Goal: Information Seeking & Learning: Learn about a topic

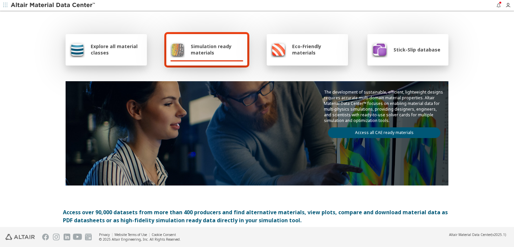
click at [98, 44] on span "Explore all material classes" at bounding box center [117, 49] width 52 height 13
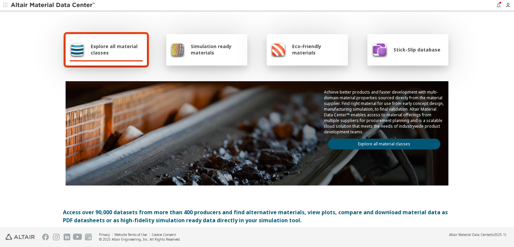
click at [396, 141] on link "Explore all material classes" at bounding box center [384, 144] width 112 height 11
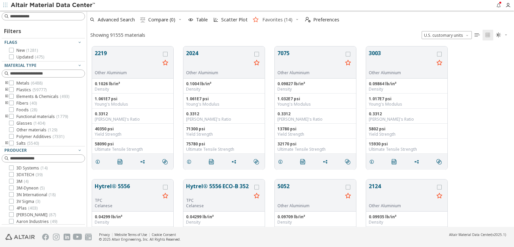
scroll to position [180, 421]
click at [197, 17] on span "Table" at bounding box center [202, 19] width 12 height 5
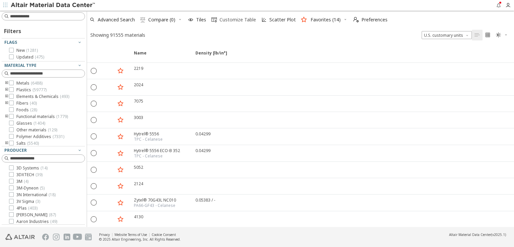
click at [232, 21] on span "Customize Table" at bounding box center [237, 19] width 36 height 5
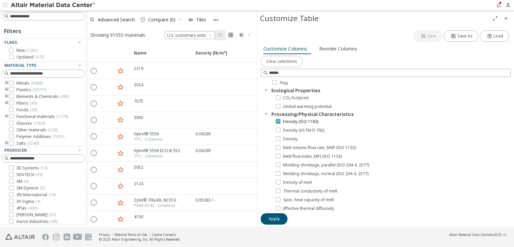
click at [278, 120] on icon at bounding box center [278, 121] width 5 height 5
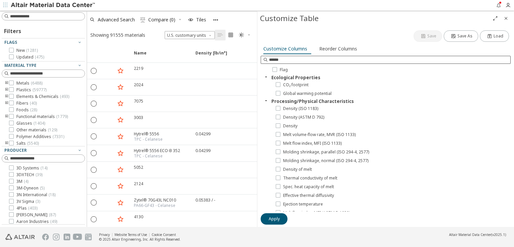
click at [314, 57] on input at bounding box center [389, 60] width 241 height 7
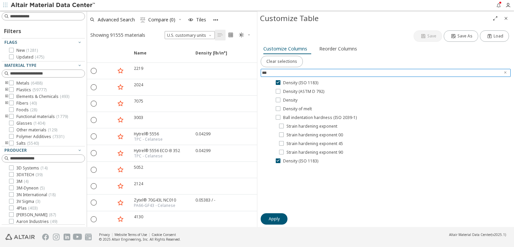
click at [278, 80] on icon at bounding box center [278, 82] width 5 height 5
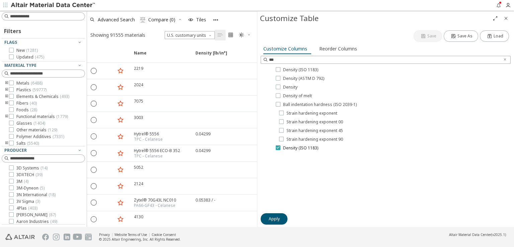
click at [276, 147] on icon at bounding box center [278, 147] width 5 height 5
click at [294, 57] on input "***" at bounding box center [384, 60] width 230 height 7
click at [280, 56] on input "***" at bounding box center [381, 59] width 238 height 7
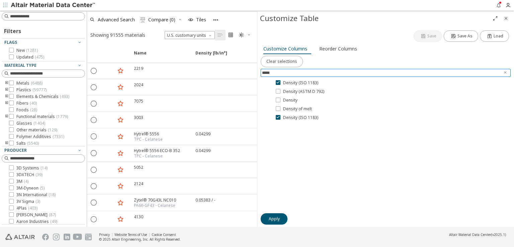
type input "*****"
click at [281, 62] on button "Clear selections" at bounding box center [282, 61] width 42 height 11
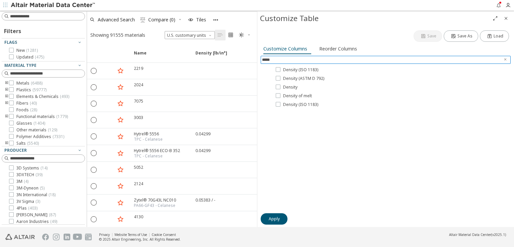
drag, startPoint x: 286, startPoint y: 58, endPoint x: 252, endPoint y: 62, distance: 35.0
click at [252, 62] on div "Filters Flags New ( 1281 ) Updated ( 475 ) Material Type Metals ( 6488 ) Plasti…" at bounding box center [257, 119] width 514 height 216
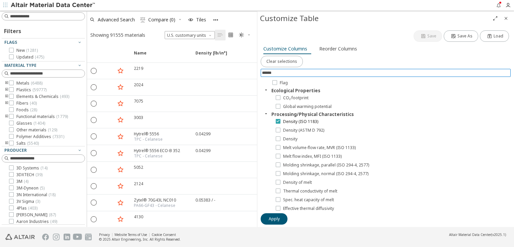
click at [278, 120] on icon at bounding box center [278, 121] width 5 height 5
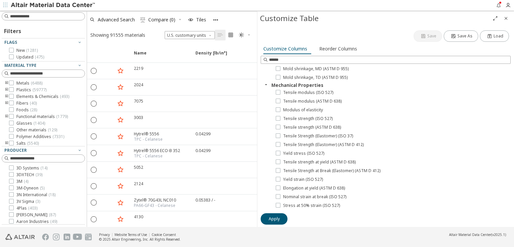
scroll to position [0, 0]
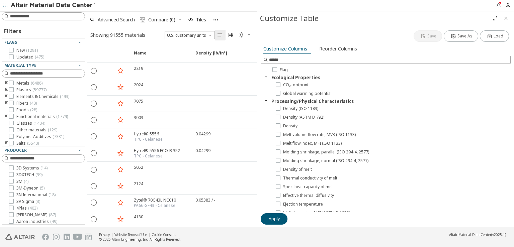
click at [264, 99] on icon "button" at bounding box center [265, 100] width 5 height 5
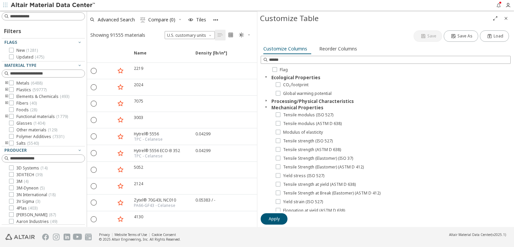
click at [264, 75] on icon "button" at bounding box center [265, 76] width 5 height 5
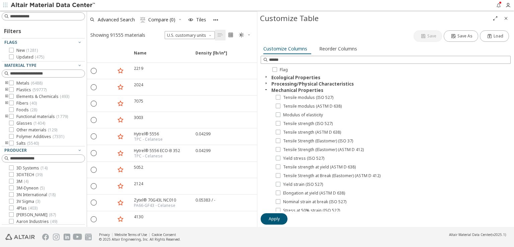
click at [265, 87] on icon "button" at bounding box center [265, 89] width 5 height 5
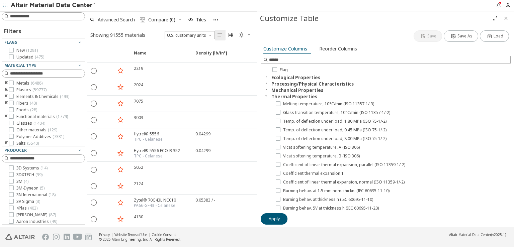
click at [266, 93] on icon "button" at bounding box center [265, 95] width 5 height 5
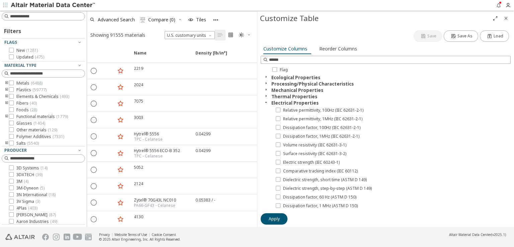
click at [266, 100] on icon "button" at bounding box center [265, 102] width 5 height 5
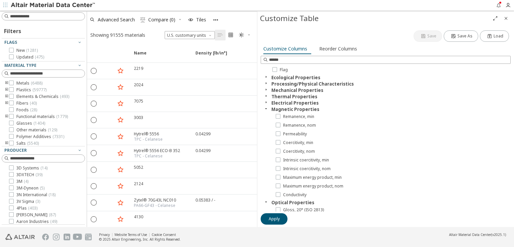
click at [267, 108] on icon "button" at bounding box center [265, 108] width 5 height 5
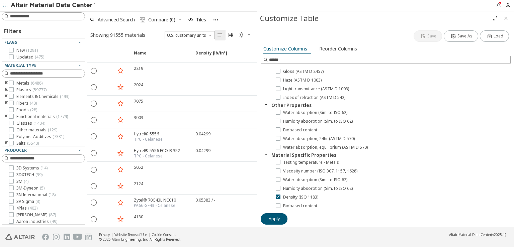
scroll to position [100, 0]
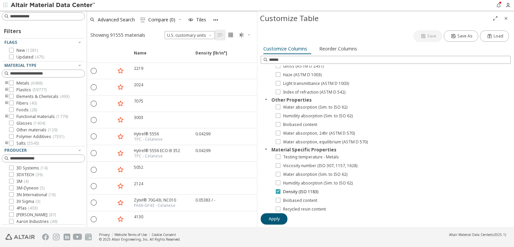
click at [277, 190] on icon at bounding box center [278, 191] width 5 height 5
drag, startPoint x: 296, startPoint y: 57, endPoint x: 232, endPoint y: 57, distance: 63.9
click at [232, 57] on div "Filters Flags New ( 1281 ) Updated ( 475 ) Material Type Metals ( 6488 ) Plasti…" at bounding box center [257, 119] width 514 height 216
click at [116, 18] on span "Advanced Search" at bounding box center [116, 19] width 37 height 5
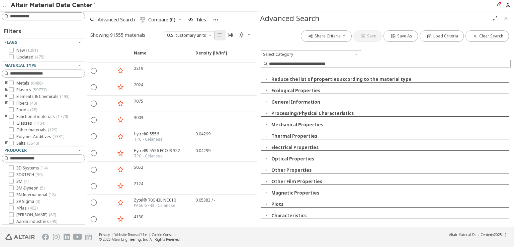
click at [265, 170] on icon "button" at bounding box center [265, 170] width 5 height 5
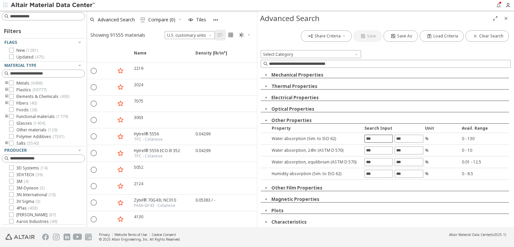
scroll to position [51, 0]
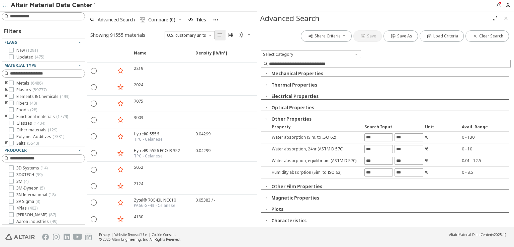
click at [265, 120] on icon "button" at bounding box center [265, 118] width 5 height 5
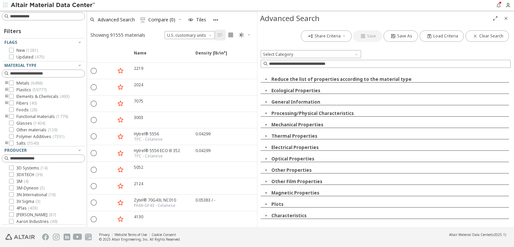
scroll to position [0, 0]
click at [266, 92] on icon "button" at bounding box center [265, 90] width 5 height 5
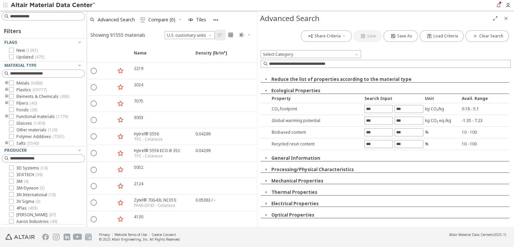
click at [266, 92] on icon "button" at bounding box center [265, 90] width 5 height 5
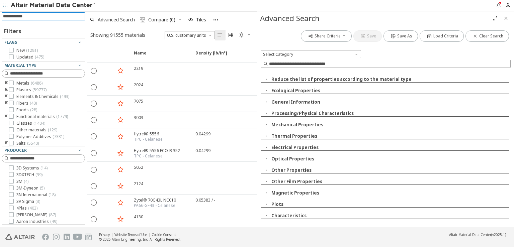
click at [55, 16] on input at bounding box center [44, 16] width 82 height 7
paste input "**********"
type input "**********"
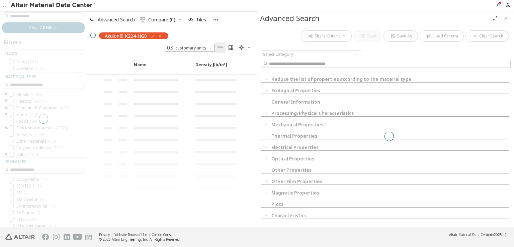
click at [504, 18] on icon "Close" at bounding box center [505, 18] width 5 height 5
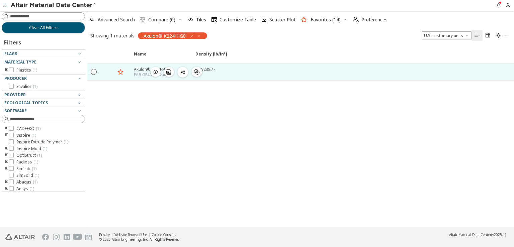
click at [169, 71] on icon "" at bounding box center [168, 71] width 5 height 5
click at [156, 69] on icon "button" at bounding box center [155, 71] width 5 height 5
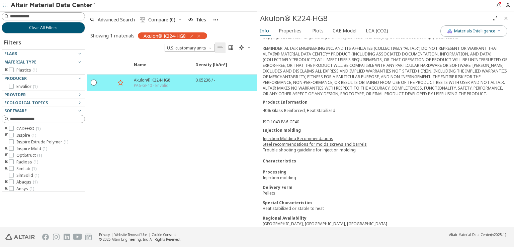
scroll to position [101, 0]
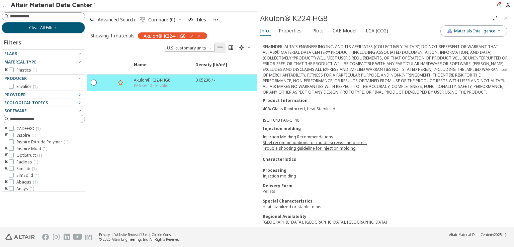
click at [293, 134] on link "Injection Molding Recommendations" at bounding box center [298, 137] width 71 height 6
click at [285, 140] on link "Steel recommendations for molds screws and barrels" at bounding box center [315, 143] width 104 height 6
click at [295, 146] on link "Trouble shooting guideline for injection molding" at bounding box center [309, 149] width 93 height 6
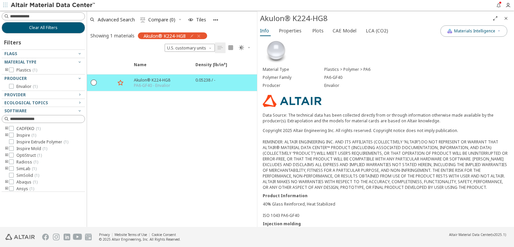
scroll to position [0, 0]
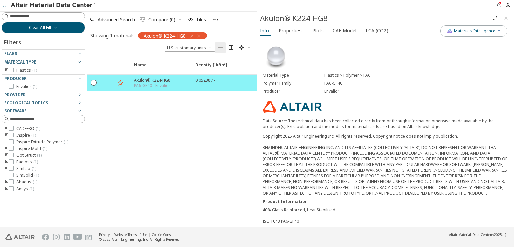
click at [504, 19] on icon "Close" at bounding box center [505, 18] width 5 height 5
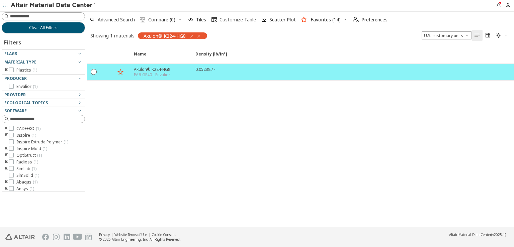
click at [238, 17] on span "Customize Table" at bounding box center [237, 19] width 36 height 5
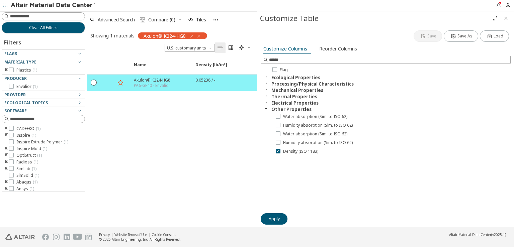
click at [200, 35] on icon "button" at bounding box center [198, 35] width 5 height 5
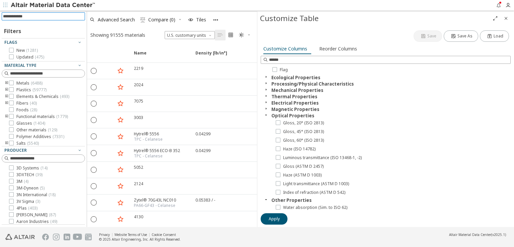
click at [21, 15] on input at bounding box center [44, 16] width 82 height 7
type input "********"
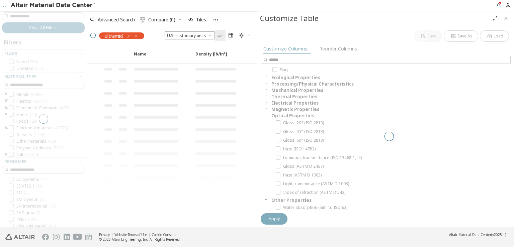
click at [506, 19] on icon "Close" at bounding box center [505, 18] width 5 height 5
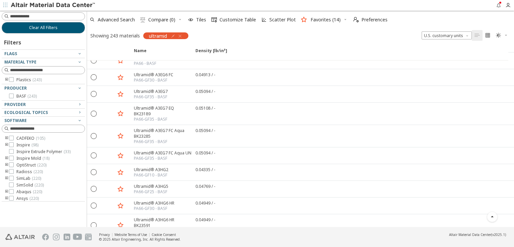
scroll to position [368, 0]
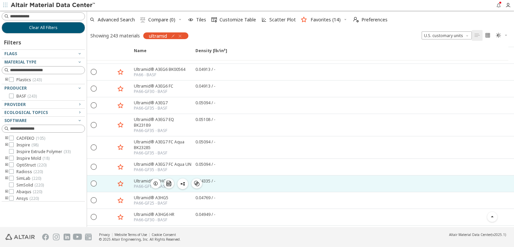
click at [156, 181] on icon "button" at bounding box center [155, 183] width 5 height 5
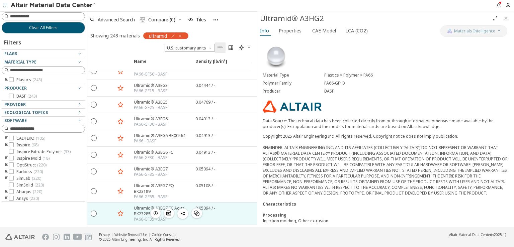
scroll to position [301, 0]
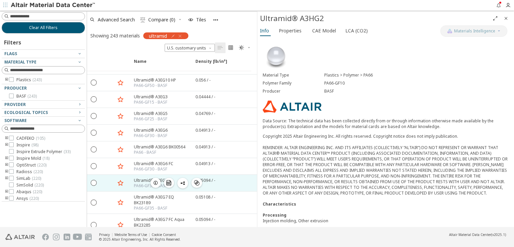
click at [155, 180] on icon "button" at bounding box center [155, 182] width 5 height 5
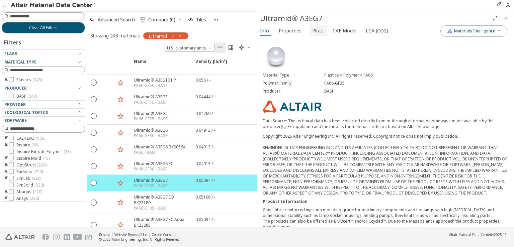
click at [317, 32] on span "Plots" at bounding box center [317, 30] width 11 height 11
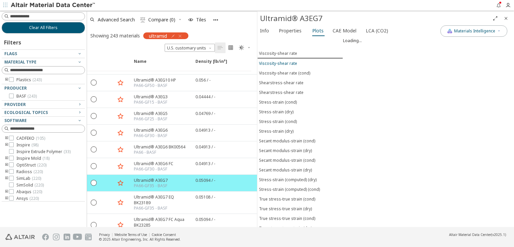
click at [309, 61] on span "Viscosity-shear rate" at bounding box center [300, 64] width 82 height 6
click at [309, 71] on span "Viscosity-shear rate (cond)" at bounding box center [300, 73] width 82 height 6
click at [306, 80] on span "Shearstress-shear rate" at bounding box center [300, 83] width 82 height 6
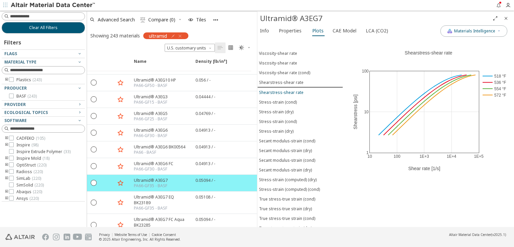
click at [304, 90] on span "Shearstress-shear rate" at bounding box center [300, 93] width 82 height 6
click at [304, 99] on span "Stress-strain (cond)" at bounding box center [300, 102] width 82 height 6
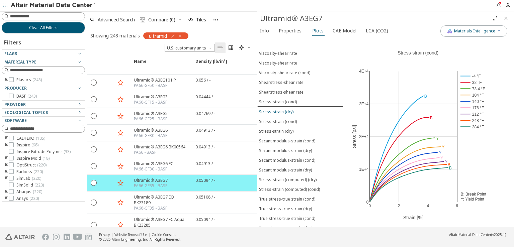
click at [302, 109] on span "Stress-strain (dry)" at bounding box center [300, 112] width 82 height 6
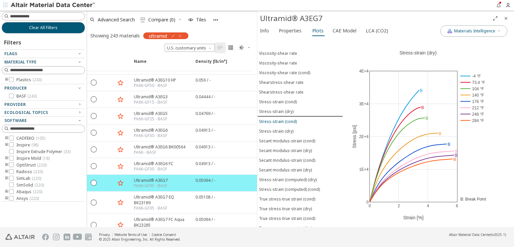
click at [300, 119] on span "Stress-strain (cond)" at bounding box center [300, 122] width 82 height 6
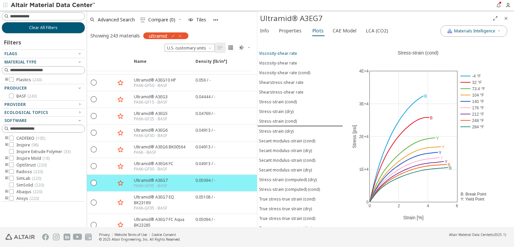
click at [295, 51] on span "Viscosity-shear rate" at bounding box center [300, 54] width 82 height 6
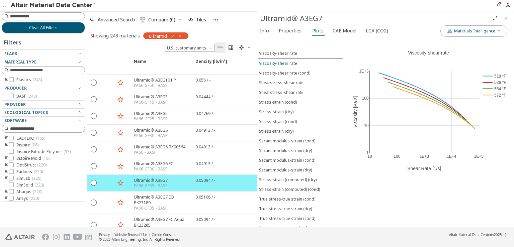
click at [295, 63] on div "Viscosity-shear rate" at bounding box center [278, 64] width 38 height 6
click at [295, 70] on div "Viscosity-shear rate (cond)" at bounding box center [284, 73] width 51 height 6
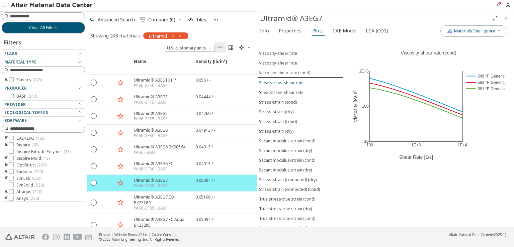
click at [295, 84] on button "Shearstress-shear rate" at bounding box center [300, 83] width 86 height 10
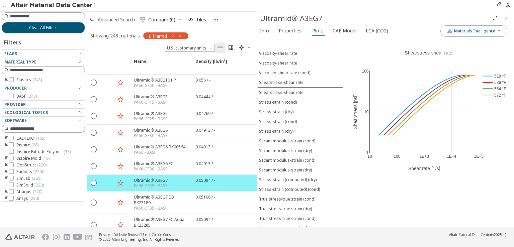
click at [112, 19] on span "Advanced Search" at bounding box center [116, 19] width 37 height 5
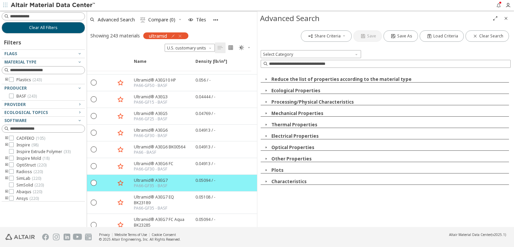
click at [502, 21] on span "Close" at bounding box center [506, 18] width 8 height 11
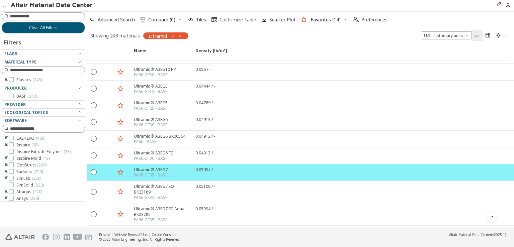
click at [225, 21] on span "Customize Table" at bounding box center [237, 19] width 36 height 5
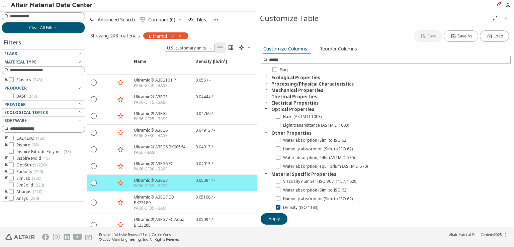
click at [267, 107] on icon "button" at bounding box center [265, 108] width 5 height 5
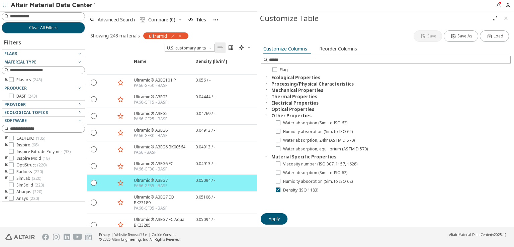
click at [266, 116] on div "Other Properties" at bounding box center [386, 115] width 250 height 6
click at [266, 114] on icon "button" at bounding box center [265, 114] width 5 height 5
click at [266, 87] on icon "button" at bounding box center [265, 89] width 5 height 5
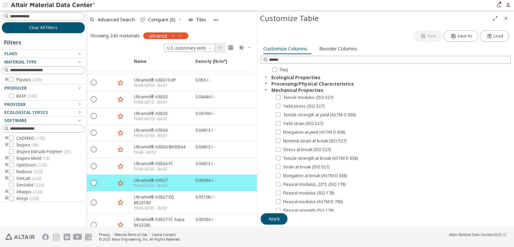
click at [264, 88] on icon "button" at bounding box center [265, 89] width 5 height 5
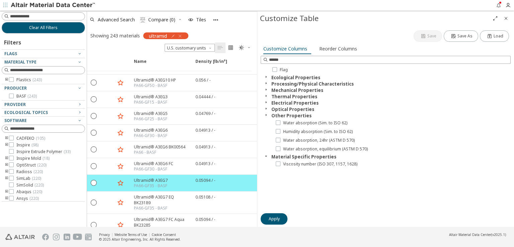
click at [267, 81] on icon "button" at bounding box center [265, 83] width 5 height 5
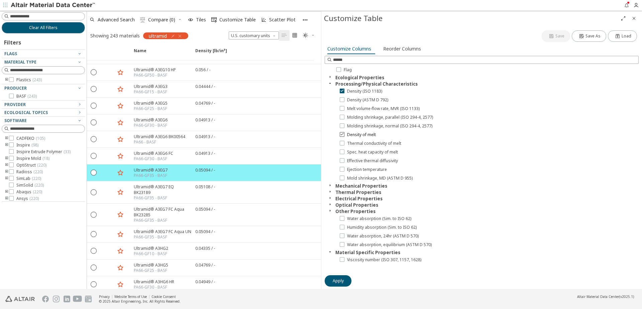
scroll to position [301, 0]
click at [179, 36] on icon "button" at bounding box center [179, 35] width 5 height 5
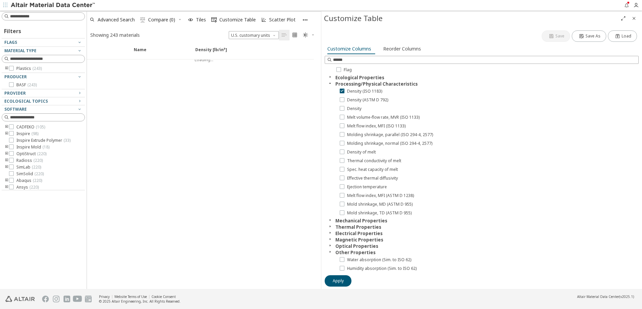
scroll to position [271, 0]
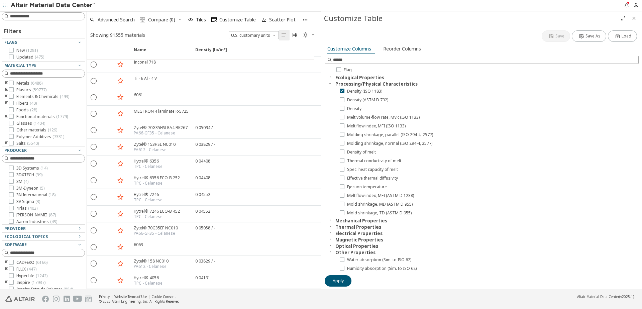
click at [331, 247] on icon "button" at bounding box center [329, 251] width 5 height 5
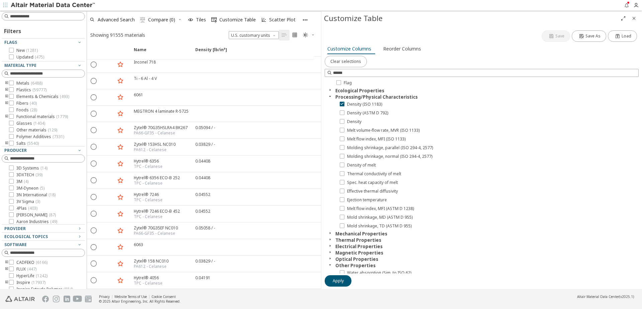
scroll to position [301, 0]
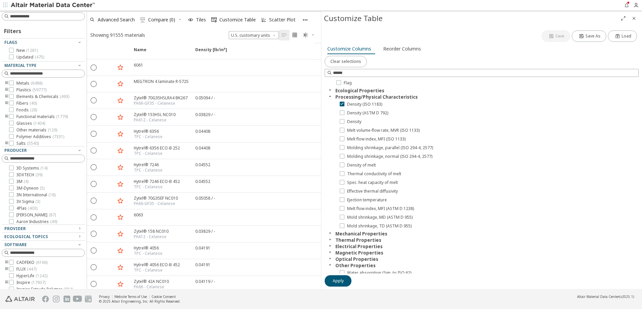
click at [331, 230] on icon "button" at bounding box center [329, 232] width 5 height 5
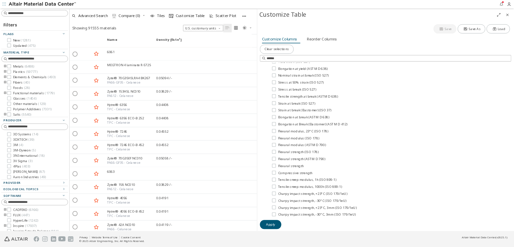
scroll to position [42, 0]
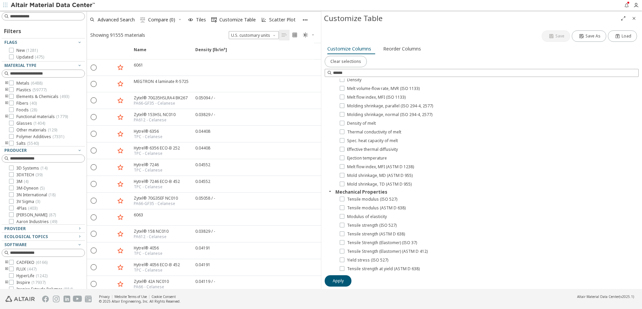
click at [329, 190] on icon "button" at bounding box center [329, 191] width 5 height 5
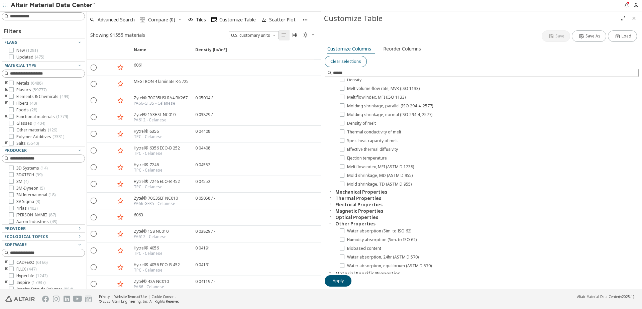
click at [354, 60] on span "Clear selections" at bounding box center [346, 61] width 31 height 5
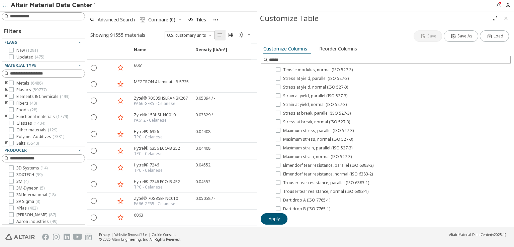
scroll to position [182, 0]
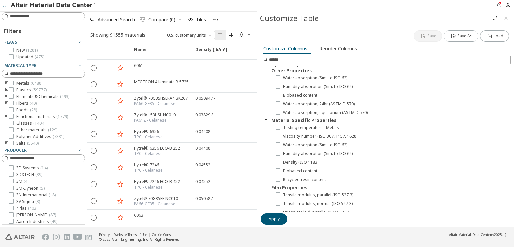
click at [268, 188] on icon "button" at bounding box center [265, 186] width 5 height 5
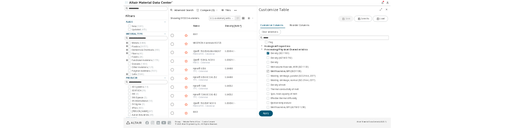
scroll to position [0, 0]
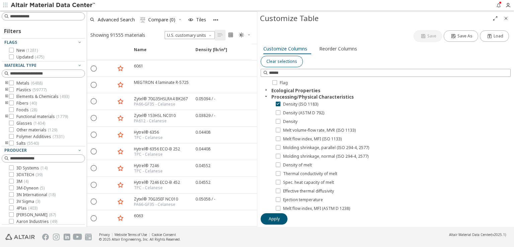
click at [279, 59] on span "Clear selections" at bounding box center [281, 61] width 31 height 5
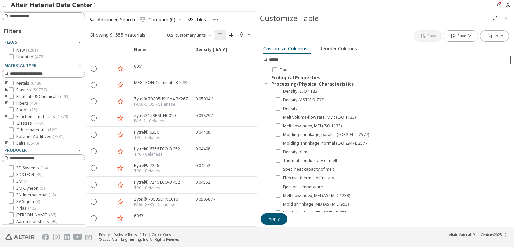
click at [282, 59] on input at bounding box center [389, 60] width 241 height 7
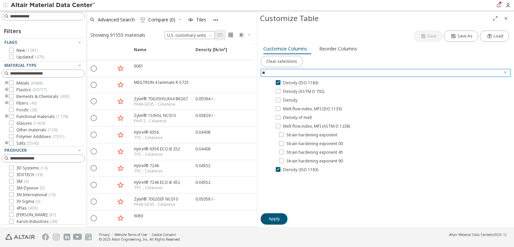
type input "*"
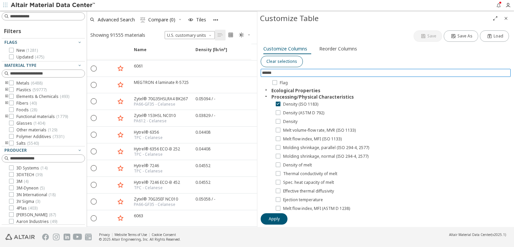
click at [284, 62] on span "Clear selections" at bounding box center [281, 61] width 31 height 5
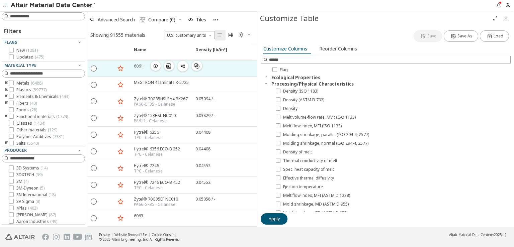
drag, startPoint x: 155, startPoint y: 62, endPoint x: 161, endPoint y: 62, distance: 6.0
click at [155, 63] on icon "button" at bounding box center [155, 65] width 5 height 5
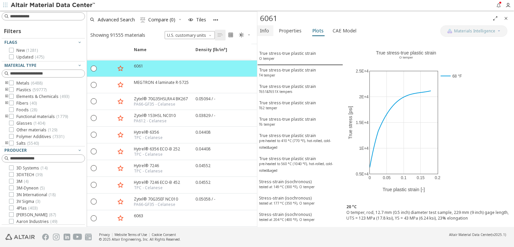
click at [269, 31] on span "Info" at bounding box center [265, 30] width 11 height 11
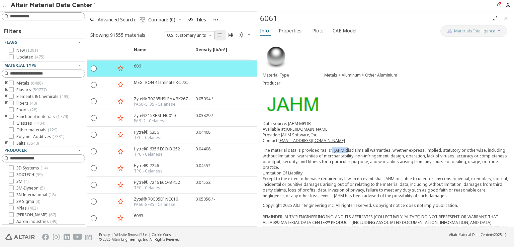
drag, startPoint x: 330, startPoint y: 146, endPoint x: 344, endPoint y: 147, distance: 14.8
click at [344, 148] on p "The material data is provided “as is“. JAHM disclaims all warranties, whether e…" at bounding box center [386, 173] width 246 height 51
click at [374, 148] on p "The material data is provided “as is“. JAHM disclaims all warranties, whether e…" at bounding box center [386, 173] width 246 height 51
copy p "warranties"
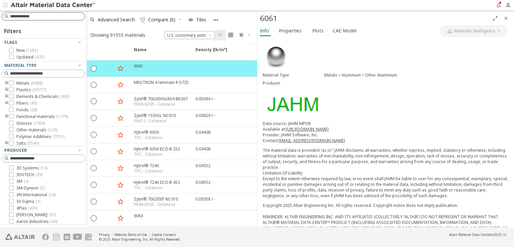
click at [52, 15] on input at bounding box center [47, 16] width 75 height 7
paste input "**********"
type input "**********"
click at [52, 18] on input "**********" at bounding box center [38, 16] width 71 height 7
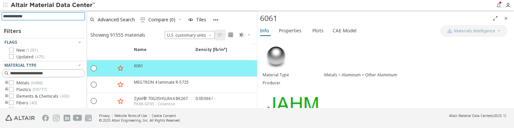
paste input "**********"
type input "**********"
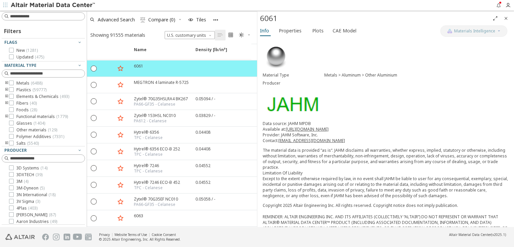
click at [354, 75] on div "Metals > Aluminum > Other Aluminium" at bounding box center [416, 75] width 184 height 5
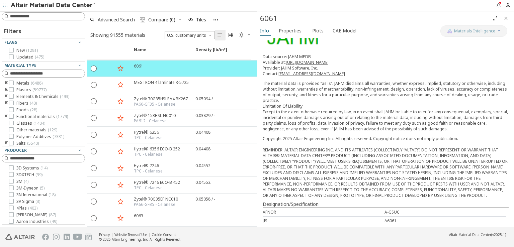
scroll to position [33, 0]
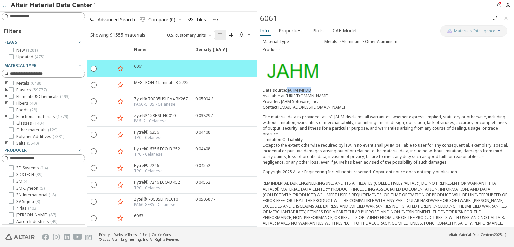
drag, startPoint x: 286, startPoint y: 86, endPoint x: 312, endPoint y: 85, distance: 26.4
click at [312, 87] on p "Data source: JAHM MPDB Available at: https://www.jahm.com Provider: JAHM Softwa…" at bounding box center [386, 98] width 246 height 23
copy p "JAHM MPDB"
click at [51, 20] on input at bounding box center [47, 16] width 75 height 7
paste input "*********"
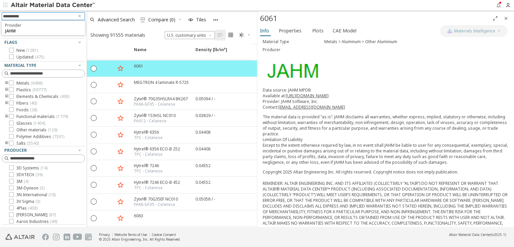
type input "*********"
drag, startPoint x: 131, startPoint y: 26, endPoint x: 136, endPoint y: 26, distance: 5.4
click at [133, 26] on div "Advanced Search  Compare (0) Tiles" at bounding box center [169, 19] width 165 height 15
drag, startPoint x: 509, startPoint y: 19, endPoint x: 505, endPoint y: 18, distance: 3.8
click at [509, 18] on span "Close" at bounding box center [506, 18] width 8 height 11
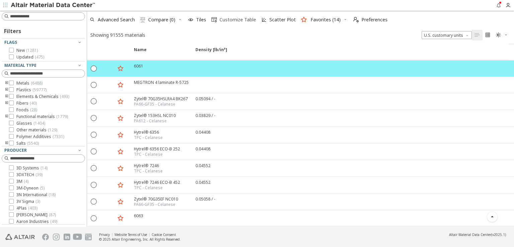
click at [250, 20] on span "Customize Table" at bounding box center [237, 19] width 36 height 5
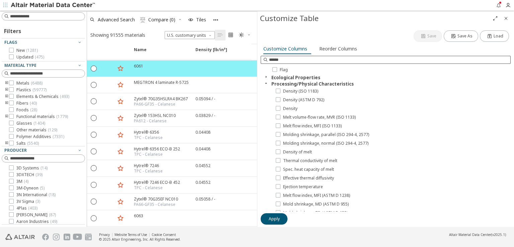
click at [290, 57] on input at bounding box center [389, 60] width 241 height 7
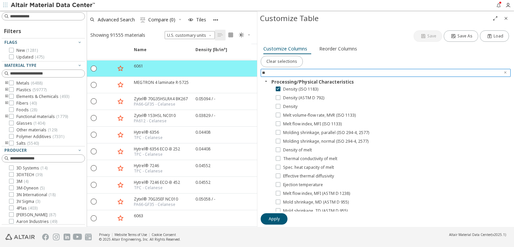
type input "*"
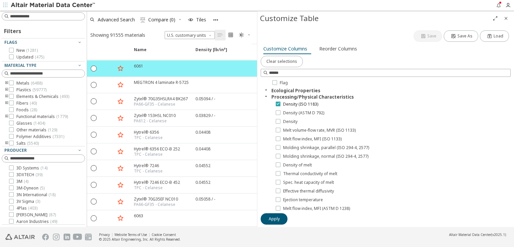
click at [277, 101] on icon at bounding box center [278, 103] width 5 height 5
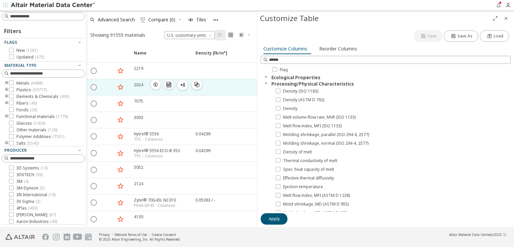
click at [156, 88] on span "button" at bounding box center [156, 85] width 8 height 10
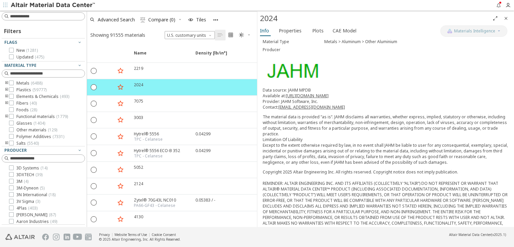
click at [502, 14] on span "Close" at bounding box center [506, 18] width 8 height 11
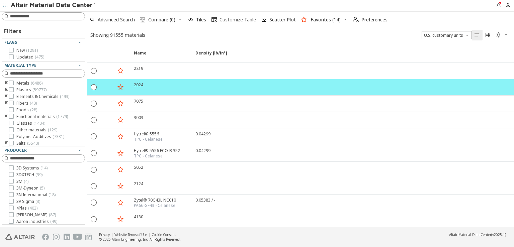
click at [237, 18] on span "Customize Table" at bounding box center [237, 19] width 36 height 5
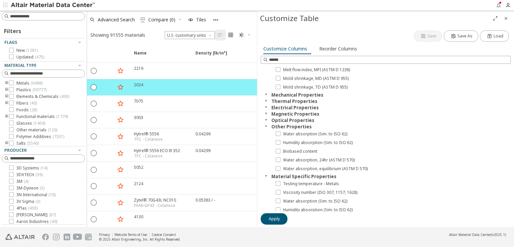
scroll to position [134, 0]
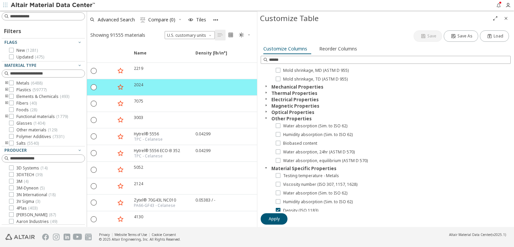
click at [266, 84] on icon "button" at bounding box center [265, 86] width 5 height 5
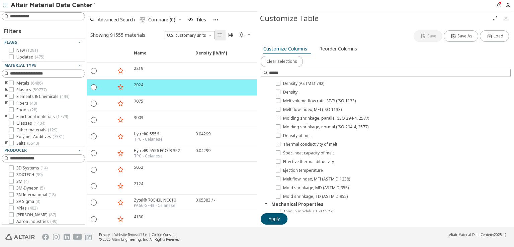
scroll to position [0, 0]
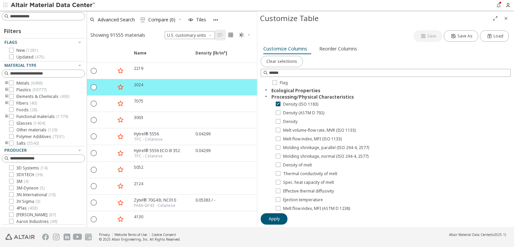
click at [503, 21] on icon "Close" at bounding box center [505, 18] width 5 height 5
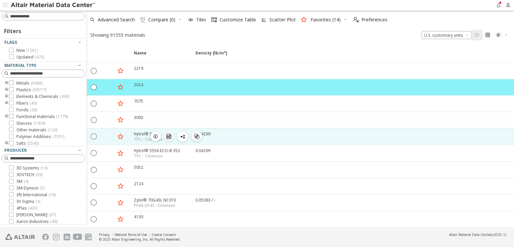
click at [154, 137] on icon "button" at bounding box center [155, 136] width 5 height 5
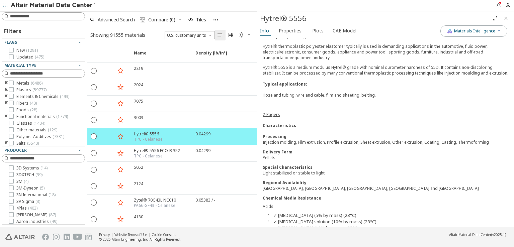
scroll to position [234, 0]
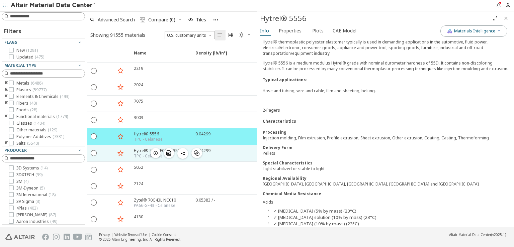
click at [132, 155] on div "Hytrel® 5556 ECO-B 352 TPC - Celanese  " at bounding box center [161, 153] width 62 height 16
click at [134, 154] on div "TPC - Celanese" at bounding box center [157, 156] width 46 height 5
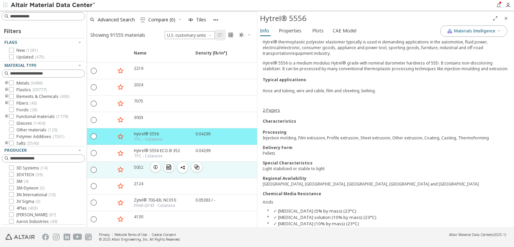
click at [138, 171] on div "5052  " at bounding box center [161, 170] width 62 height 16
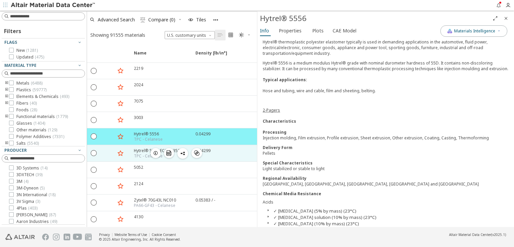
click at [140, 150] on div "Hytrel® 5556 ECO-B 352" at bounding box center [157, 151] width 46 height 6
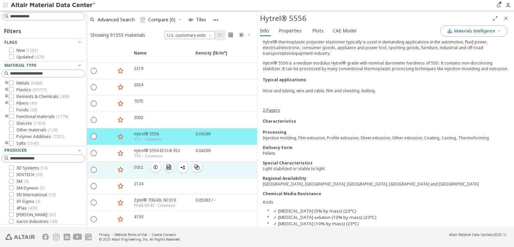
click at [139, 173] on div "5052  " at bounding box center [161, 170] width 62 height 16
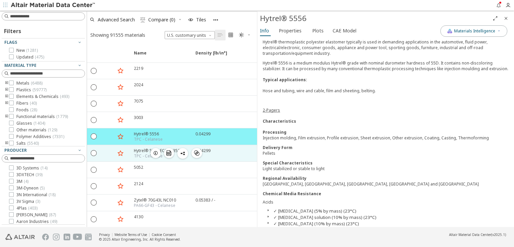
click at [139, 149] on div "Hytrel® 5556 ECO-B 352" at bounding box center [157, 151] width 46 height 6
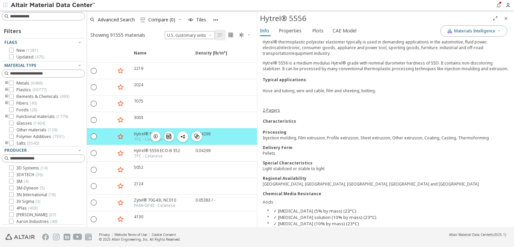
click at [143, 139] on div "TPC - Celanese" at bounding box center [148, 139] width 29 height 5
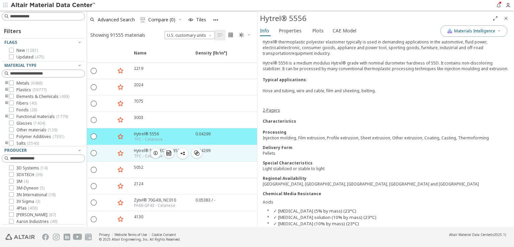
click at [143, 154] on div "TPC - Celanese" at bounding box center [157, 156] width 46 height 5
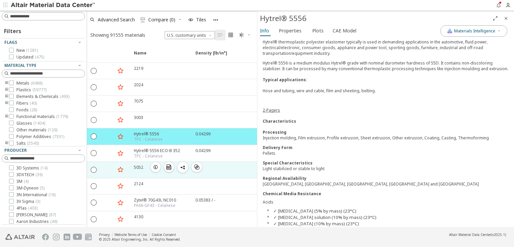
click at [140, 171] on div "5052  " at bounding box center [161, 170] width 62 height 16
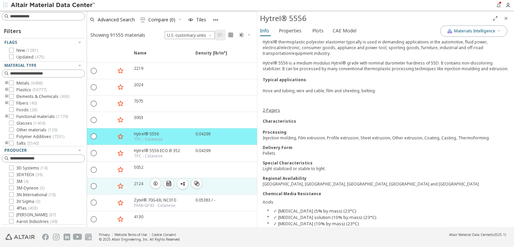
click at [140, 184] on div "2124" at bounding box center [138, 184] width 9 height 6
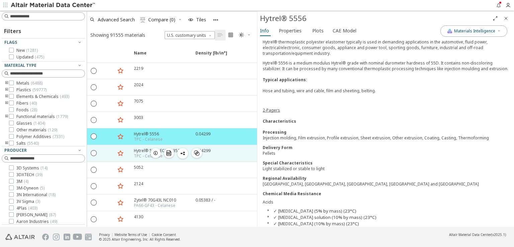
click at [145, 155] on div "TPC - Celanese" at bounding box center [157, 156] width 46 height 5
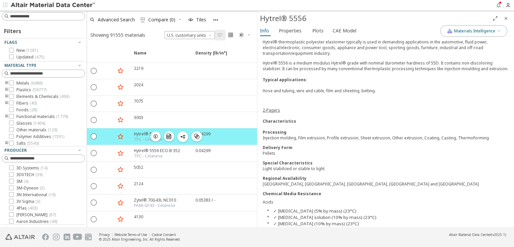
click at [145, 134] on div "Hytrel® 5556" at bounding box center [148, 134] width 29 height 6
click at [52, 18] on input at bounding box center [44, 16] width 82 height 7
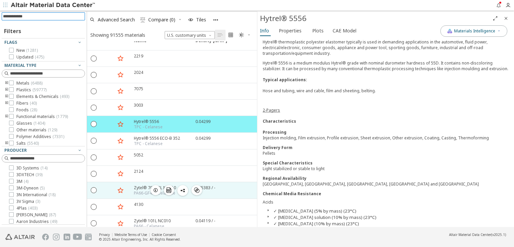
scroll to position [0, 0]
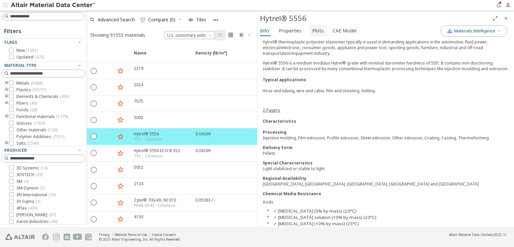
click at [320, 33] on span "Plots" at bounding box center [317, 30] width 11 height 11
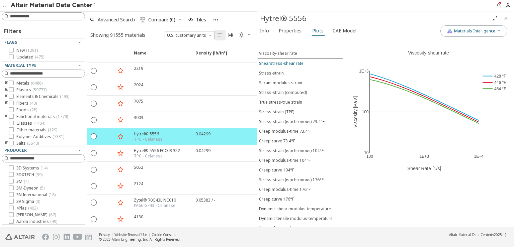
click at [290, 63] on div "Shearstress-shear rate" at bounding box center [281, 64] width 44 height 6
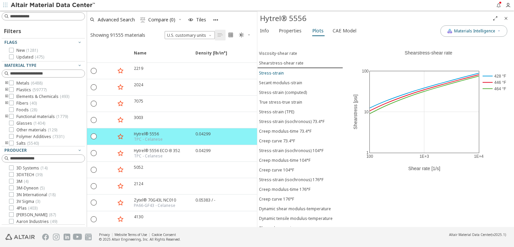
click at [281, 70] on div "Stress-strain" at bounding box center [271, 73] width 25 height 6
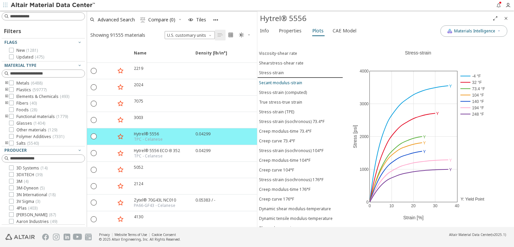
click at [280, 80] on div "Secant modulus-strain" at bounding box center [280, 83] width 43 height 6
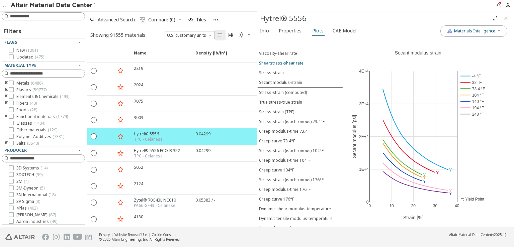
click at [280, 62] on div "Shearstress-shear rate" at bounding box center [281, 63] width 44 height 6
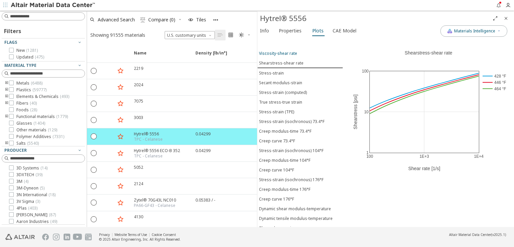
click at [280, 55] on button "Viscosity-shear rate" at bounding box center [300, 54] width 86 height 10
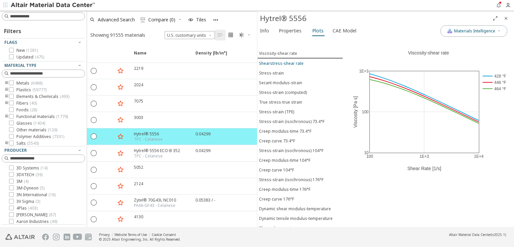
click at [280, 61] on div "Shearstress-shear rate" at bounding box center [281, 64] width 44 height 6
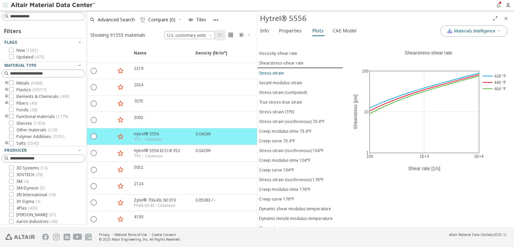
click at [278, 70] on div "Stress-strain" at bounding box center [271, 73] width 25 height 6
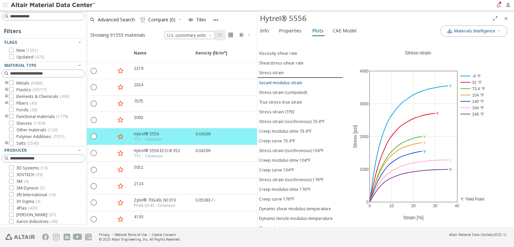
click at [278, 80] on div "Secant modulus-strain" at bounding box center [280, 83] width 43 height 6
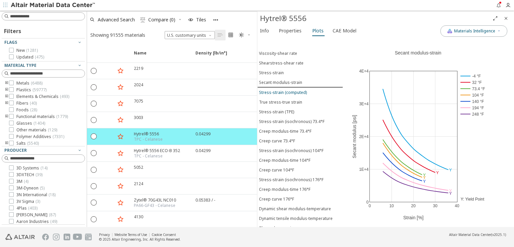
click at [278, 90] on div "Stress-strain (computed)" at bounding box center [283, 93] width 48 height 6
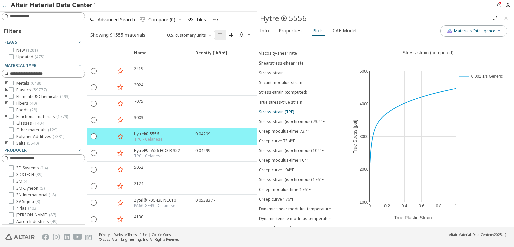
click at [277, 109] on div "Stress-strain (TPE)" at bounding box center [276, 112] width 35 height 6
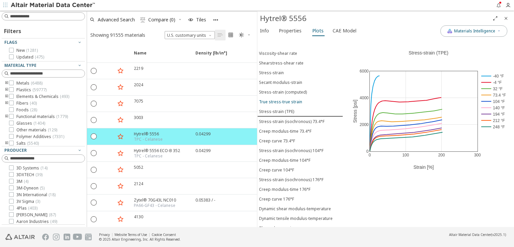
click at [276, 99] on div "True stress-true strain" at bounding box center [280, 102] width 43 height 6
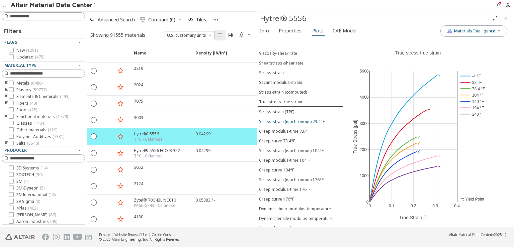
click at [277, 117] on button "Stress-strain (isochronous) 73.4°F" at bounding box center [300, 122] width 86 height 10
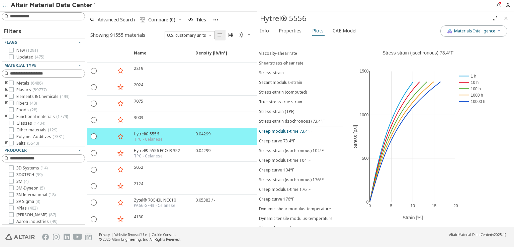
click at [278, 128] on div "Creep modulus-time 73.4°F" at bounding box center [285, 131] width 53 height 6
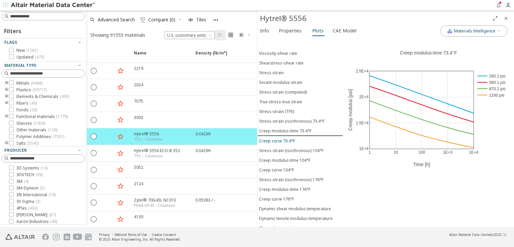
click at [278, 138] on div "Creep curve 73.4°F" at bounding box center [277, 141] width 36 height 6
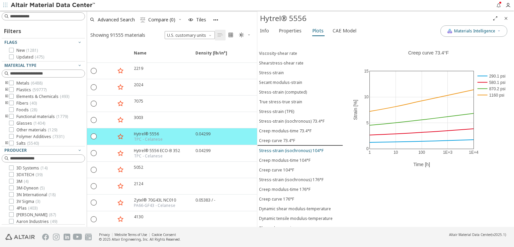
click at [281, 148] on div "Stress-strain (isochronous) 104°F" at bounding box center [291, 151] width 65 height 6
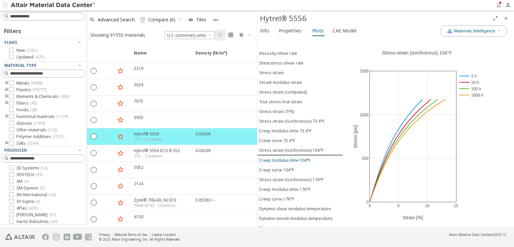
click at [281, 156] on button "Creep modulus-time 104°F" at bounding box center [300, 161] width 86 height 10
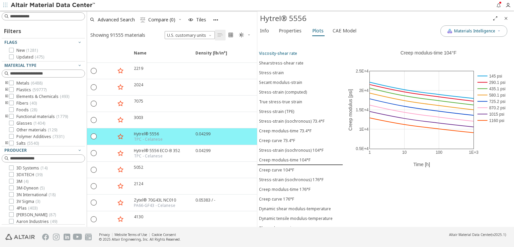
click at [282, 53] on div "Viscosity-shear rate" at bounding box center [278, 54] width 38 height 6
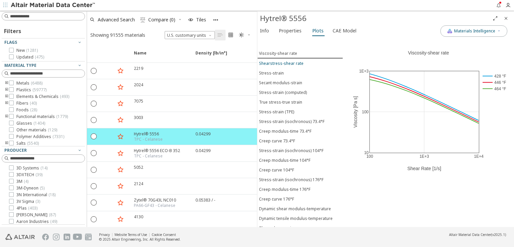
click at [283, 61] on div "Shearstress-shear rate" at bounding box center [281, 64] width 44 height 6
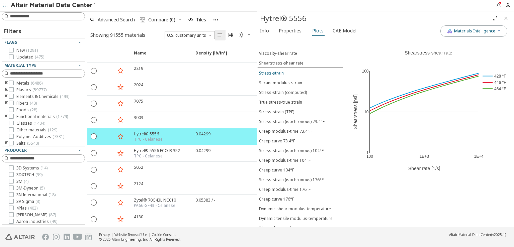
click at [283, 71] on span "Stress-strain" at bounding box center [300, 73] width 82 height 6
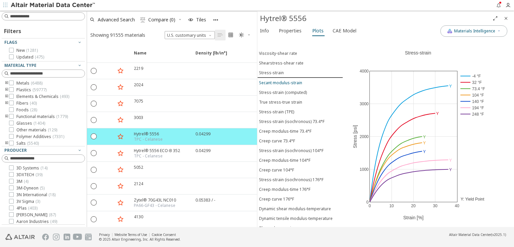
click at [286, 80] on div "Secant modulus-strain" at bounding box center [280, 83] width 43 height 6
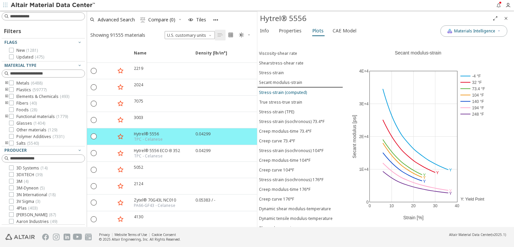
click at [289, 90] on div "Stress-strain (computed)" at bounding box center [283, 93] width 48 height 6
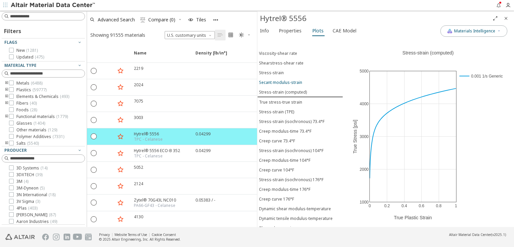
click at [286, 80] on div "Secant modulus-strain" at bounding box center [280, 83] width 43 height 6
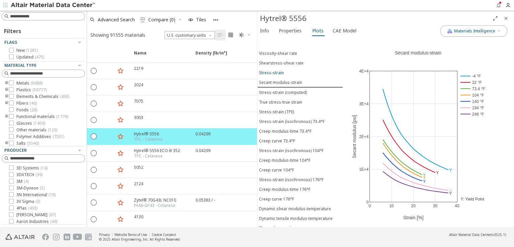
click at [284, 70] on span "Stress-strain" at bounding box center [300, 73] width 82 height 6
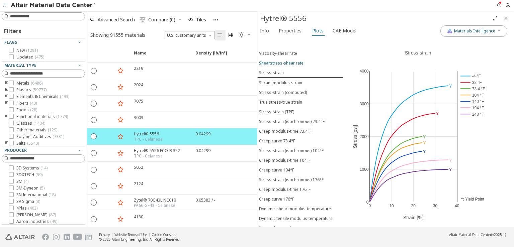
click at [284, 61] on div "Shearstress-shear rate" at bounding box center [281, 63] width 44 height 6
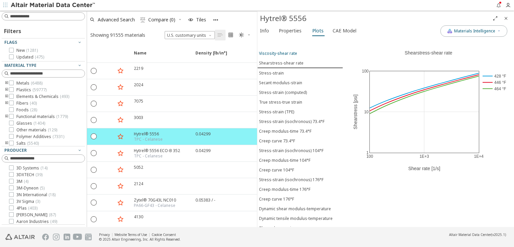
click at [285, 51] on div "Viscosity-shear rate" at bounding box center [278, 54] width 38 height 6
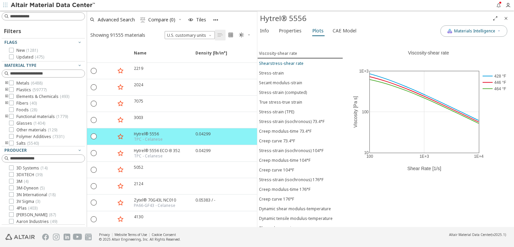
click at [287, 61] on div "Shearstress-shear rate" at bounding box center [281, 64] width 44 height 6
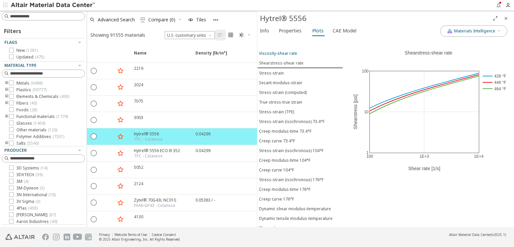
click at [287, 54] on button "Viscosity-shear rate" at bounding box center [300, 54] width 86 height 10
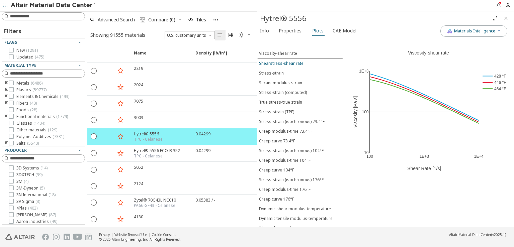
click at [287, 61] on div "Shearstress-shear rate" at bounding box center [281, 64] width 44 height 6
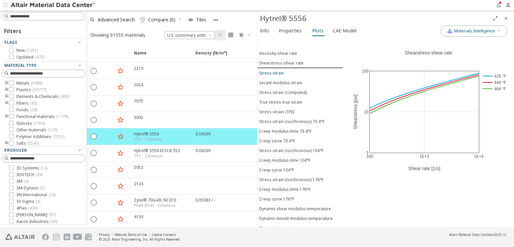
click at [282, 71] on div "Stress-strain" at bounding box center [271, 73] width 25 height 6
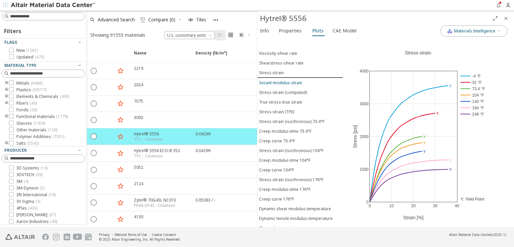
click at [287, 83] on button "Secant modulus-strain" at bounding box center [300, 83] width 86 height 10
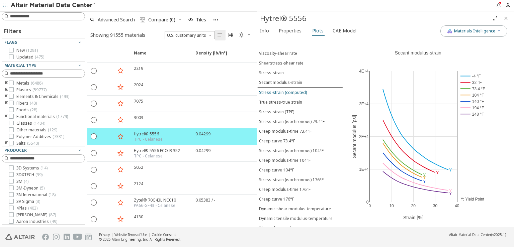
click at [288, 90] on div "Stress-strain (computed)" at bounding box center [283, 93] width 48 height 6
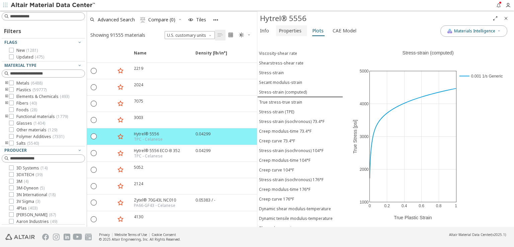
click at [294, 33] on span "Properties" at bounding box center [290, 30] width 23 height 11
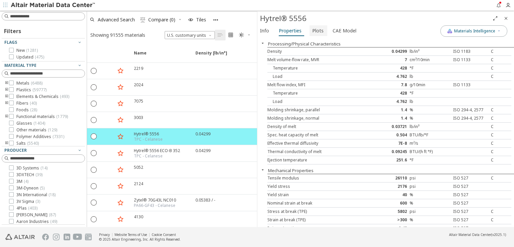
click at [314, 31] on span "Plots" at bounding box center [317, 30] width 11 height 11
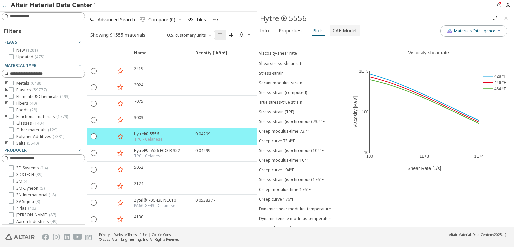
click at [333, 32] on span "CAE Model" at bounding box center [345, 30] width 24 height 11
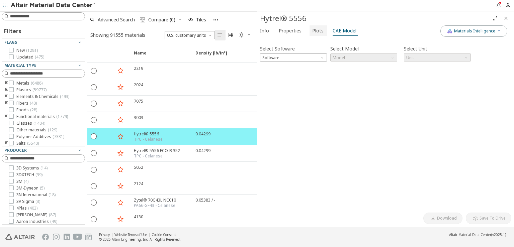
click at [316, 32] on span "Plots" at bounding box center [317, 30] width 11 height 11
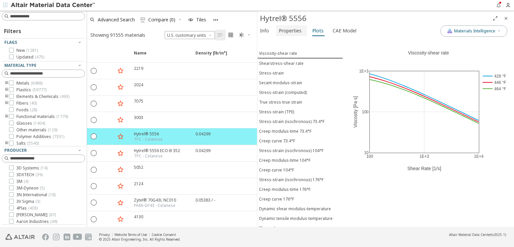
click at [290, 32] on span "Properties" at bounding box center [290, 30] width 23 height 11
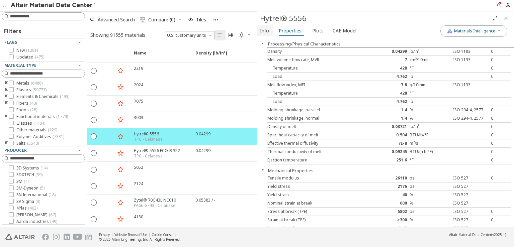
click at [261, 33] on span "Info" at bounding box center [264, 30] width 9 height 11
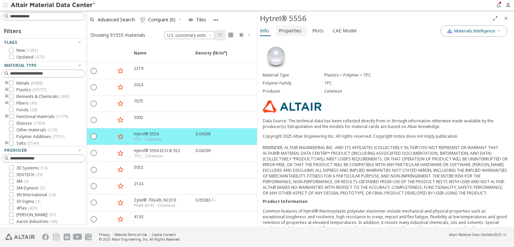
click at [285, 29] on span "Properties" at bounding box center [290, 30] width 23 height 11
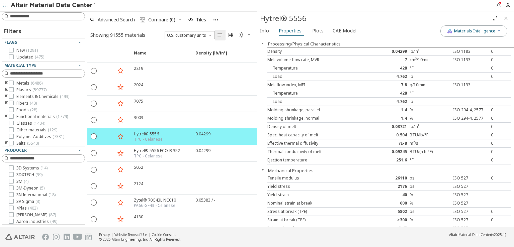
click at [326, 29] on div "Info Properties Plots CAE Model" at bounding box center [348, 31] width 183 height 12
click at [314, 33] on span "Plots" at bounding box center [317, 30] width 11 height 11
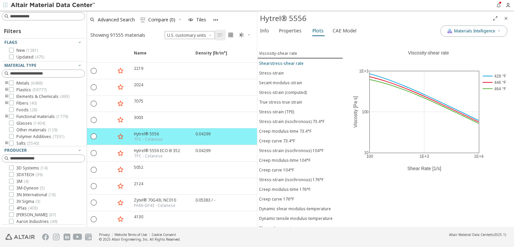
click at [289, 59] on button "Shearstress-shear rate" at bounding box center [300, 64] width 86 height 10
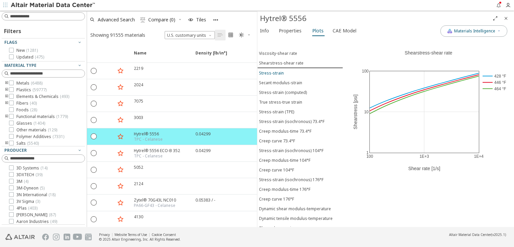
click at [285, 70] on span "Stress-strain" at bounding box center [300, 73] width 82 height 6
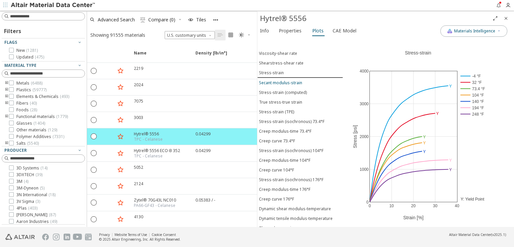
click at [286, 83] on button "Secant modulus-strain" at bounding box center [300, 83] width 86 height 10
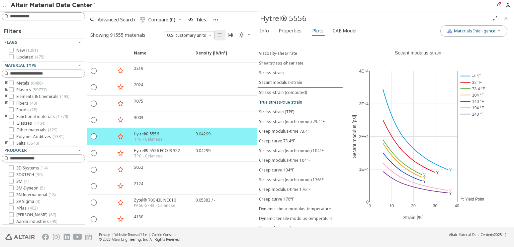
click at [286, 100] on button "True stress-true strain" at bounding box center [300, 102] width 86 height 10
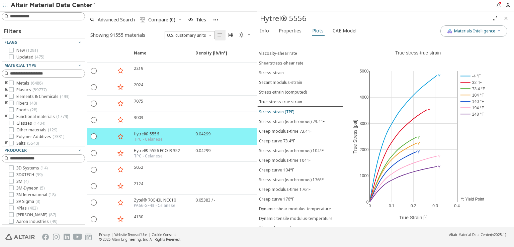
click at [288, 109] on div "Stress-strain (TPE)" at bounding box center [276, 112] width 35 height 6
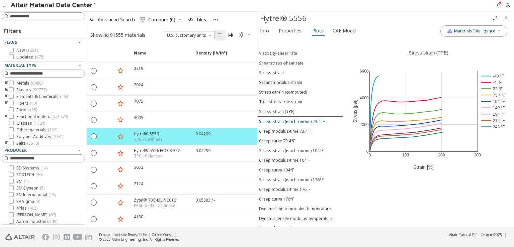
click at [292, 120] on button "Stress-strain (isochronous) 73.4°F" at bounding box center [300, 122] width 86 height 10
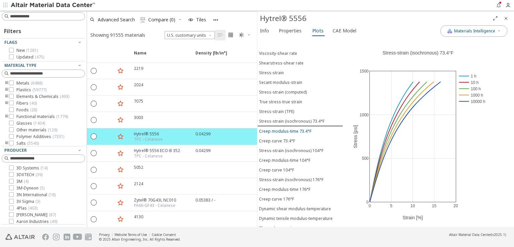
click at [292, 128] on div "Creep modulus-time 73.4°F" at bounding box center [285, 131] width 53 height 6
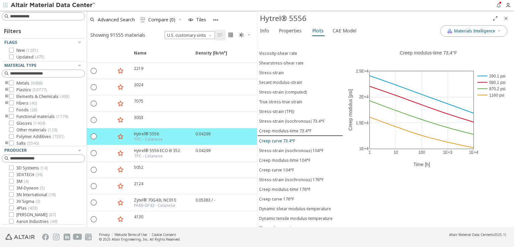
click at [292, 138] on div "Creep curve 73.4°F" at bounding box center [277, 141] width 36 height 6
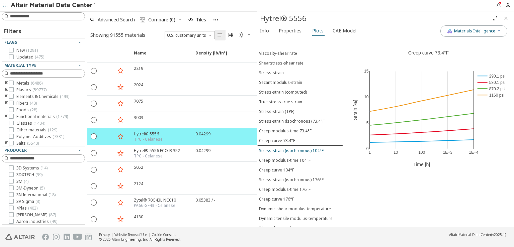
click at [294, 148] on div "Stress-strain (isochronous) 104°F" at bounding box center [291, 151] width 65 height 6
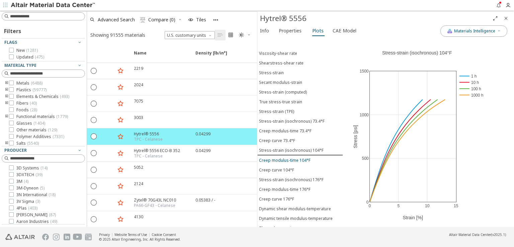
click at [300, 158] on div "Creep modulus-time 104°F" at bounding box center [285, 161] width 52 height 6
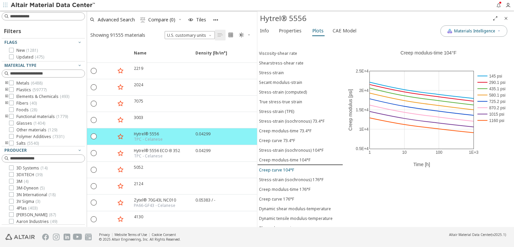
click at [300, 165] on button "Creep curve 104°F" at bounding box center [300, 170] width 86 height 10
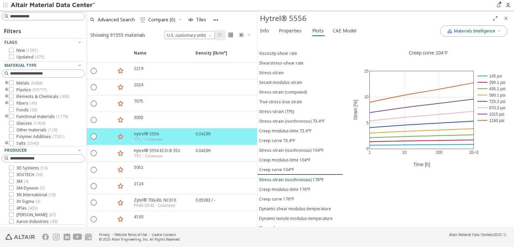
click at [302, 177] on div "Stress-strain (isochronous) 176°F" at bounding box center [291, 180] width 65 height 6
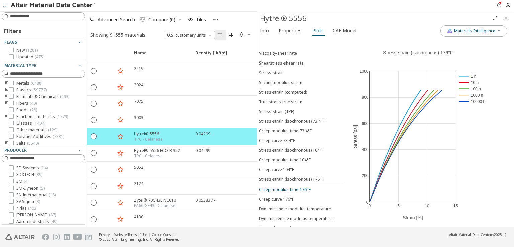
click at [302, 187] on div "Creep modulus-time 176°F" at bounding box center [285, 190] width 52 height 6
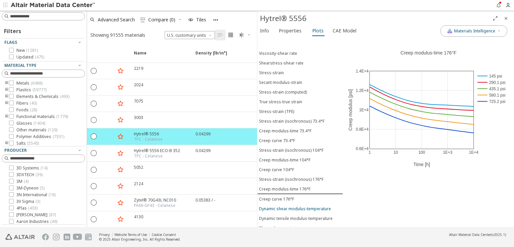
click at [286, 204] on button "Dynamic shear modulus-temperature" at bounding box center [300, 209] width 86 height 10
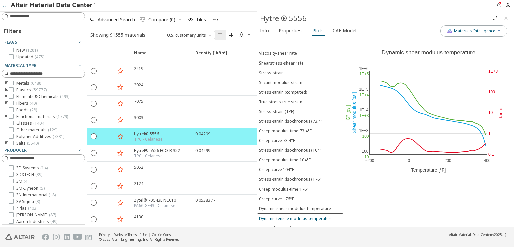
click at [293, 214] on button "Dynamic tensile modulus-temperature" at bounding box center [300, 219] width 86 height 10
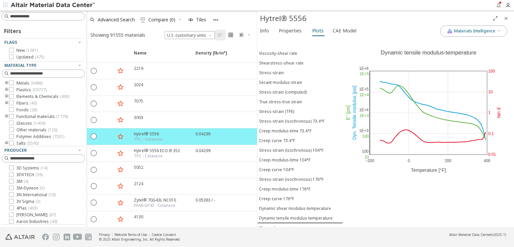
click at [285, 225] on div "Thermal expansion" at bounding box center [277, 228] width 37 height 6
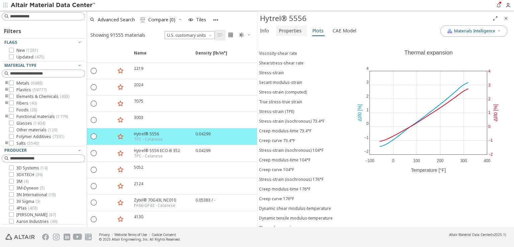
click at [290, 33] on span "Properties" at bounding box center [290, 30] width 23 height 11
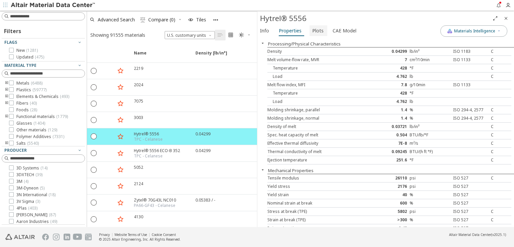
click at [318, 32] on span "Plots" at bounding box center [317, 30] width 11 height 11
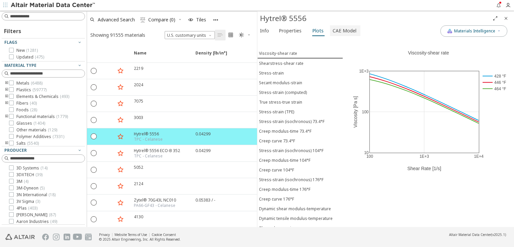
click at [339, 32] on span "CAE Model" at bounding box center [345, 30] width 24 height 11
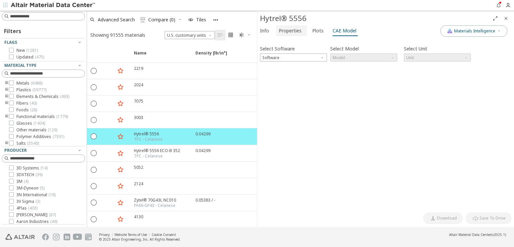
click at [299, 36] on button "Properties" at bounding box center [291, 30] width 31 height 11
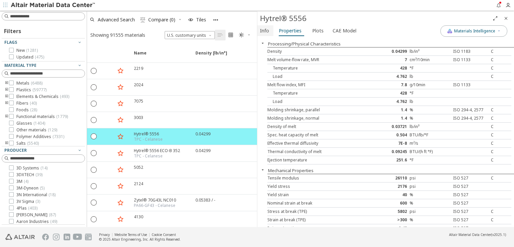
click at [260, 32] on span "Info" at bounding box center [264, 30] width 9 height 11
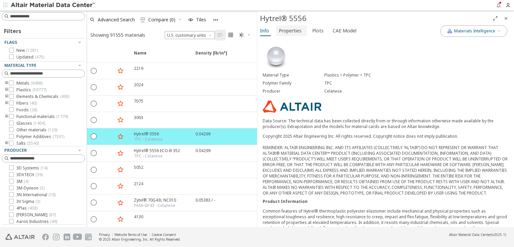
click at [285, 32] on span "Properties" at bounding box center [290, 30] width 23 height 11
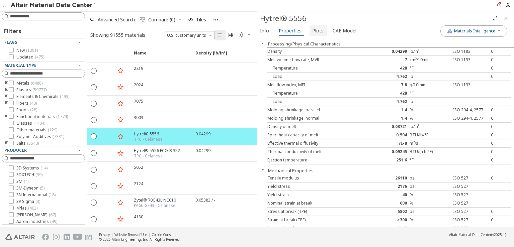
click at [318, 28] on span "Plots" at bounding box center [317, 30] width 11 height 11
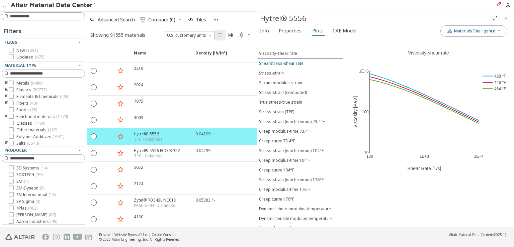
click at [297, 61] on div "Shearstress-shear rate" at bounding box center [281, 64] width 44 height 6
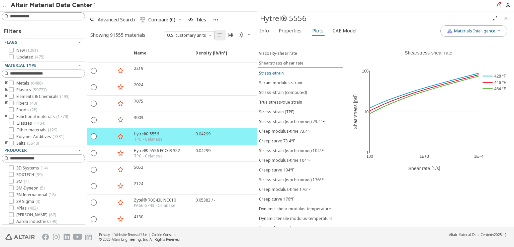
click at [269, 71] on div "Stress-strain" at bounding box center [271, 73] width 25 height 6
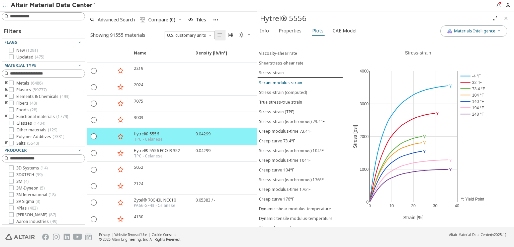
click at [274, 83] on button "Secant modulus-strain" at bounding box center [300, 83] width 86 height 10
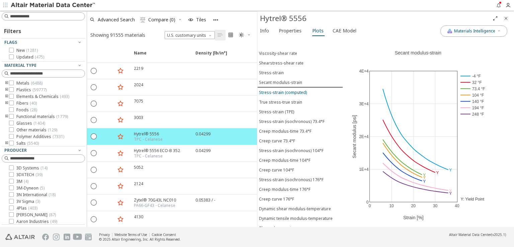
click at [276, 90] on div "Stress-strain (computed)" at bounding box center [283, 93] width 48 height 6
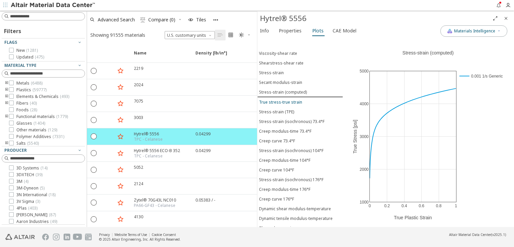
click at [276, 99] on div "True stress-true strain" at bounding box center [280, 102] width 43 height 6
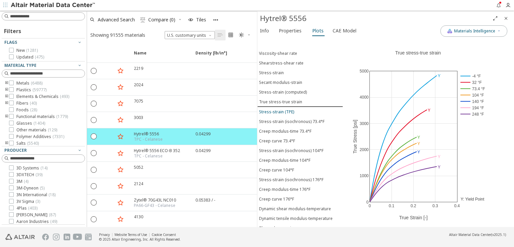
click at [279, 109] on div "Stress-strain (TPE)" at bounding box center [276, 112] width 35 height 6
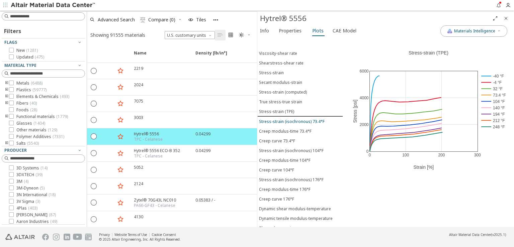
click at [280, 119] on div "Stress-strain (isochronous) 73.4°F" at bounding box center [292, 122] width 66 height 6
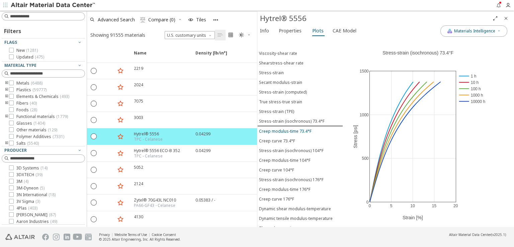
click at [282, 128] on div "Creep modulus-time 73.4°F" at bounding box center [285, 131] width 53 height 6
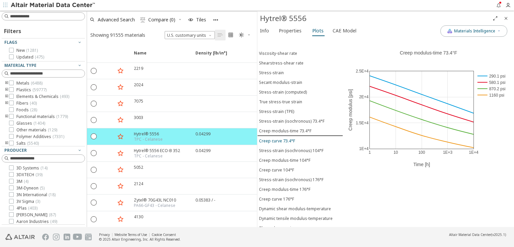
click at [282, 137] on button "Creep curve 73.4°F" at bounding box center [300, 141] width 86 height 10
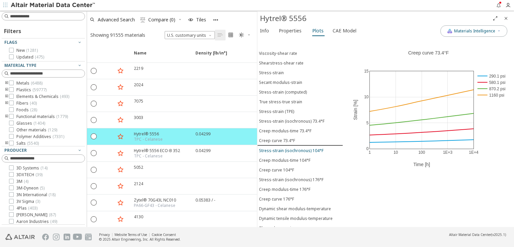
click at [284, 148] on div "Stress-strain (isochronous) 104°F" at bounding box center [291, 151] width 65 height 6
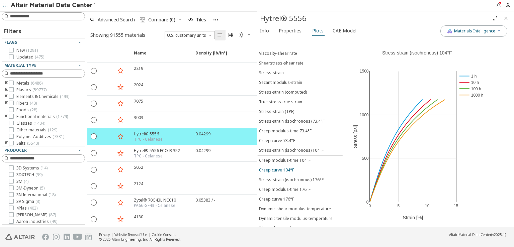
click at [286, 165] on button "Creep curve 104°F" at bounding box center [300, 170] width 86 height 10
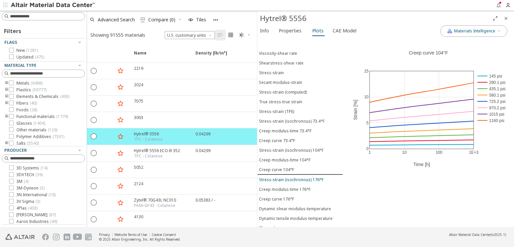
click at [288, 177] on div "Stress-strain (isochronous) 176°F" at bounding box center [291, 180] width 65 height 6
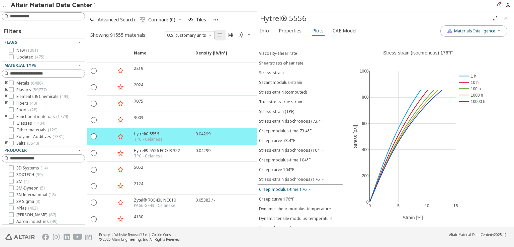
click at [290, 187] on div "Creep modulus-time 176°F" at bounding box center [285, 190] width 52 height 6
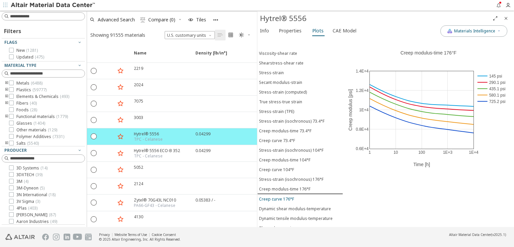
click at [290, 194] on button "Creep curve 176°F" at bounding box center [300, 199] width 86 height 10
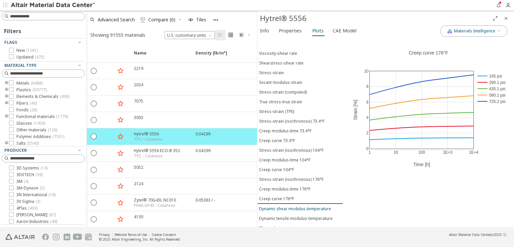
click at [292, 206] on div "Dynamic shear modulus-temperature" at bounding box center [295, 209] width 72 height 6
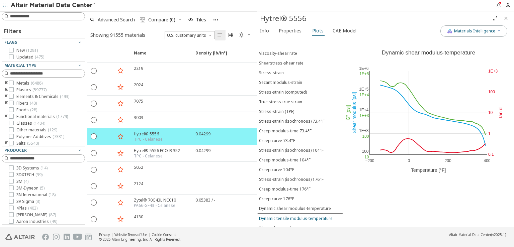
click at [292, 216] on div "Dynamic tensile modulus-temperature" at bounding box center [296, 219] width 74 height 6
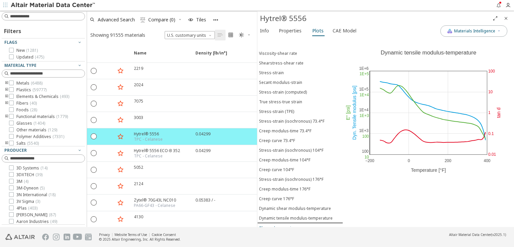
click at [280, 225] on div "Thermal expansion" at bounding box center [277, 228] width 37 height 6
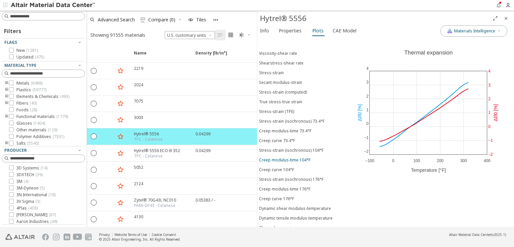
scroll to position [23, 0]
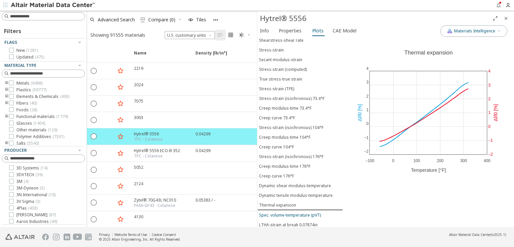
click at [289, 212] on div "Spec. volume-temperature (pVT)" at bounding box center [290, 215] width 62 height 6
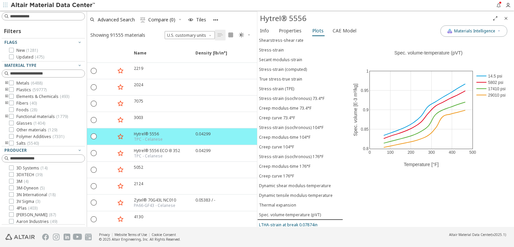
click at [289, 222] on div "LTHA-strain at break 0.07874in" at bounding box center [288, 225] width 59 height 6
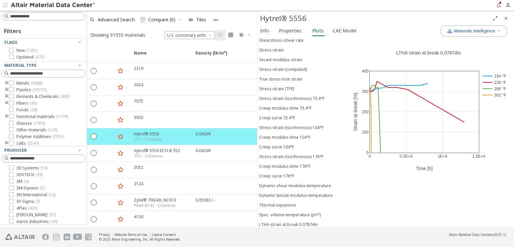
click at [293, 232] on div "LTHA-stress at break 0.07874in" at bounding box center [289, 235] width 60 height 6
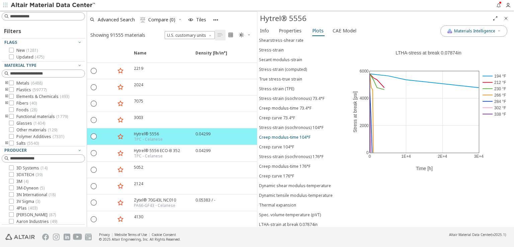
scroll to position [0, 0]
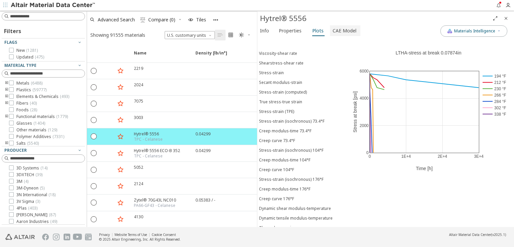
click at [333, 32] on span "CAE Model" at bounding box center [345, 30] width 24 height 11
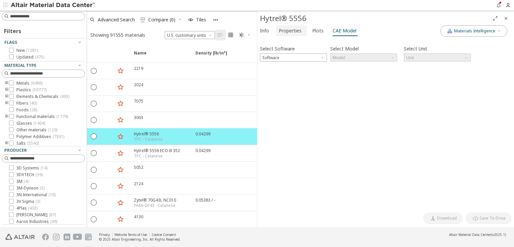
click at [284, 30] on span "Properties" at bounding box center [290, 30] width 23 height 11
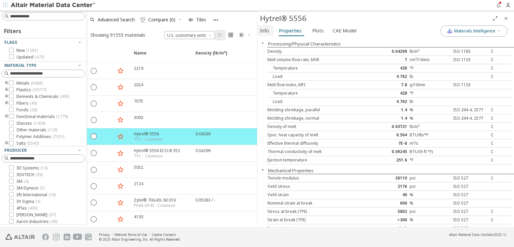
click at [263, 32] on span "Info" at bounding box center [264, 30] width 9 height 11
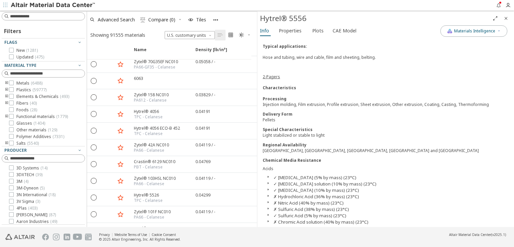
scroll to position [468, 0]
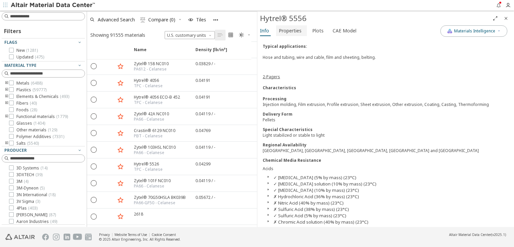
click at [297, 28] on span "Properties" at bounding box center [290, 30] width 23 height 11
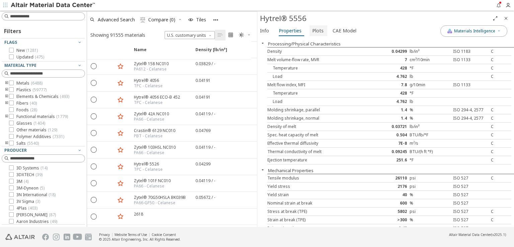
click at [321, 28] on span "Plots" at bounding box center [318, 30] width 12 height 11
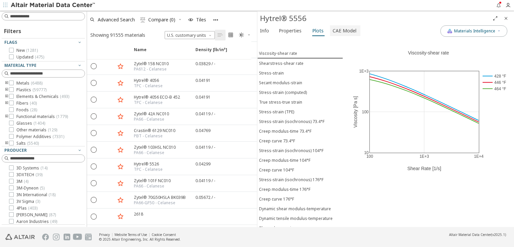
click at [347, 28] on span "CAE Model" at bounding box center [345, 30] width 24 height 11
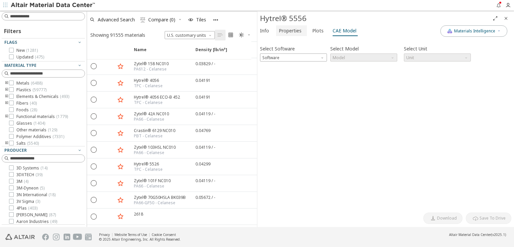
click at [294, 29] on span "Properties" at bounding box center [290, 30] width 23 height 11
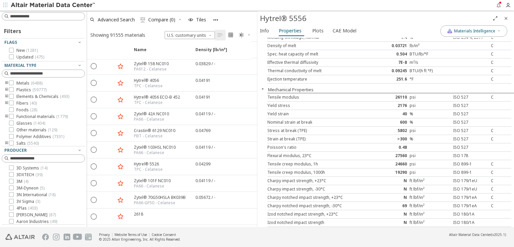
scroll to position [0, 0]
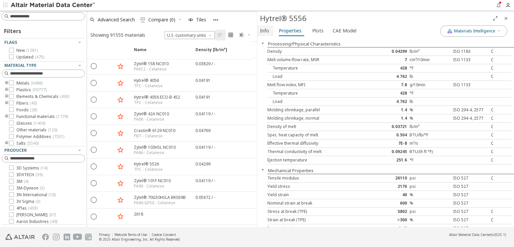
click at [262, 32] on span "Info" at bounding box center [264, 30] width 9 height 11
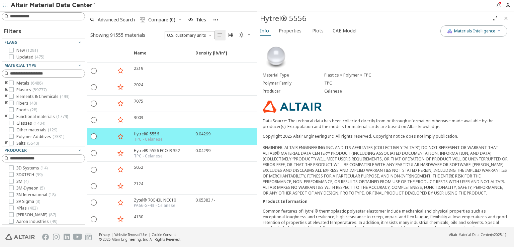
click at [504, 21] on icon "Close" at bounding box center [505, 18] width 5 height 5
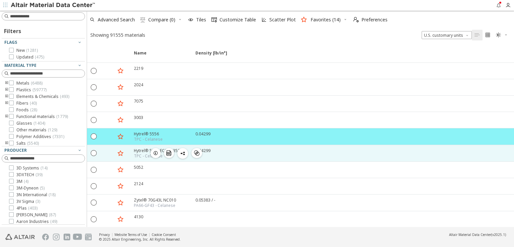
click at [152, 154] on span "button" at bounding box center [156, 153] width 8 height 10
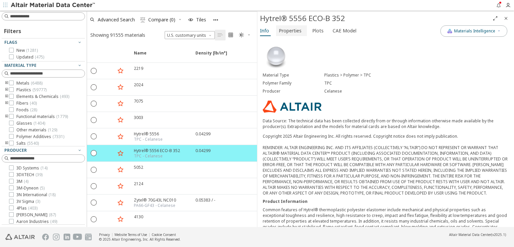
click at [294, 31] on span "Properties" at bounding box center [290, 30] width 23 height 11
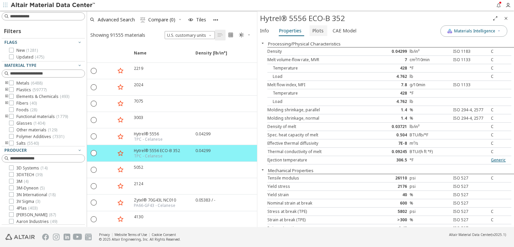
click at [316, 31] on span "Plots" at bounding box center [317, 30] width 11 height 11
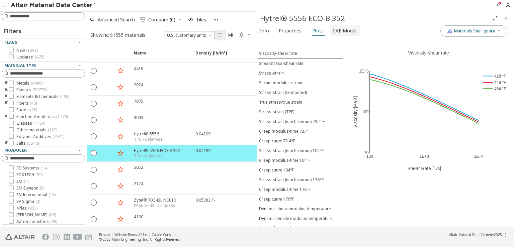
click at [345, 30] on span "CAE Model" at bounding box center [345, 30] width 24 height 11
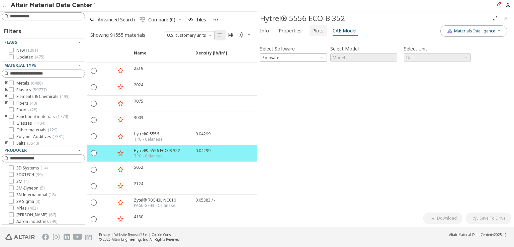
click at [318, 33] on span "Plots" at bounding box center [317, 30] width 11 height 11
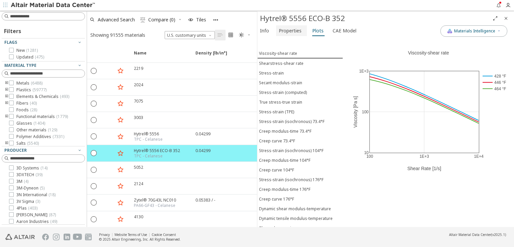
click at [302, 33] on button "Properties" at bounding box center [291, 30] width 31 height 11
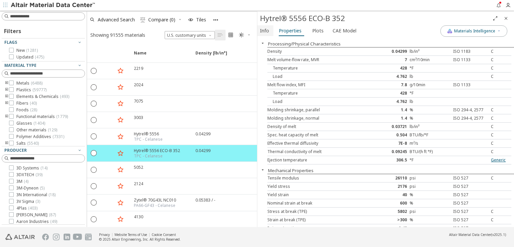
click at [266, 31] on span "Info" at bounding box center [264, 30] width 9 height 11
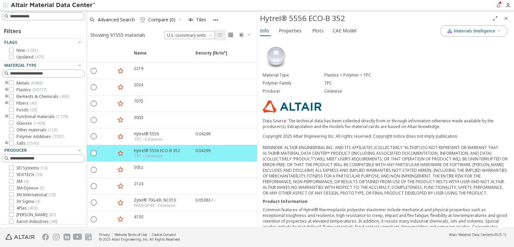
click at [508, 17] on icon "Close" at bounding box center [505, 18] width 5 height 5
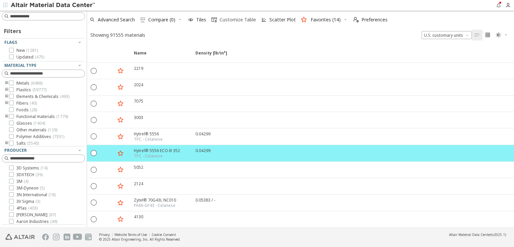
click at [226, 17] on span "Customize Table" at bounding box center [237, 19] width 36 height 5
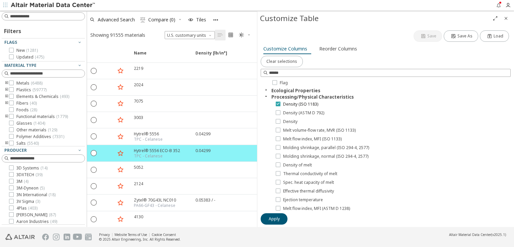
click at [277, 104] on icon at bounding box center [278, 103] width 5 height 5
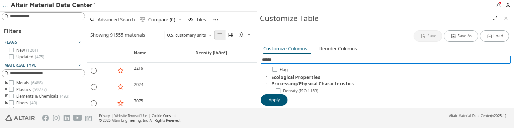
click at [289, 56] on input at bounding box center [386, 59] width 249 height 7
click at [279, 58] on input at bounding box center [389, 60] width 241 height 7
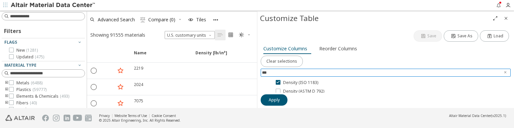
type input "***"
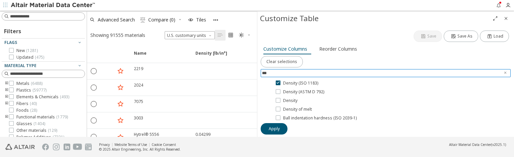
click at [280, 70] on input "***" at bounding box center [381, 72] width 238 height 7
click at [507, 70] on span "Clear text" at bounding box center [505, 73] width 7 height 8
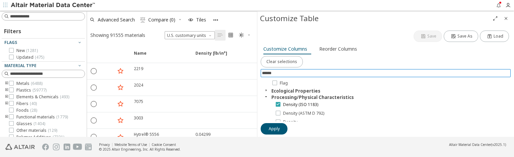
click at [278, 102] on icon at bounding box center [278, 103] width 5 height 5
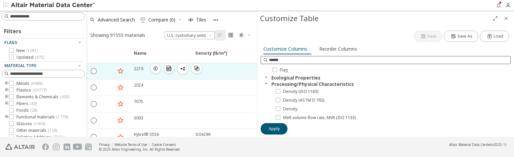
click at [156, 69] on icon "button" at bounding box center [155, 68] width 5 height 5
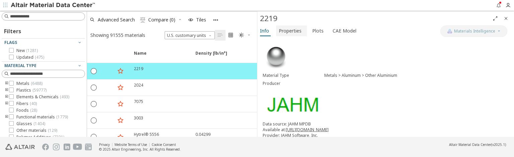
click at [284, 29] on span "Properties" at bounding box center [290, 30] width 23 height 11
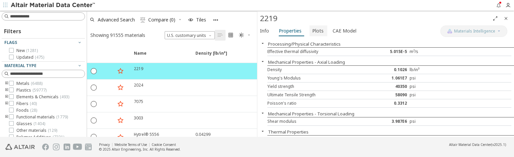
click at [318, 32] on span "Plots" at bounding box center [317, 30] width 11 height 11
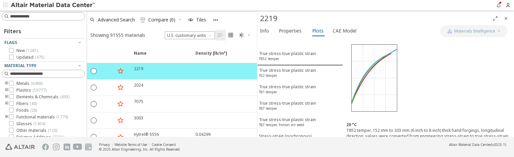
click at [336, 38] on div "True stress-true plastic strain T852 temper True stress-true plastic strain T62…" at bounding box center [300, 87] width 86 height 99
click at [337, 29] on span "CAE Model" at bounding box center [345, 30] width 24 height 11
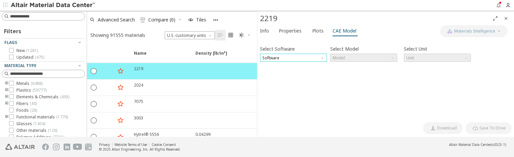
click at [291, 57] on span "Software" at bounding box center [293, 58] width 67 height 8
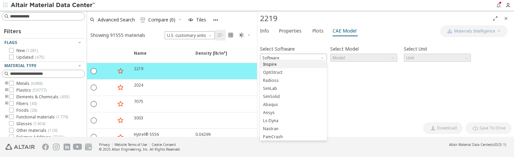
click at [291, 66] on span "Inspire" at bounding box center [294, 64] width 62 height 5
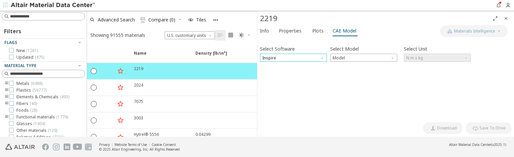
click at [288, 57] on span "Inspire" at bounding box center [293, 58] width 67 height 8
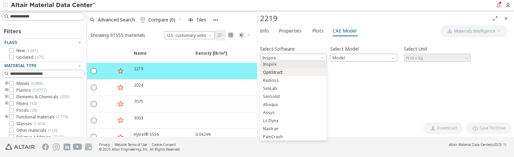
click at [287, 72] on span "OptiStruct" at bounding box center [294, 72] width 62 height 5
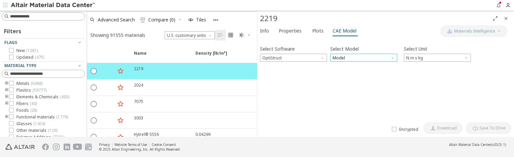
click at [372, 57] on span "Model" at bounding box center [363, 58] width 67 height 8
click at [371, 64] on span "Mat1" at bounding box center [364, 64] width 62 height 5
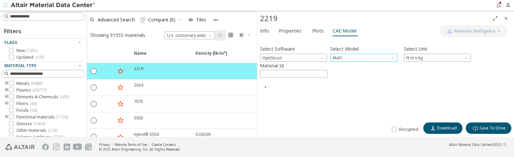
click at [393, 56] on span "Model" at bounding box center [392, 56] width 5 height 5
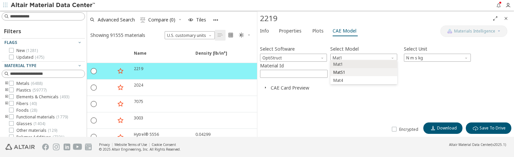
click at [354, 73] on span "MatS1" at bounding box center [364, 72] width 62 height 5
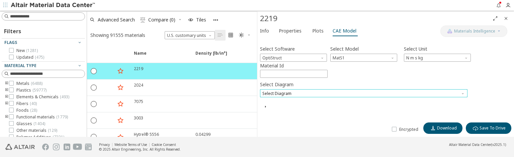
click at [300, 95] on span "Select Diagram" at bounding box center [363, 93] width 207 height 8
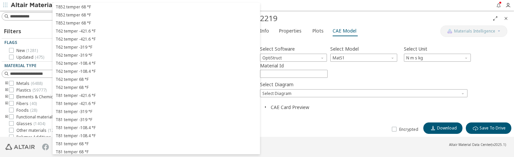
scroll to position [1, 0]
click at [329, 119] on div "Encrypted Download  Save To Drive" at bounding box center [385, 126] width 251 height 15
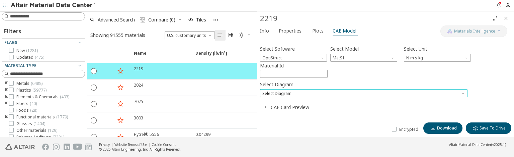
click at [315, 89] on span "Select Diagram" at bounding box center [363, 93] width 207 height 8
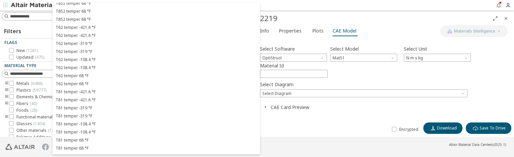
scroll to position [0, 0]
click at [353, 113] on div "Select Software OptiStruct Select Model MatS1 Select Unit N m s kg Material Id …" at bounding box center [385, 79] width 251 height 78
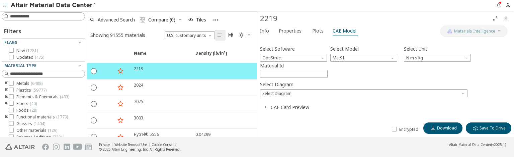
click at [265, 107] on icon "button" at bounding box center [265, 106] width 5 height 5
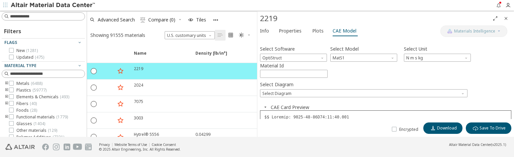
click at [265, 107] on icon "button" at bounding box center [265, 106] width 5 height 5
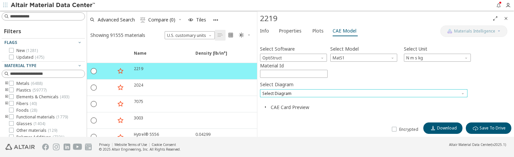
click at [283, 91] on span "Select Diagram" at bounding box center [363, 93] width 207 height 8
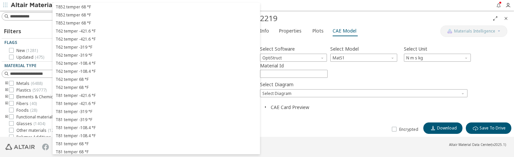
click at [341, 116] on div "Select Software OptiStruct Select Model MatS1 Select Unit N m s kg Material Id …" at bounding box center [385, 79] width 251 height 78
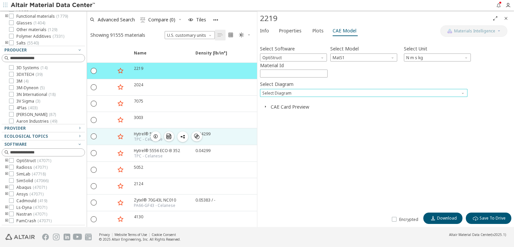
scroll to position [100, 0]
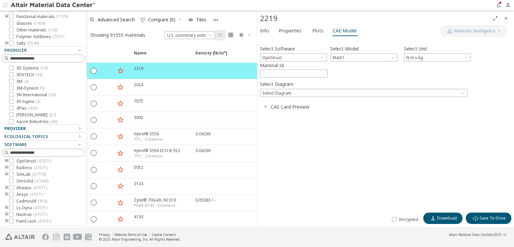
click at [23, 128] on span "Provider" at bounding box center [14, 129] width 21 height 6
click at [5, 145] on icon "toogle group" at bounding box center [6, 146] width 5 height 5
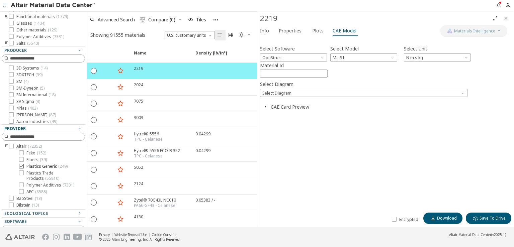
click at [23, 167] on icon at bounding box center [21, 166] width 5 height 5
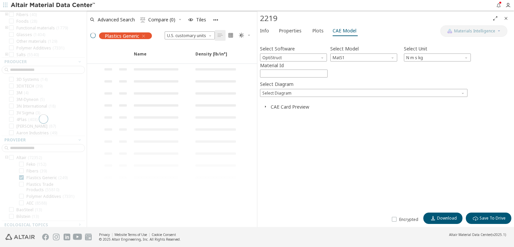
scroll to position [111, 0]
click at [506, 18] on icon "Close" at bounding box center [505, 18] width 5 height 5
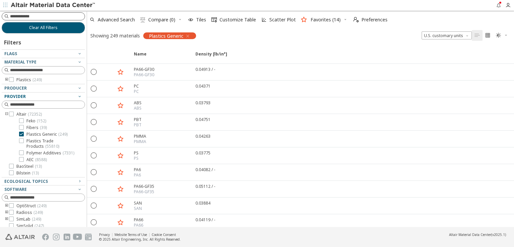
click at [28, 12] on div at bounding box center [43, 16] width 83 height 8
click at [28, 14] on input at bounding box center [44, 16] width 82 height 7
type input "***"
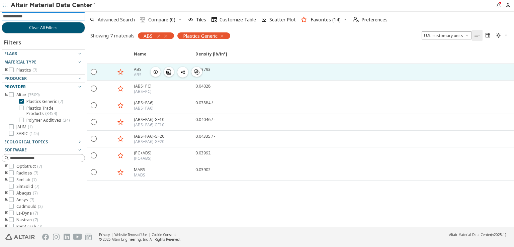
click at [158, 70] on icon "button" at bounding box center [155, 71] width 5 height 5
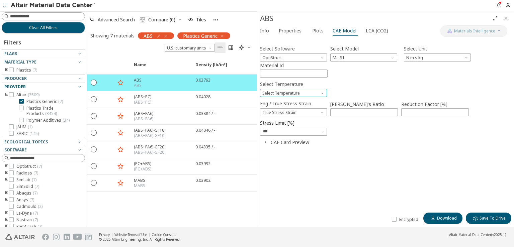
click at [323, 92] on span "Select Temperature" at bounding box center [322, 91] width 5 height 5
click at [405, 155] on div "Select Software OptiStruct Select Model MatS1 Select Unit N m s kg Material Id …" at bounding box center [385, 124] width 251 height 169
click at [508, 19] on icon "Close" at bounding box center [505, 18] width 5 height 5
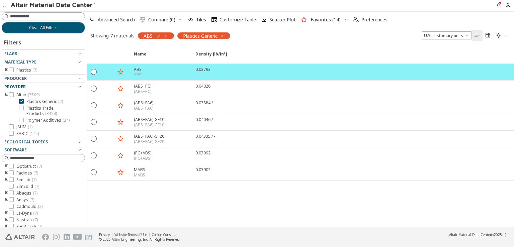
click at [221, 33] on icon "button" at bounding box center [221, 35] width 5 height 5
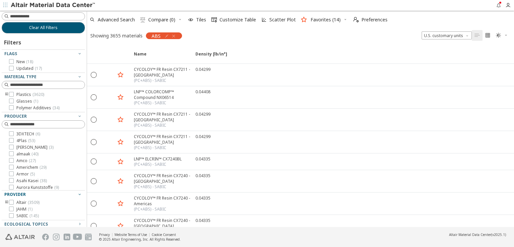
click at [173, 37] on icon "button" at bounding box center [173, 35] width 5 height 5
click at [174, 36] on icon "button" at bounding box center [173, 35] width 5 height 5
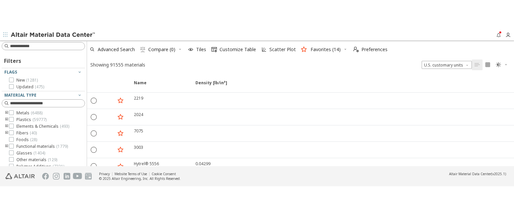
scroll to position [60, 0]
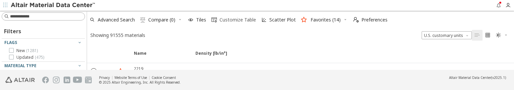
click at [247, 18] on span "Customize Table" at bounding box center [237, 19] width 36 height 5
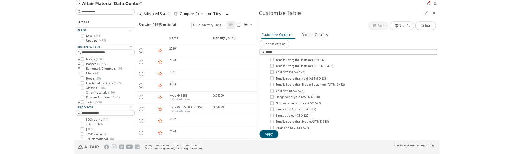
scroll to position [0, 0]
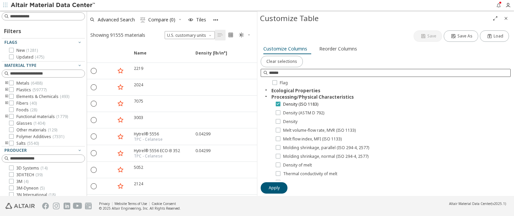
click at [279, 103] on icon at bounding box center [278, 103] width 5 height 5
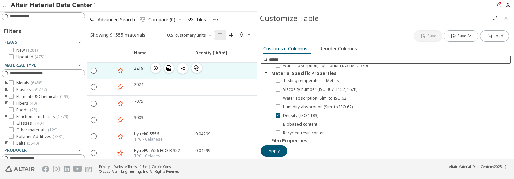
click at [153, 66] on icon "button" at bounding box center [155, 68] width 5 height 5
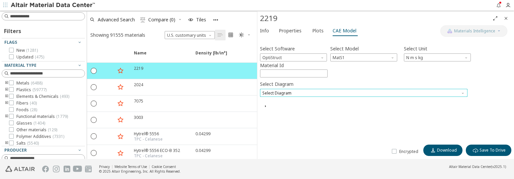
click at [304, 90] on span "Select Diagram" at bounding box center [363, 93] width 207 height 8
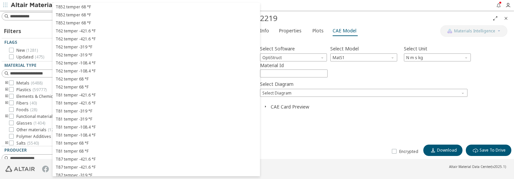
click at [331, 124] on div "Select Software OptiStruct Select Model MatS1 Select Unit N m s kg Material Id …" at bounding box center [385, 90] width 251 height 101
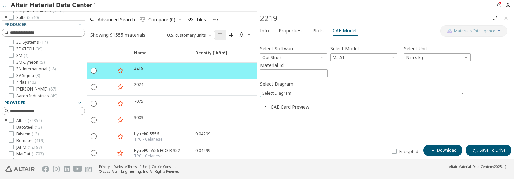
scroll to position [167, 0]
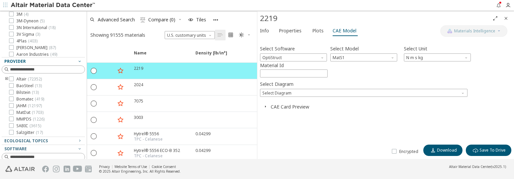
click at [7, 79] on icon "toogle group" at bounding box center [6, 79] width 5 height 5
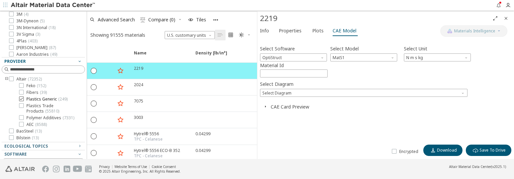
click at [22, 99] on icon at bounding box center [21, 99] width 5 height 5
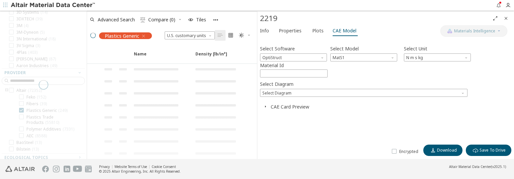
scroll to position [178, 0]
click at [506, 18] on icon "Close" at bounding box center [505, 18] width 5 height 5
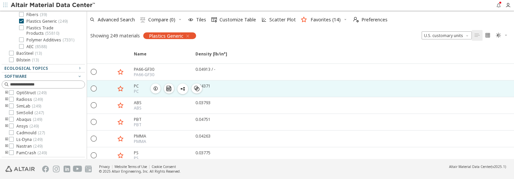
scroll to position [94, 0]
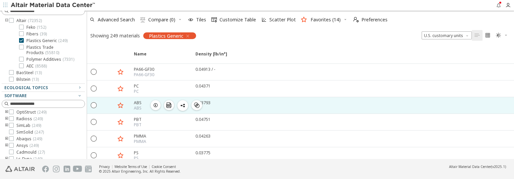
click at [156, 104] on icon "button" at bounding box center [155, 105] width 5 height 5
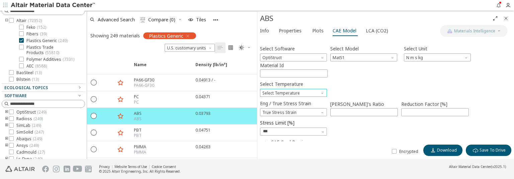
click at [321, 89] on span "Select Temperature" at bounding box center [322, 91] width 5 height 5
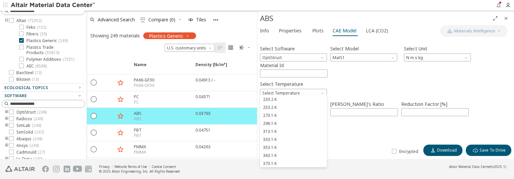
click at [366, 139] on div "CAE Card Preview" at bounding box center [385, 142] width 251 height 6
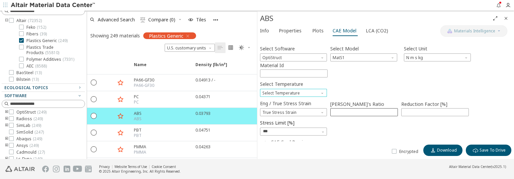
scroll to position [3, 0]
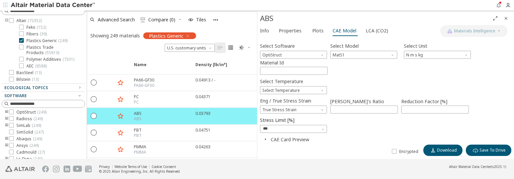
click at [265, 140] on icon "button" at bounding box center [265, 139] width 5 height 5
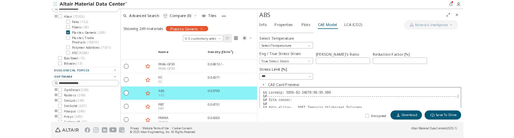
scroll to position [0, 0]
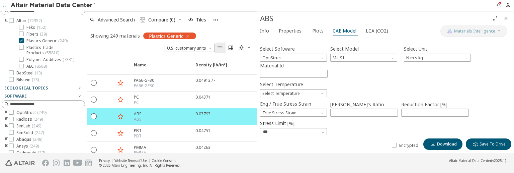
click at [418, 171] on footer "Privacy Website Terms of Use Cookie Consent © 2025 Altair Engineering, Inc. All…" at bounding box center [257, 163] width 514 height 20
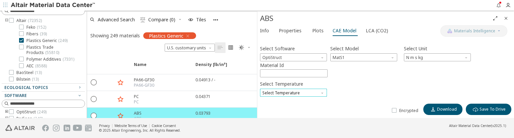
click at [319, 91] on span "Select Temperature" at bounding box center [293, 93] width 67 height 8
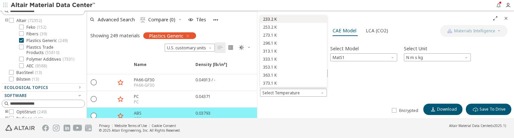
click at [281, 22] on button "233.2 K" at bounding box center [293, 19] width 67 height 8
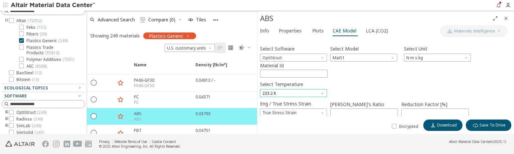
click at [317, 93] on span "233.2 K" at bounding box center [293, 93] width 67 height 8
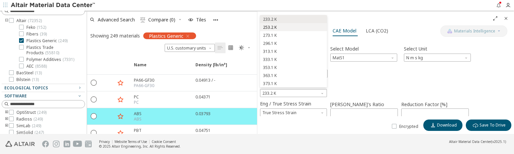
click at [283, 29] on span "253.2 K" at bounding box center [294, 27] width 62 height 5
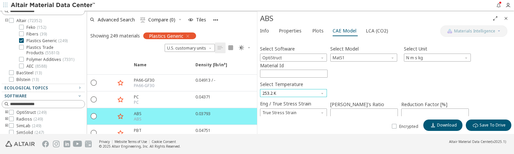
click at [307, 91] on span "253.2 K" at bounding box center [293, 93] width 67 height 8
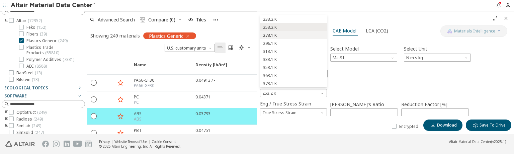
click at [273, 33] on span "273.1 K" at bounding box center [270, 35] width 14 height 5
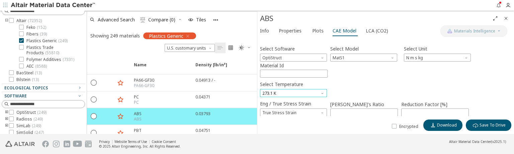
click at [311, 92] on span "273.1 K" at bounding box center [293, 93] width 67 height 8
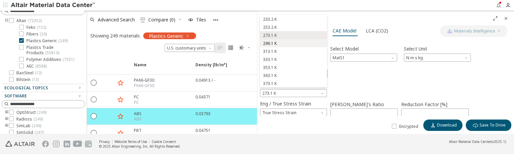
click at [269, 43] on span "296.1 K" at bounding box center [270, 43] width 14 height 5
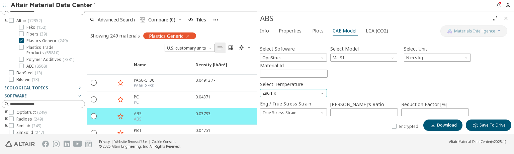
click at [313, 93] on span "296.1 K" at bounding box center [293, 93] width 67 height 8
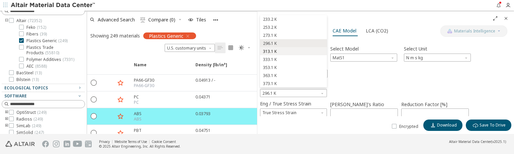
click at [269, 52] on span "313.1 K" at bounding box center [270, 51] width 14 height 5
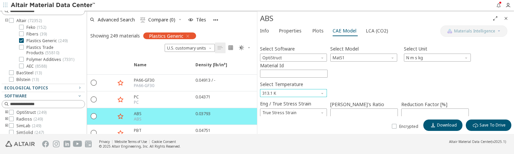
click at [322, 92] on span "Select Temperature" at bounding box center [322, 91] width 5 height 5
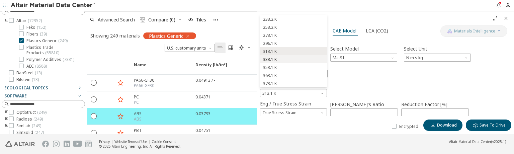
click at [276, 60] on span "333.1 K" at bounding box center [270, 59] width 14 height 5
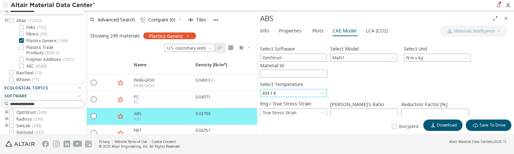
click at [317, 91] on span "333.1 K" at bounding box center [293, 93] width 67 height 8
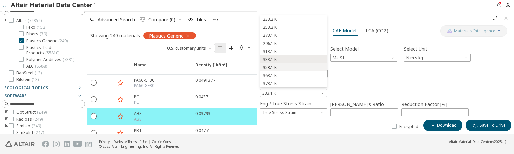
click at [273, 71] on button "353.1 K" at bounding box center [293, 67] width 67 height 8
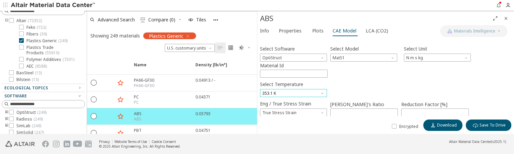
click at [298, 93] on span "353.1 K" at bounding box center [293, 93] width 67 height 8
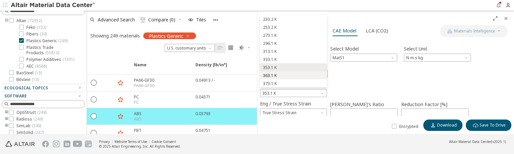
click at [271, 77] on span "363.1 K" at bounding box center [270, 75] width 14 height 5
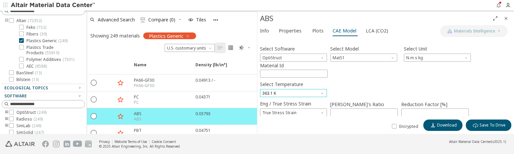
click at [300, 94] on span "363.1 K" at bounding box center [293, 93] width 67 height 8
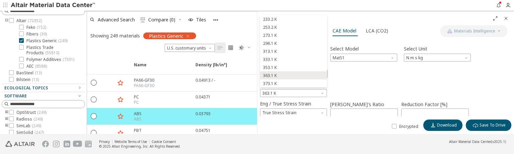
drag, startPoint x: 274, startPoint y: 82, endPoint x: 356, endPoint y: 82, distance: 82.3
click at [274, 82] on span "373.1 K" at bounding box center [270, 83] width 14 height 5
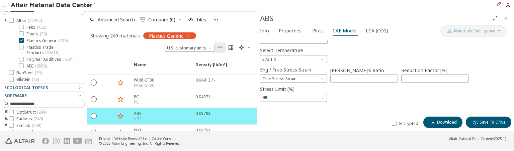
scroll to position [100, 0]
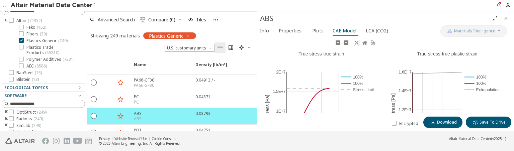
click at [345, 76] on rect at bounding box center [358, 77] width 37 height 6
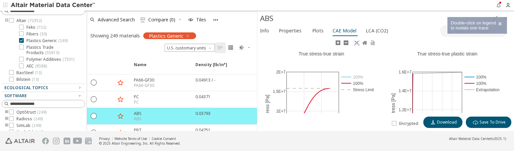
click at [345, 76] on rect at bounding box center [358, 77] width 37 height 6
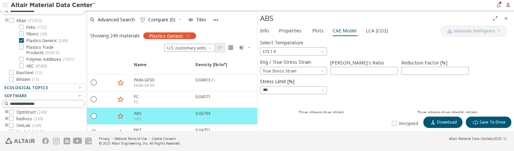
scroll to position [0, 0]
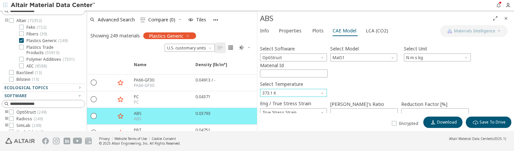
click at [321, 89] on span "Select Temperature" at bounding box center [322, 91] width 5 height 5
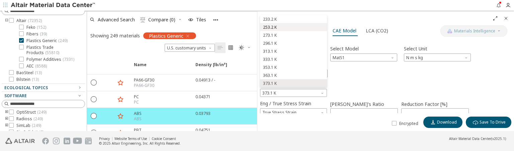
click at [285, 25] on span "253.2 K" at bounding box center [294, 27] width 62 height 5
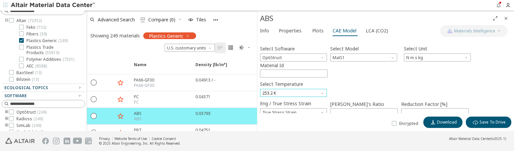
click at [302, 89] on span "253.2 K" at bounding box center [293, 93] width 67 height 8
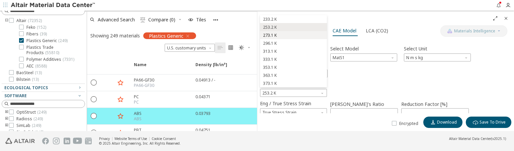
click at [270, 37] on span "273.1 K" at bounding box center [270, 35] width 14 height 5
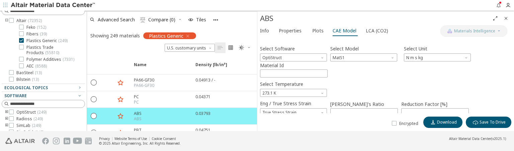
click at [283, 96] on div "Select Software OptiStruct Select Model MatS1 Select Unit N m s kg Material Id …" at bounding box center [385, 76] width 251 height 73
click at [283, 92] on span "273.1 K" at bounding box center [293, 93] width 67 height 8
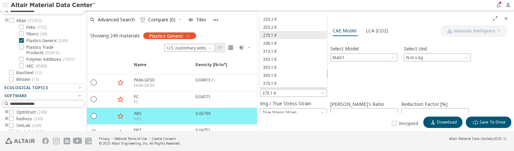
drag, startPoint x: 268, startPoint y: 44, endPoint x: 290, endPoint y: 80, distance: 41.8
click at [268, 44] on span "296.1 K" at bounding box center [270, 43] width 14 height 5
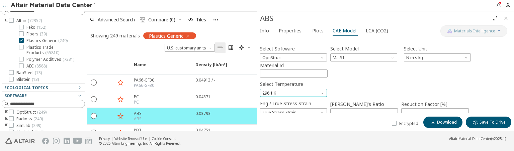
click at [301, 89] on span "296.1 K" at bounding box center [293, 93] width 67 height 8
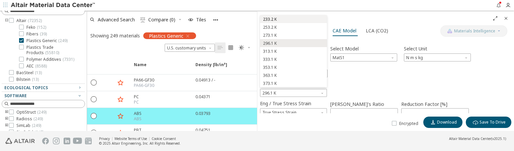
click at [269, 21] on span "233.2 K" at bounding box center [270, 19] width 14 height 5
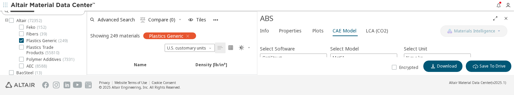
click at [503, 18] on icon "Close" at bounding box center [505, 18] width 5 height 5
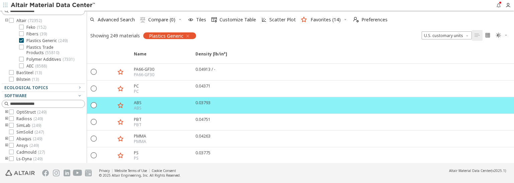
click at [65, 5] on img at bounding box center [53, 5] width 85 height 7
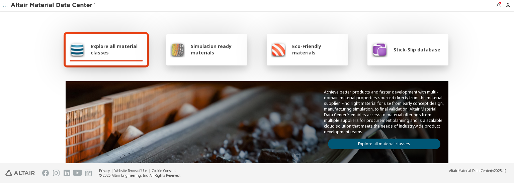
click at [5, 5] on icon "button" at bounding box center [5, 5] width 4 height 4
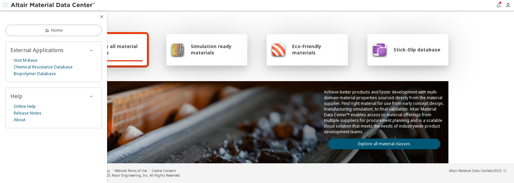
click at [153, 20] on div "Explore all material classes Simulation ready materials Eco-Friendly materials …" at bounding box center [257, 109] width 388 height 194
click at [130, 43] on span "Explore all material classes" at bounding box center [117, 49] width 52 height 13
click at [393, 142] on link "Explore all material classes" at bounding box center [384, 144] width 112 height 11
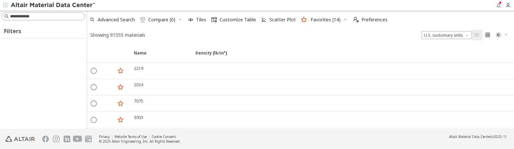
click at [500, 34] on icon "" at bounding box center [498, 34] width 5 height 5
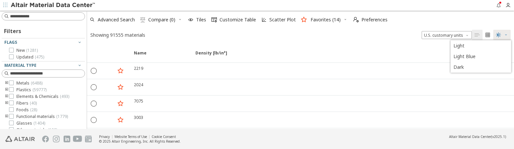
click at [503, 34] on span "" at bounding box center [501, 35] width 15 height 11
click at [504, 36] on icon "button" at bounding box center [506, 35] width 4 height 4
click at [462, 66] on span "Dark" at bounding box center [480, 67] width 54 height 11
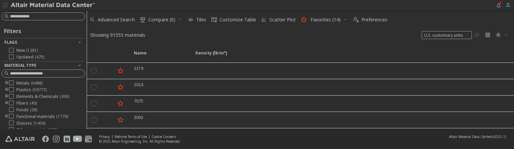
click at [57, 4] on img at bounding box center [53, 5] width 85 height 7
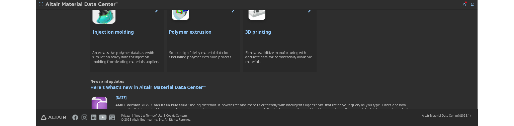
scroll to position [478, 0]
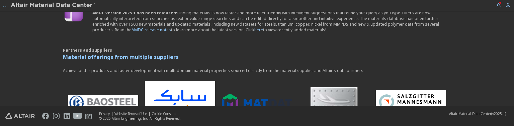
click at [46, 4] on img at bounding box center [53, 5] width 85 height 7
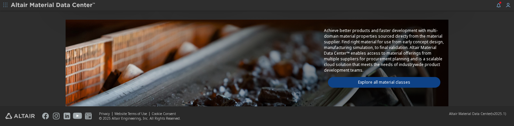
scroll to position [67, 0]
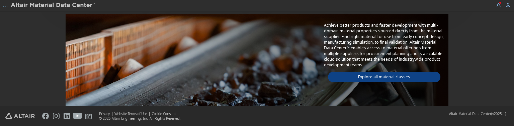
click at [426, 74] on link "Explore all material classes" at bounding box center [384, 77] width 112 height 11
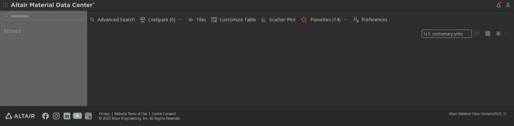
click at [507, 33] on icon "button" at bounding box center [506, 33] width 4 height 4
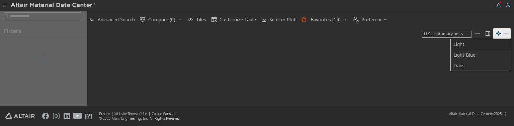
click at [474, 44] on span "Light" at bounding box center [480, 44] width 54 height 11
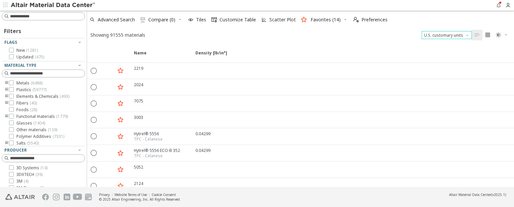
click at [466, 34] on span "Unit System" at bounding box center [467, 33] width 5 height 5
click at [436, 51] on span "Metric" at bounding box center [431, 51] width 12 height 5
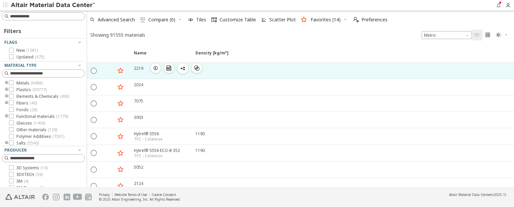
click at [158, 69] on icon "button" at bounding box center [155, 68] width 5 height 5
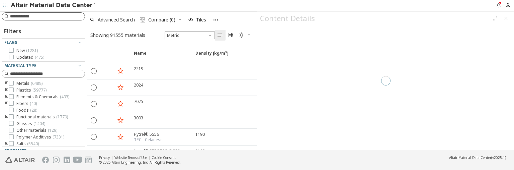
click at [61, 14] on input at bounding box center [47, 16] width 75 height 7
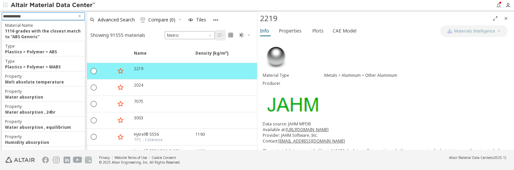
drag, startPoint x: 29, startPoint y: 14, endPoint x: 4, endPoint y: 18, distance: 25.4
click at [4, 18] on input "**********" at bounding box center [38, 16] width 71 height 7
type input "**********"
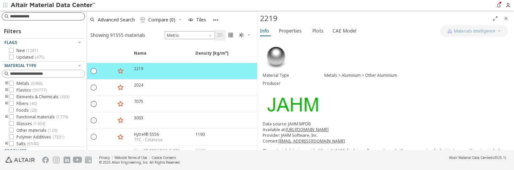
click at [35, 15] on input at bounding box center [47, 16] width 75 height 7
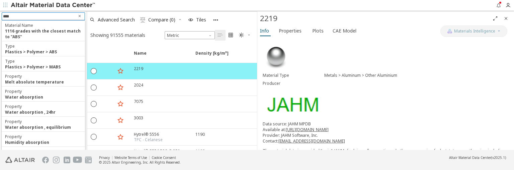
type input "***"
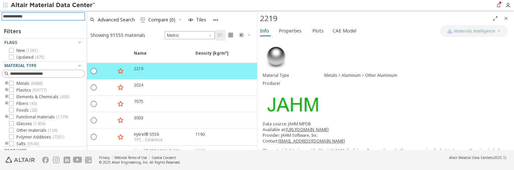
click at [53, 16] on input at bounding box center [44, 16] width 82 height 7
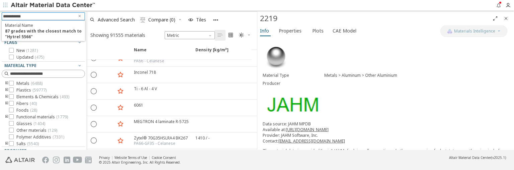
scroll to position [268, 0]
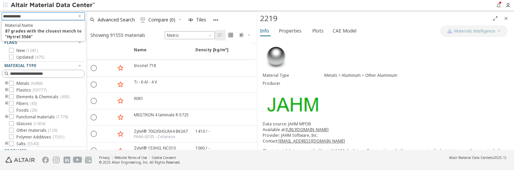
drag, startPoint x: 47, startPoint y: 15, endPoint x: 0, endPoint y: 18, distance: 47.2
click at [0, 18] on div "**********" at bounding box center [43, 80] width 87 height 139
type input "**********"
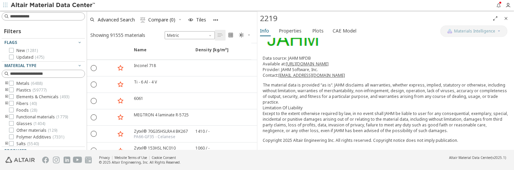
scroll to position [67, 0]
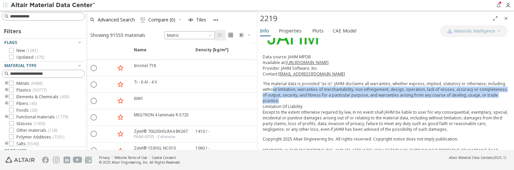
drag, startPoint x: 274, startPoint y: 84, endPoint x: 371, endPoint y: 95, distance: 96.9
click at [371, 95] on p "The material data is provided “as is“. JAHM disclaims all warranties, whether e…" at bounding box center [386, 106] width 246 height 51
click at [304, 94] on p "The material data is provided “as is“. JAHM disclaims all warranties, whether e…" at bounding box center [386, 106] width 246 height 51
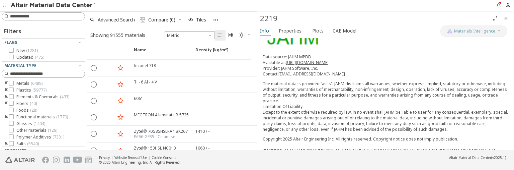
click at [298, 96] on p "The material data is provided “as is“. JAHM disclaims all warranties, whether e…" at bounding box center [386, 106] width 246 height 51
copy p "practice"
click at [48, 17] on input at bounding box center [44, 16] width 82 height 7
paste input "********"
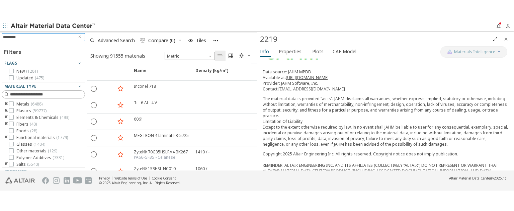
scroll to position [73, 0]
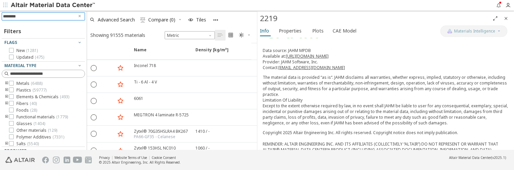
type input "********"
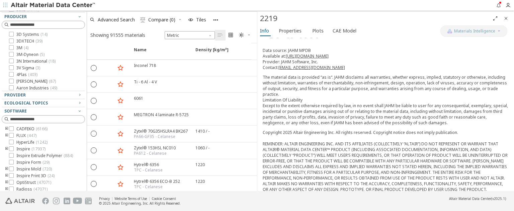
scroll to position [136, 0]
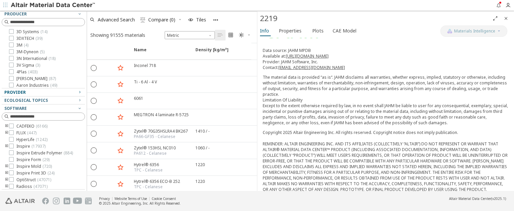
click at [64, 92] on div "Provider" at bounding box center [40, 92] width 73 height 5
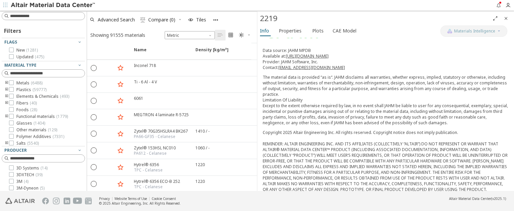
scroll to position [0, 0]
click at [10, 82] on icon at bounding box center [11, 83] width 5 height 5
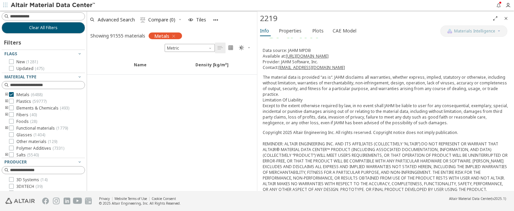
click at [507, 19] on icon "Close" at bounding box center [505, 18] width 5 height 5
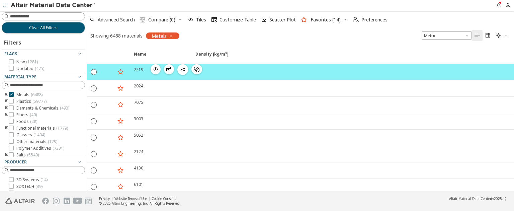
click at [156, 71] on icon "button" at bounding box center [155, 69] width 5 height 5
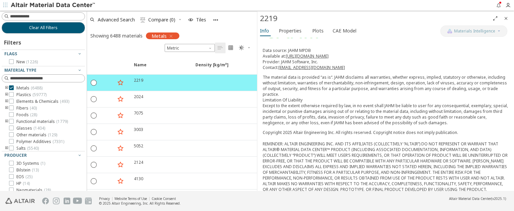
scroll to position [199, 0]
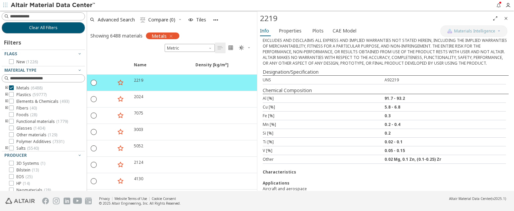
click at [268, 77] on div "UNS" at bounding box center [324, 80] width 122 height 6
copy div "UNS"
click at [19, 16] on input at bounding box center [44, 16] width 82 height 7
paste input "***"
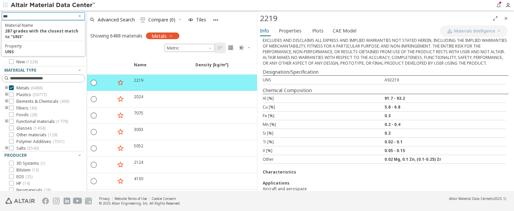
type input "***"
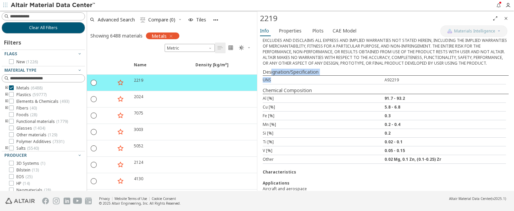
drag, startPoint x: 270, startPoint y: 64, endPoint x: 305, endPoint y: 72, distance: 36.0
click at [305, 72] on div "Material Type Metals > Aluminum > Other Aluminium Producer Data source: JAHM MP…" at bounding box center [385, 19] width 257 height 362
click at [38, 18] on input at bounding box center [44, 16] width 82 height 7
paste input "***"
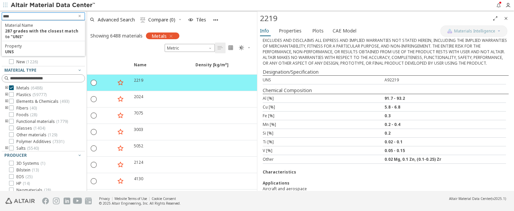
drag, startPoint x: 52, startPoint y: 16, endPoint x: 0, endPoint y: 20, distance: 52.4
click at [0, 20] on div "*** Material Name 287 grades with the closest match to "UNS" Property UNS Clear…" at bounding box center [43, 101] width 87 height 180
type input "****"
click at [508, 18] on icon "Close" at bounding box center [505, 18] width 5 height 5
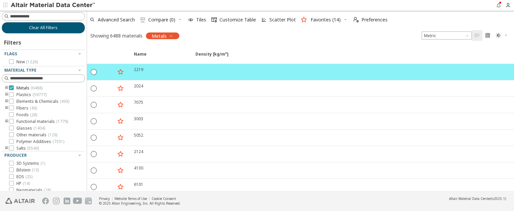
click at [15, 88] on label "Metals ( 6488 )" at bounding box center [25, 87] width 33 height 5
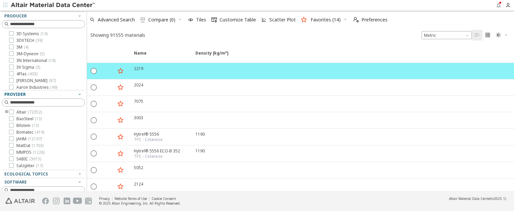
scroll to position [135, 0]
click at [12, 126] on icon at bounding box center [11, 151] width 5 height 5
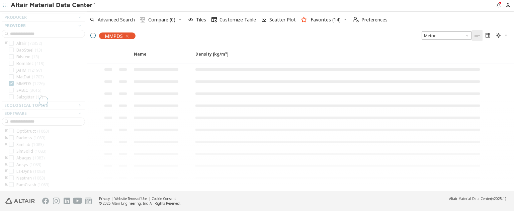
scroll to position [79, 0]
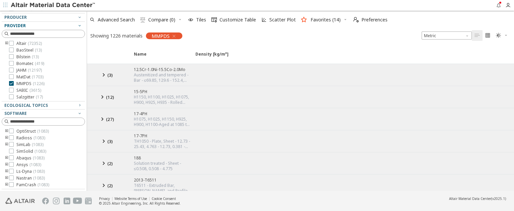
click at [102, 74] on icon at bounding box center [103, 75] width 8 height 8
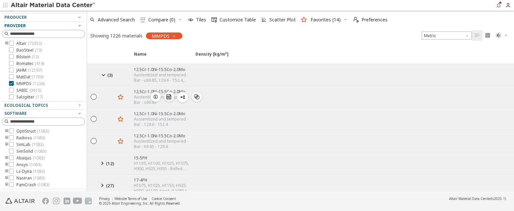
click at [158, 95] on icon "button" at bounding box center [155, 96] width 5 height 5
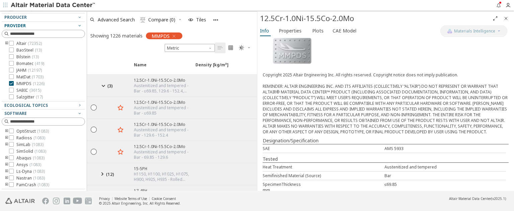
scroll to position [68, 0]
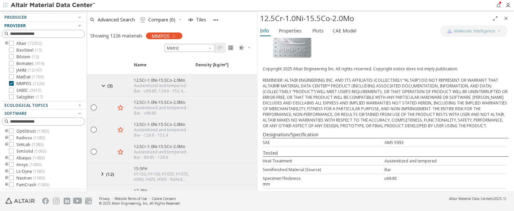
click at [273, 126] on div "Heat Treatment" at bounding box center [324, 161] width 122 height 6
click at [301, 126] on div "Heat Treatment" at bounding box center [324, 161] width 122 height 6
drag, startPoint x: 297, startPoint y: 159, endPoint x: 263, endPoint y: 156, distance: 33.6
click at [263, 126] on div "Heat Treatment Austenitized and tempered" at bounding box center [384, 161] width 243 height 9
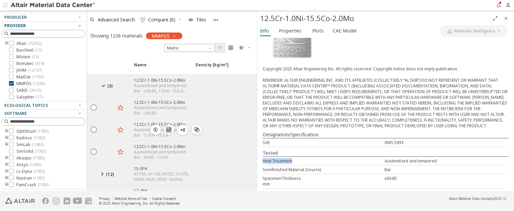
copy div "Heat Treatment"
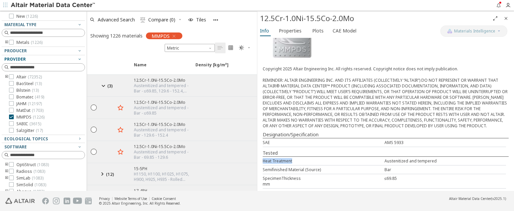
scroll to position [0, 0]
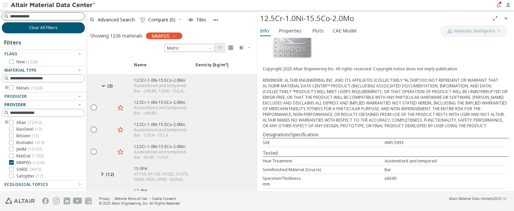
click at [48, 19] on input at bounding box center [47, 16] width 75 height 7
paste input "**********"
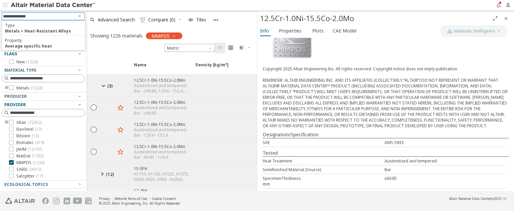
type input "**********"
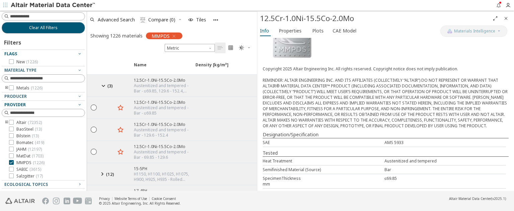
click at [27, 50] on span "Flags" at bounding box center [43, 54] width 78 height 8
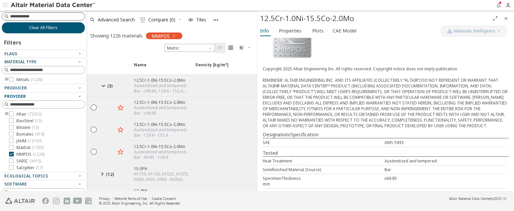
click at [34, 16] on input at bounding box center [47, 16] width 75 height 7
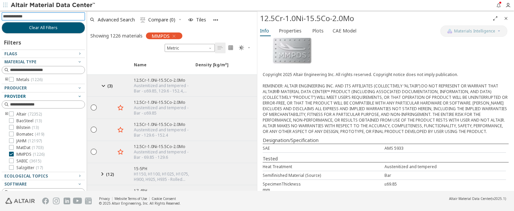
scroll to position [68, 0]
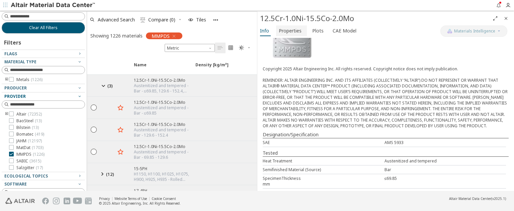
click at [297, 32] on span "Properties" at bounding box center [290, 30] width 23 height 11
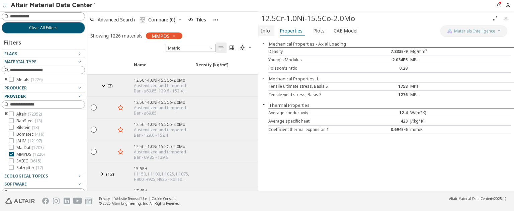
click at [266, 33] on span "Info" at bounding box center [265, 30] width 9 height 11
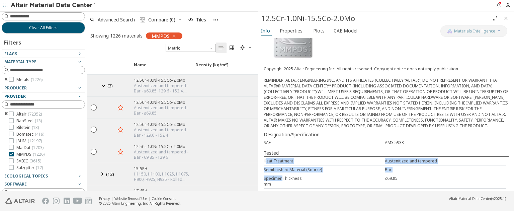
drag, startPoint x: 281, startPoint y: 183, endPoint x: 265, endPoint y: 158, distance: 29.5
click at [265, 126] on div "Heat Treatment Austenitized and tempered Semifinished Material (Source) Bar Spe…" at bounding box center [386, 172] width 245 height 32
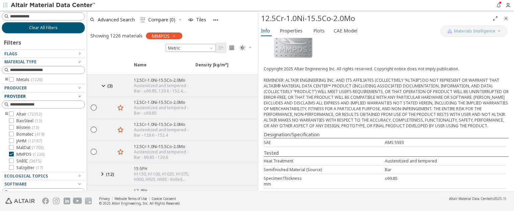
click at [296, 126] on div "Material Type Metals > Steel > Other steel Producer Copyright 2025 Altair Engin…" at bounding box center [386, 82] width 256 height 224
drag, startPoint x: 276, startPoint y: 182, endPoint x: 261, endPoint y: 175, distance: 16.8
click at [261, 126] on div "Material Type Metals > Steel > Other steel Producer Copyright 2025 Altair Engin…" at bounding box center [386, 82] width 256 height 224
click at [298, 126] on div "Material Type Metals > Steel > Other steel Producer Copyright 2025 Altair Engin…" at bounding box center [386, 82] width 256 height 224
click at [11, 126] on icon at bounding box center [11, 154] width 5 height 5
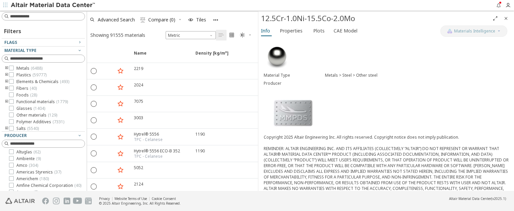
click at [506, 19] on icon "Close" at bounding box center [505, 18] width 5 height 5
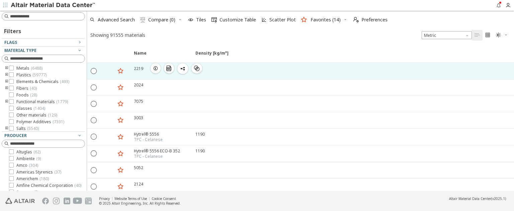
click at [154, 69] on icon "button" at bounding box center [155, 68] width 5 height 5
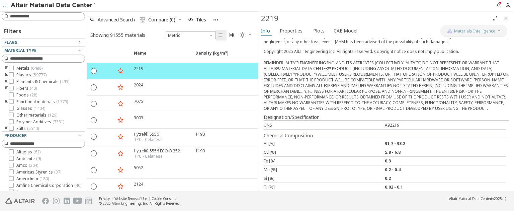
scroll to position [167, 0]
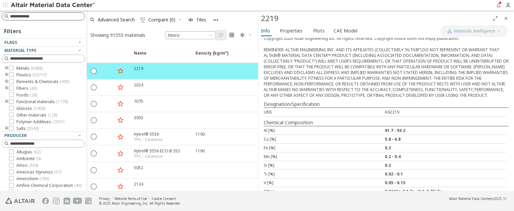
click at [39, 19] on input at bounding box center [47, 16] width 75 height 7
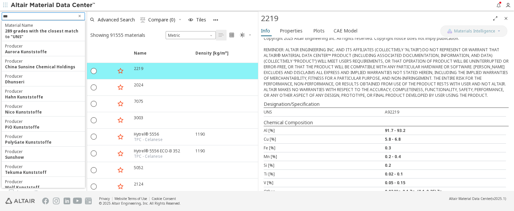
type input "***"
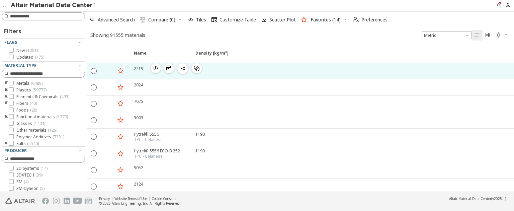
drag, startPoint x: 156, startPoint y: 67, endPoint x: 160, endPoint y: 67, distance: 4.0
click at [156, 67] on icon "button" at bounding box center [155, 68] width 5 height 5
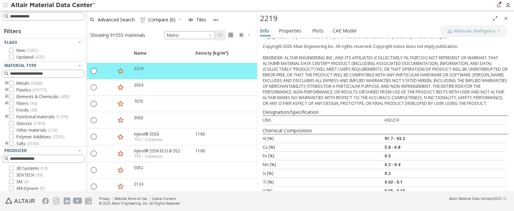
scroll to position [199, 0]
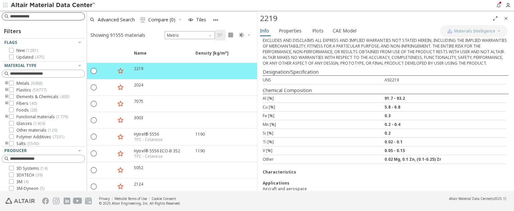
click at [38, 16] on input at bounding box center [47, 16] width 75 height 7
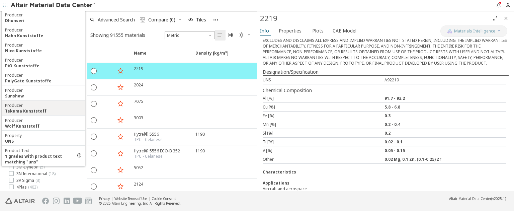
scroll to position [33, 0]
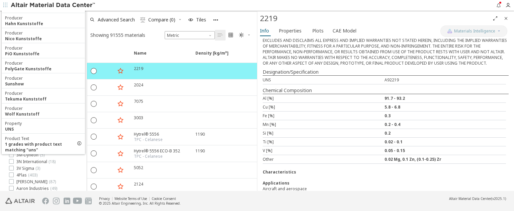
type input "***"
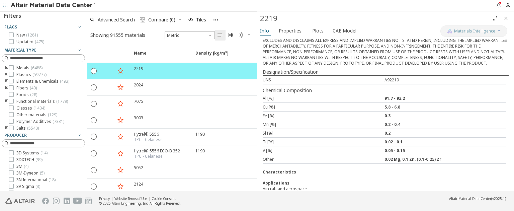
scroll to position [0, 0]
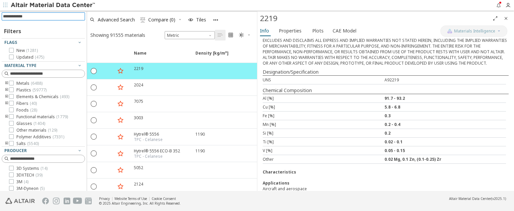
click at [35, 18] on input at bounding box center [44, 16] width 82 height 7
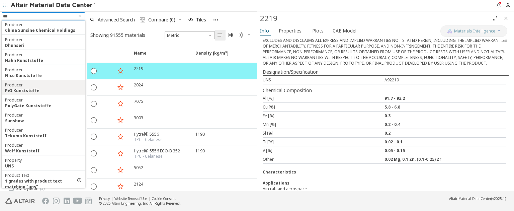
scroll to position [40, 0]
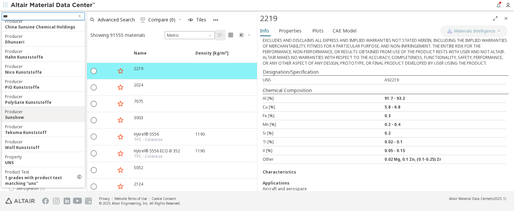
type input "***"
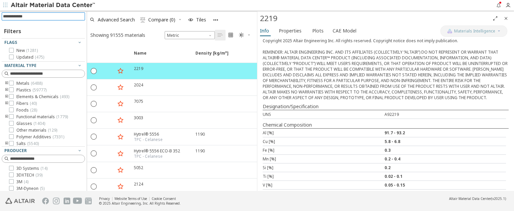
scroll to position [199, 0]
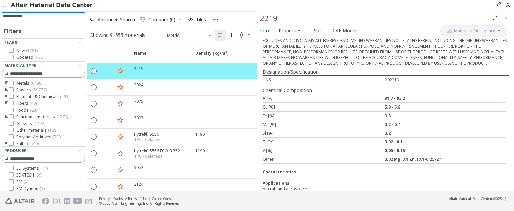
click at [58, 15] on input at bounding box center [44, 16] width 82 height 7
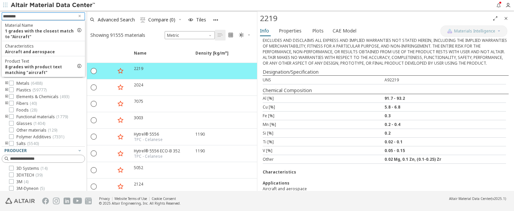
type input "********"
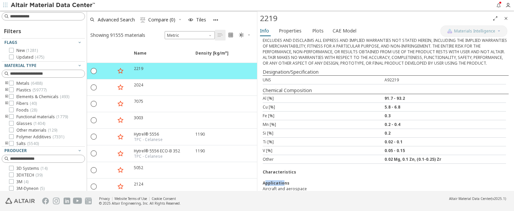
drag, startPoint x: 265, startPoint y: 174, endPoint x: 282, endPoint y: 174, distance: 17.1
click at [282, 180] on div "Applications" at bounding box center [386, 183] width 246 height 6
click at [22, 19] on input at bounding box center [47, 16] width 75 height 7
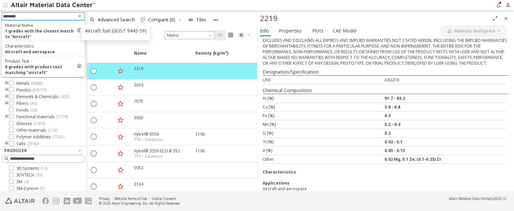
type input "********"
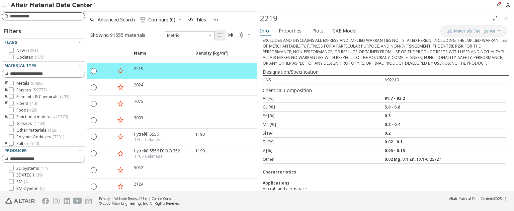
click at [508, 19] on icon "Close" at bounding box center [505, 18] width 5 height 5
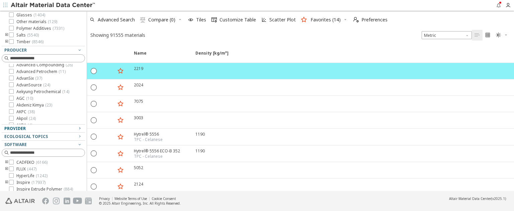
scroll to position [134, 0]
click at [77, 128] on icon "button" at bounding box center [79, 127] width 5 height 5
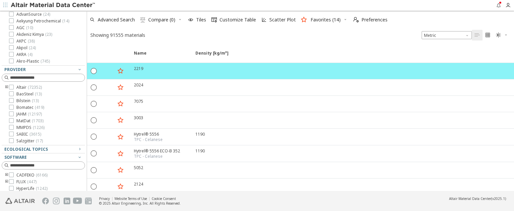
scroll to position [167, 0]
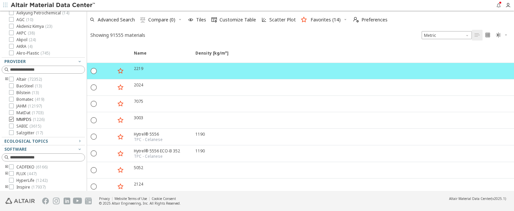
click at [11, 117] on icon at bounding box center [11, 119] width 5 height 5
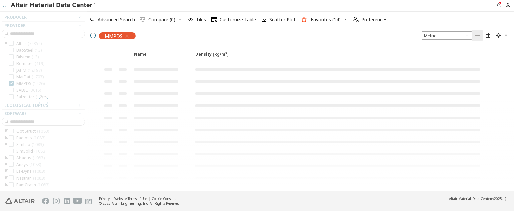
scroll to position [79, 0]
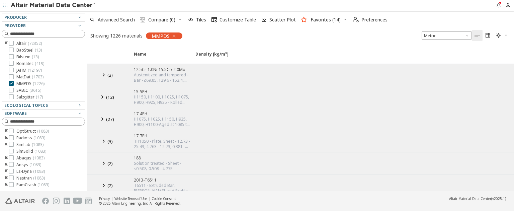
click at [105, 76] on icon at bounding box center [103, 75] width 8 height 8
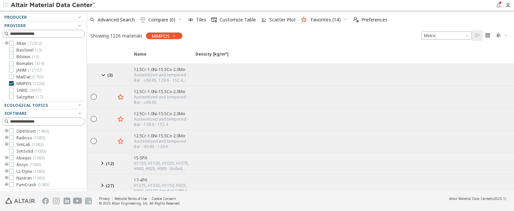
click at [0, 0] on icon "button" at bounding box center [0, 0] width 0 height 0
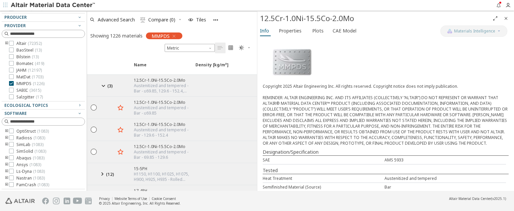
scroll to position [68, 0]
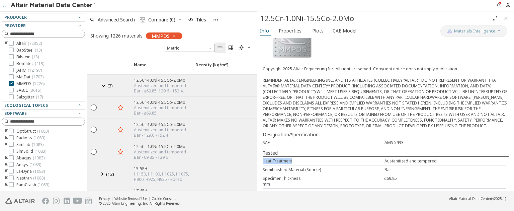
drag, startPoint x: 263, startPoint y: 160, endPoint x: 315, endPoint y: 159, distance: 52.2
click at [315, 159] on div "Heat Treatment" at bounding box center [324, 161] width 122 height 6
copy div "Heat Treatment"
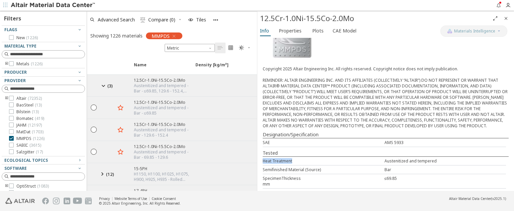
scroll to position [0, 0]
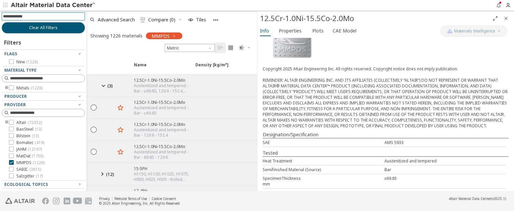
click at [42, 18] on input at bounding box center [44, 16] width 82 height 7
paste input "**********"
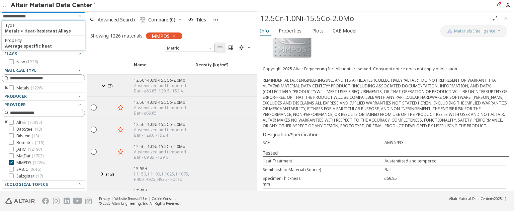
type input "**********"
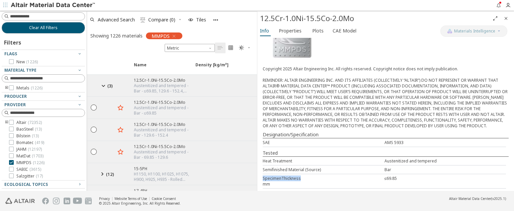
drag, startPoint x: 303, startPoint y: 175, endPoint x: 261, endPoint y: 174, distance: 41.8
click at [261, 174] on div "Material Type Metals > Steel > Other steel Producer Copyright 2025 Altair Engin…" at bounding box center [385, 82] width 257 height 224
copy div "SpecimenThickness"
click at [54, 16] on input at bounding box center [47, 16] width 75 height 7
paste input "**********"
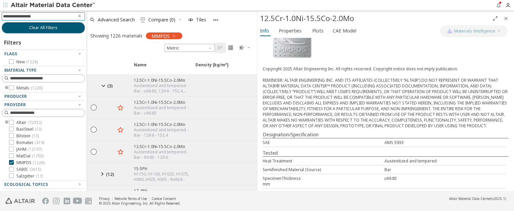
type input "**********"
drag, startPoint x: 272, startPoint y: 139, endPoint x: 268, endPoint y: 139, distance: 4.0
click at [268, 139] on div "SAE" at bounding box center [324, 142] width 122 height 6
click at [271, 142] on div "SAE" at bounding box center [324, 142] width 122 height 6
drag, startPoint x: 263, startPoint y: 140, endPoint x: 270, endPoint y: 140, distance: 6.4
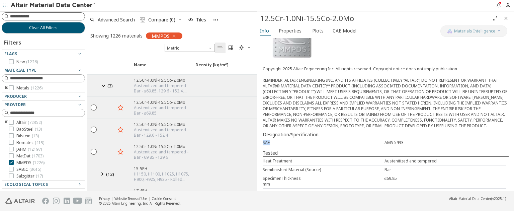
click at [270, 140] on div "SAE" at bounding box center [324, 142] width 122 height 6
copy div "SAE"
click at [58, 21] on div "Clear All Filters Filters Flags New ( 1226 ) Material Type Metals ( 1226 ) Prod…" at bounding box center [43, 101] width 87 height 180
click at [59, 16] on input at bounding box center [44, 16] width 82 height 7
paste input "***"
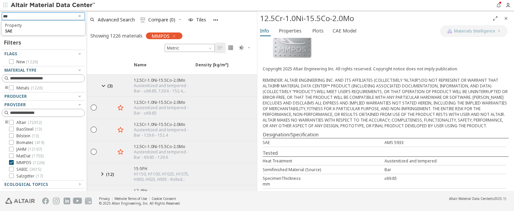
type input "***"
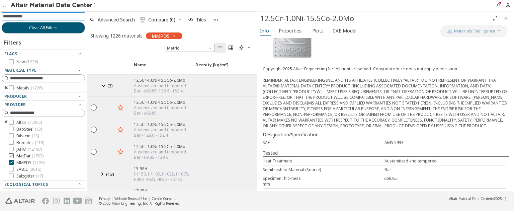
drag, startPoint x: 11, startPoint y: 160, endPoint x: 14, endPoint y: 158, distance: 3.6
click at [11, 160] on div at bounding box center [11, 162] width 5 height 5
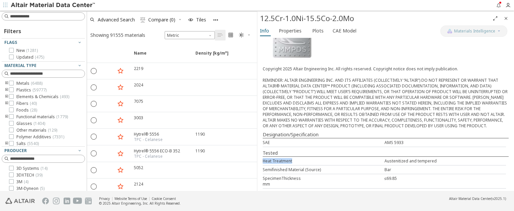
drag, startPoint x: 262, startPoint y: 158, endPoint x: 294, endPoint y: 160, distance: 32.8
click at [294, 160] on div "Material Type Metals > Steel > Other steel Producer Copyright 2025 Altair Engin…" at bounding box center [385, 82] width 257 height 224
copy div "Heat Treatment"
click at [36, 16] on input at bounding box center [44, 16] width 82 height 7
paste input "**********"
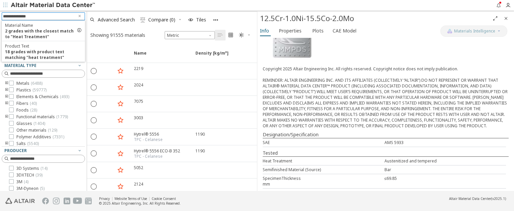
type input "**********"
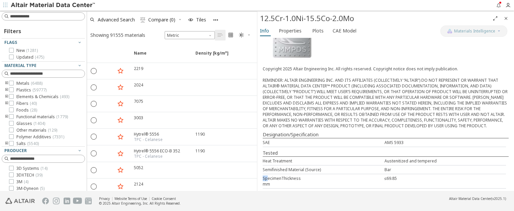
drag, startPoint x: 263, startPoint y: 174, endPoint x: 267, endPoint y: 174, distance: 4.3
click at [267, 175] on div "SpecimenThickness" at bounding box center [324, 178] width 122 height 6
drag, startPoint x: 263, startPoint y: 166, endPoint x: 304, endPoint y: 167, distance: 41.5
click at [304, 167] on div "Semifinished Material (Source)" at bounding box center [324, 170] width 122 height 6
copy div "Semifinished Material"
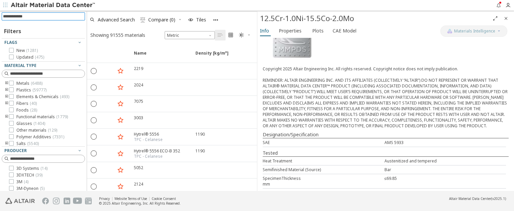
click at [39, 18] on input at bounding box center [44, 16] width 82 height 7
paste input "**********"
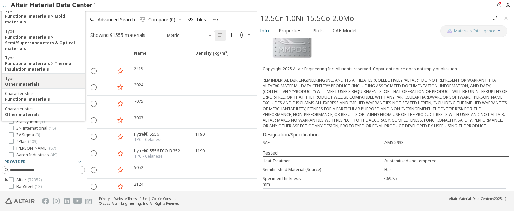
scroll to position [268, 0]
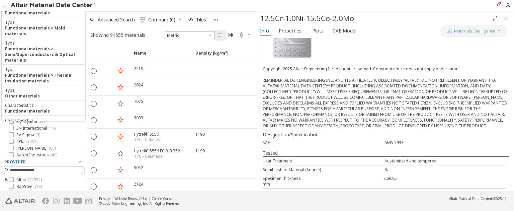
type input "**********"
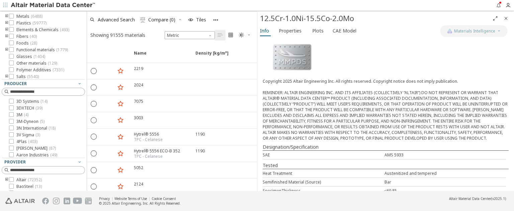
scroll to position [68, 0]
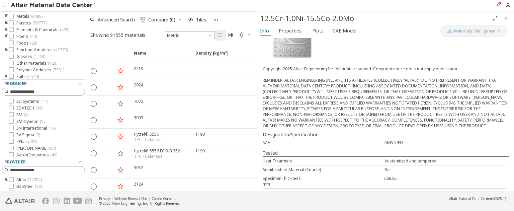
click at [506, 20] on icon "Close" at bounding box center [505, 18] width 5 height 5
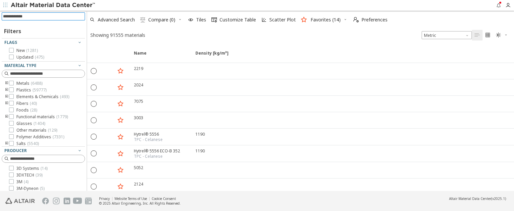
click at [17, 17] on input at bounding box center [44, 16] width 82 height 7
type input "******"
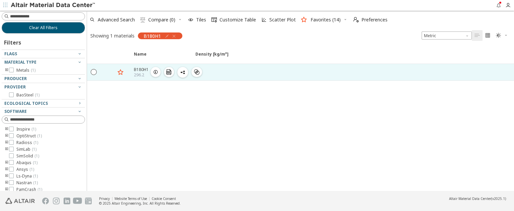
click at [154, 71] on icon "button" at bounding box center [155, 71] width 5 height 5
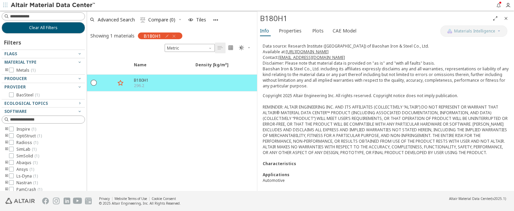
scroll to position [74, 0]
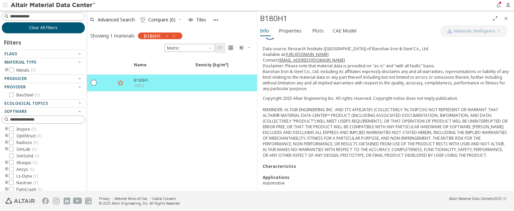
click at [266, 180] on div "Automotive" at bounding box center [386, 183] width 246 height 6
copy div "Automotive"
click at [62, 16] on input at bounding box center [44, 16] width 82 height 7
paste input "**********"
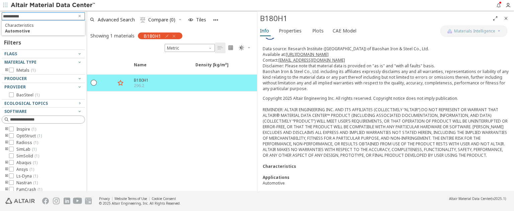
type input "**********"
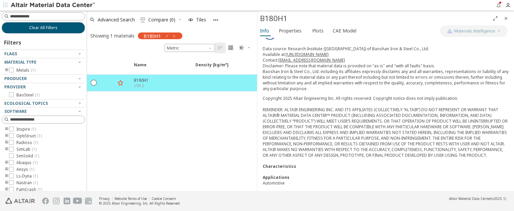
click at [506, 17] on icon "Close" at bounding box center [505, 18] width 5 height 5
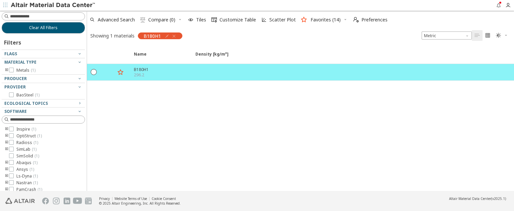
click at [174, 36] on icon "button" at bounding box center [173, 35] width 5 height 5
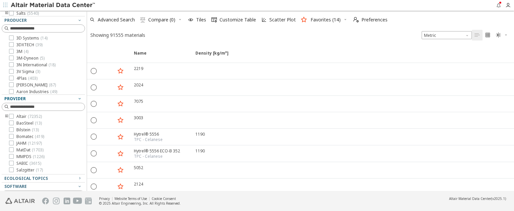
scroll to position [167, 0]
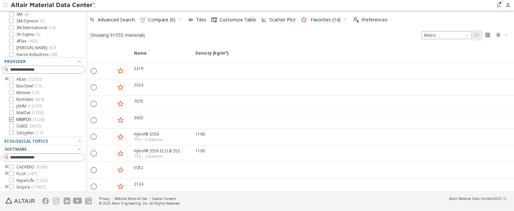
click at [12, 118] on icon at bounding box center [11, 119] width 5 height 5
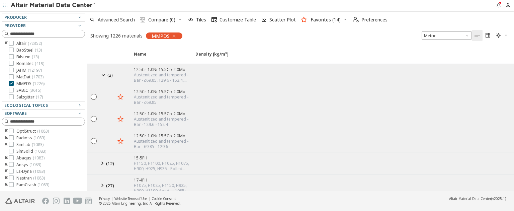
scroll to position [79, 0]
click at [155, 97] on icon "button" at bounding box center [155, 96] width 5 height 5
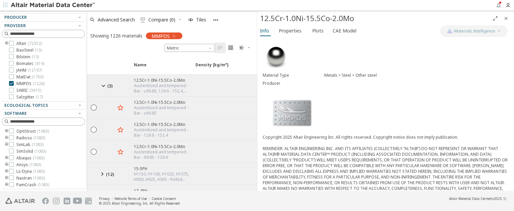
click at [506, 18] on icon "Close" at bounding box center [505, 18] width 5 height 5
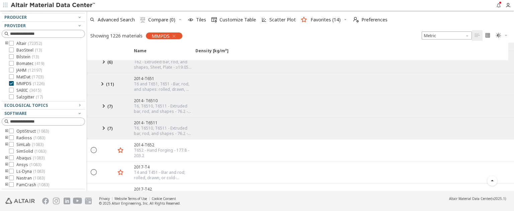
scroll to position [234, 0]
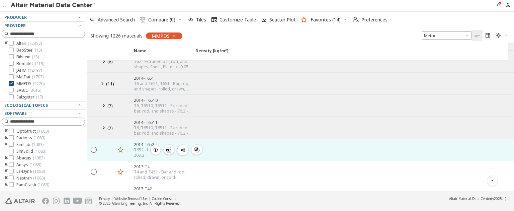
click at [158, 147] on icon "button" at bounding box center [155, 149] width 5 height 5
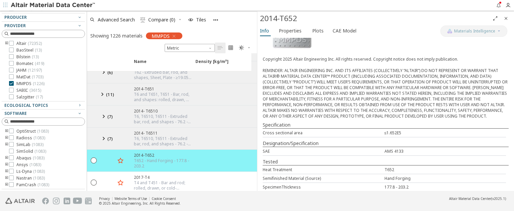
scroll to position [86, 0]
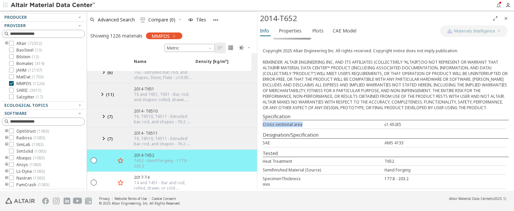
drag, startPoint x: 264, startPoint y: 122, endPoint x: 306, endPoint y: 123, distance: 42.5
click at [306, 123] on div "Cross sectional area" at bounding box center [324, 124] width 122 height 6
copy div "Cross sectional area"
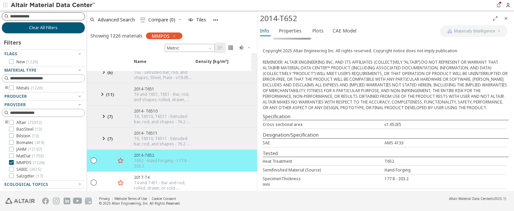
click at [46, 17] on input at bounding box center [47, 16] width 75 height 7
paste input "**********"
type input "**********"
drag, startPoint x: 54, startPoint y: 11, endPoint x: 0, endPoint y: 17, distance: 54.2
click at [0, 17] on div "Clear All Filters Filters Flags New ( 1226 ) Material Type Metals ( 1226 ) Prod…" at bounding box center [43, 101] width 87 height 180
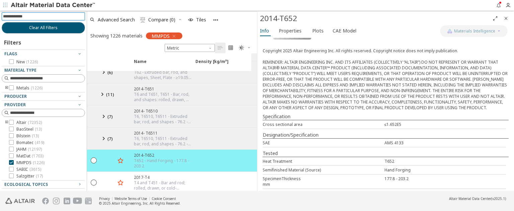
click at [27, 18] on input at bounding box center [44, 16] width 82 height 7
drag, startPoint x: 263, startPoint y: 123, endPoint x: 300, endPoint y: 123, distance: 37.1
click at [300, 123] on div "Cross sectional area" at bounding box center [324, 124] width 122 height 6
copy div "Cross sectional area"
click at [45, 14] on input at bounding box center [44, 16] width 82 height 7
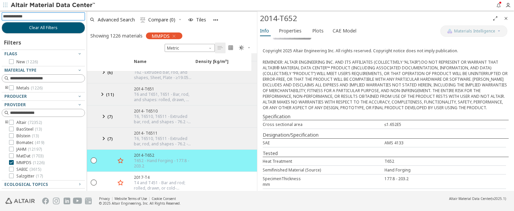
paste input "**********"
type input "**********"
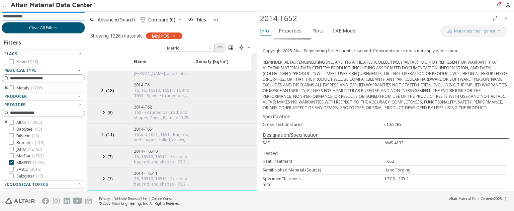
scroll to position [100, 0]
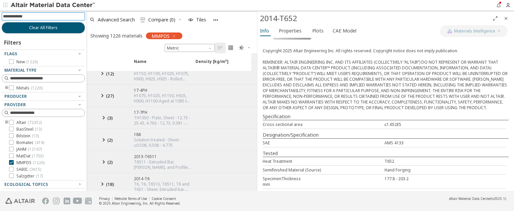
click at [504, 18] on icon "Close" at bounding box center [505, 18] width 5 height 5
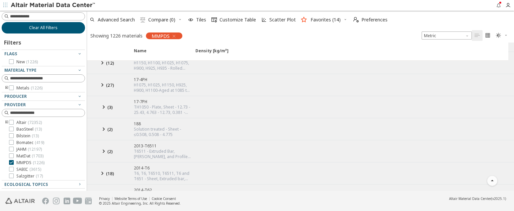
click at [41, 30] on button "Clear All Filters" at bounding box center [43, 27] width 83 height 11
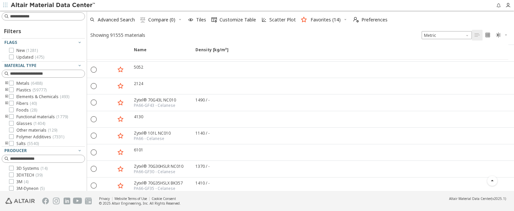
click at [14, 144] on div at bounding box center [42, 144] width 80 height 3
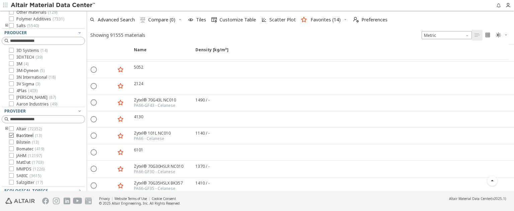
scroll to position [134, 0]
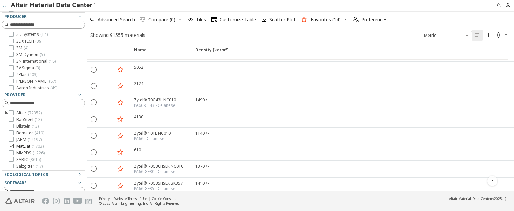
click at [11, 146] on icon at bounding box center [11, 146] width 5 height 5
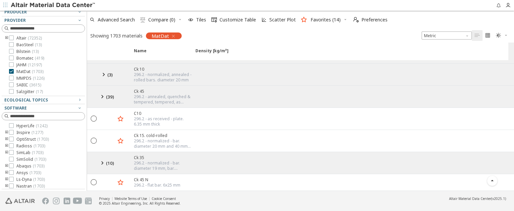
scroll to position [67, 0]
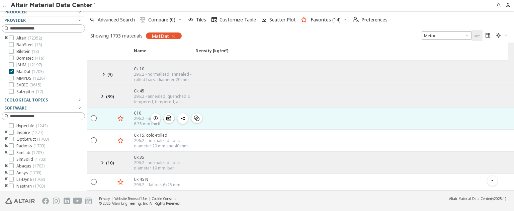
click at [155, 115] on icon "button" at bounding box center [155, 117] width 5 height 5
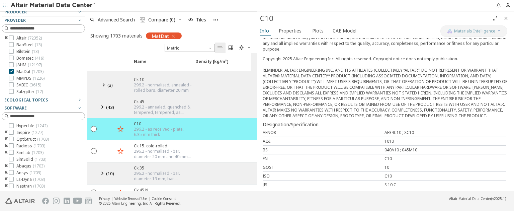
scroll to position [167, 0]
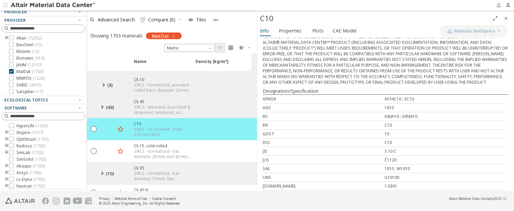
click at [272, 96] on div "AFNOR" at bounding box center [324, 99] width 122 height 6
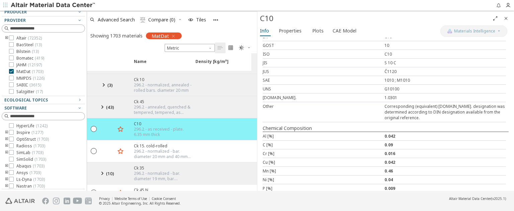
scroll to position [268, 0]
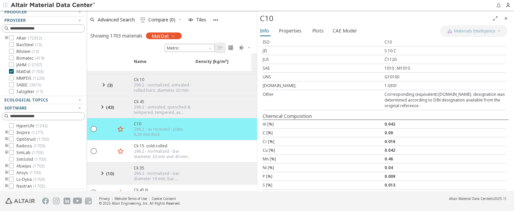
click at [264, 121] on div "Al [%]" at bounding box center [324, 124] width 122 height 6
copy div "Al"
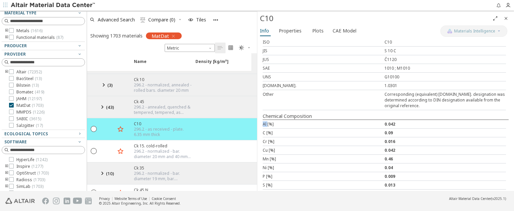
scroll to position [0, 0]
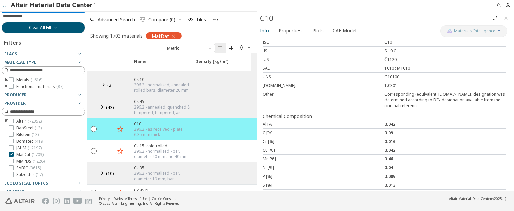
click at [48, 15] on input at bounding box center [44, 16] width 82 height 7
paste input "**"
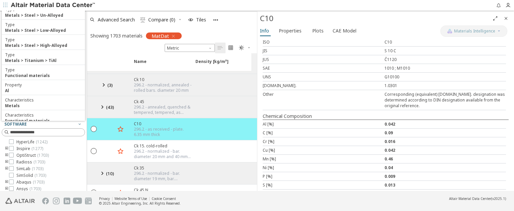
scroll to position [294, 0]
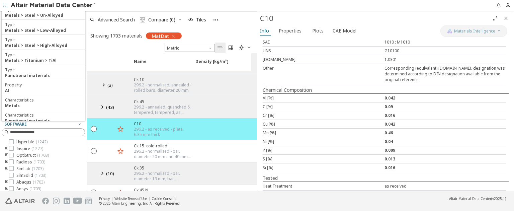
type input "**"
click at [266, 130] on div "Mn [%]" at bounding box center [324, 133] width 122 height 6
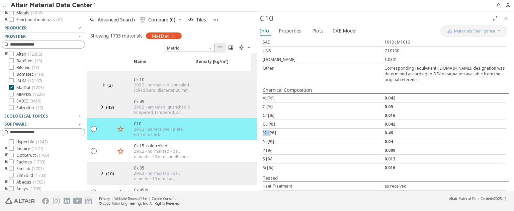
click at [266, 130] on div "Mn [%]" at bounding box center [324, 133] width 122 height 6
copy div "Mn"
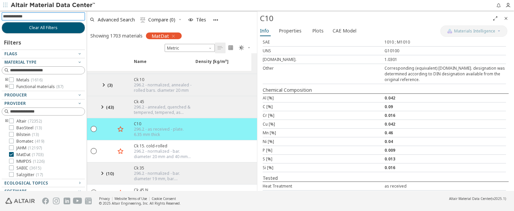
click at [36, 15] on input at bounding box center [44, 16] width 82 height 7
paste input "**"
type input "**"
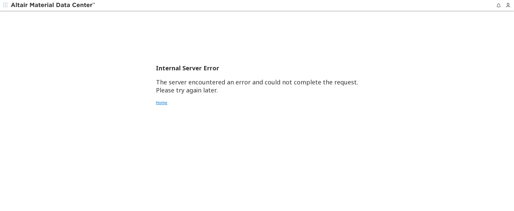
click at [163, 100] on link "Home" at bounding box center [257, 102] width 202 height 5
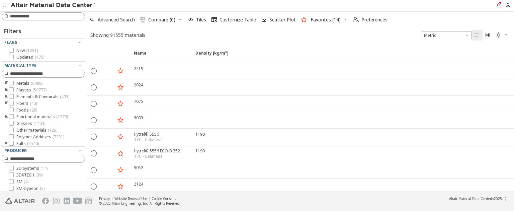
click at [59, 11] on div "Filters Flags New ( 1281 ) Updated ( 475 ) Material Type Metals ( 6488 ) Plasti…" at bounding box center [43, 101] width 87 height 180
click at [59, 17] on input at bounding box center [47, 16] width 75 height 7
type input "**"
click at [59, 18] on input at bounding box center [44, 16] width 82 height 7
type input "*"
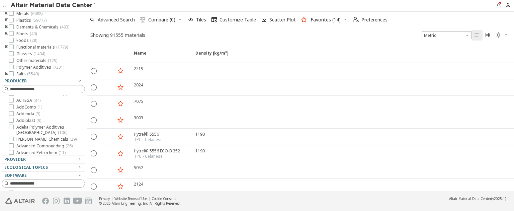
scroll to position [100, 0]
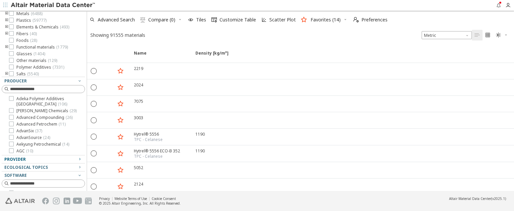
click at [45, 157] on div "Provider" at bounding box center [40, 159] width 73 height 5
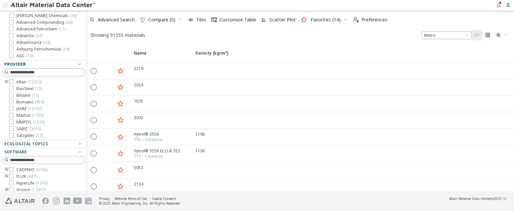
scroll to position [170, 0]
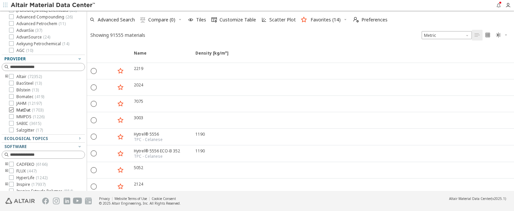
click at [11, 111] on icon at bounding box center [11, 109] width 5 height 5
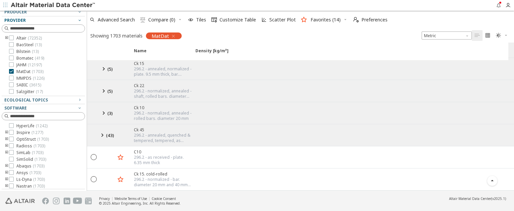
scroll to position [67, 0]
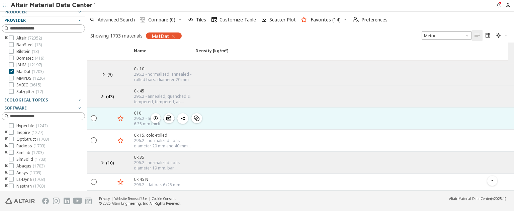
click at [155, 115] on icon "button" at bounding box center [155, 117] width 5 height 5
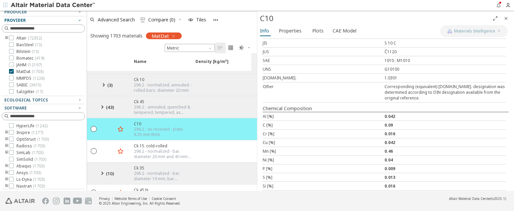
scroll to position [294, 0]
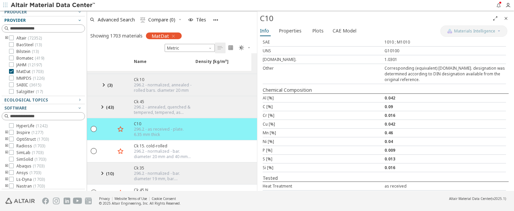
click at [265, 130] on div "Mn [%]" at bounding box center [324, 133] width 122 height 6
copy div "Mn"
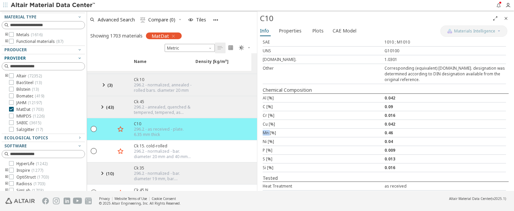
scroll to position [0, 0]
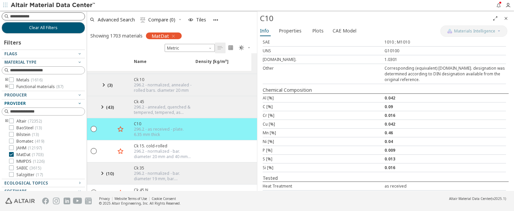
click at [44, 19] on input at bounding box center [47, 16] width 75 height 7
paste input "**"
type input "**"
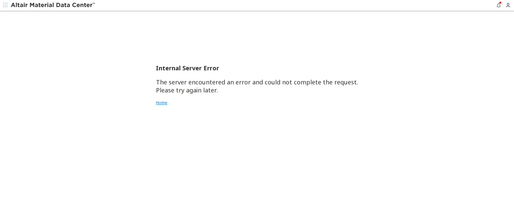
click at [161, 103] on link "Home" at bounding box center [257, 102] width 202 height 5
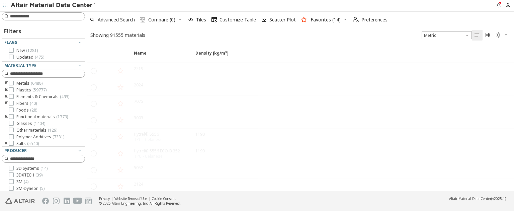
scroll to position [8, 0]
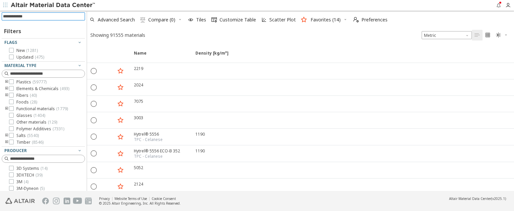
click at [32, 17] on input at bounding box center [44, 16] width 82 height 7
type input "**"
click at [36, 16] on input at bounding box center [44, 16] width 82 height 7
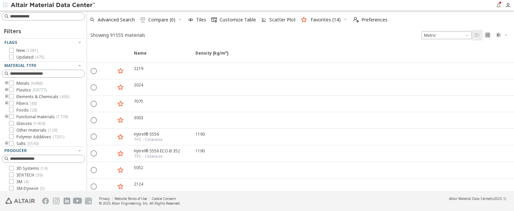
click at [31, 12] on div "Filters Flags New ( 1281 ) Updated ( 475 ) Material Type Metals ( 6488 ) Plasti…" at bounding box center [43, 101] width 87 height 180
click at [32, 16] on input at bounding box center [44, 16] width 82 height 7
type input "**"
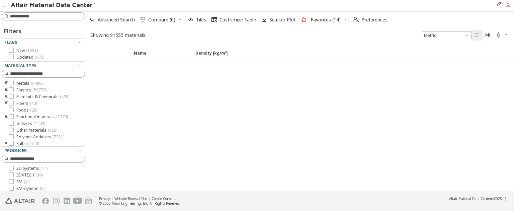
click at [506, 6] on icon "button" at bounding box center [507, 5] width 5 height 5
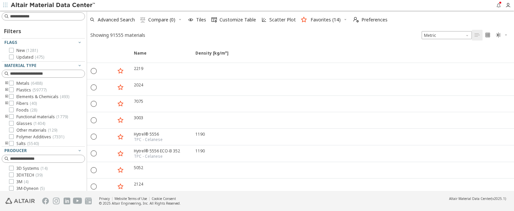
click at [24, 11] on div "Filters Flags New ( 1281 ) Updated ( 475 ) Material Type Metals ( 6488 ) Plasti…" at bounding box center [43, 101] width 87 height 180
click at [26, 15] on input at bounding box center [44, 16] width 82 height 7
type input "*"
click at [29, 17] on input at bounding box center [44, 16] width 82 height 7
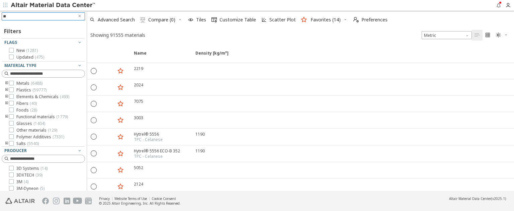
type input "**"
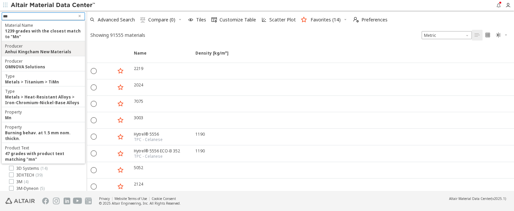
drag, startPoint x: 22, startPoint y: 53, endPoint x: 38, endPoint y: 97, distance: 47.0
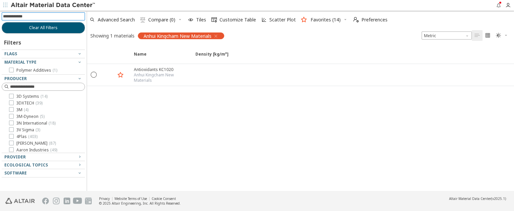
click at [216, 37] on icon "button" at bounding box center [215, 35] width 5 height 5
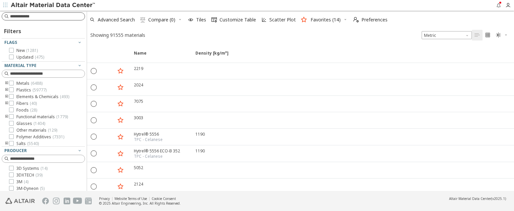
click at [35, 16] on input at bounding box center [47, 16] width 75 height 7
type input "**"
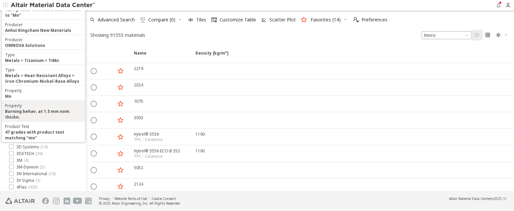
scroll to position [33, 0]
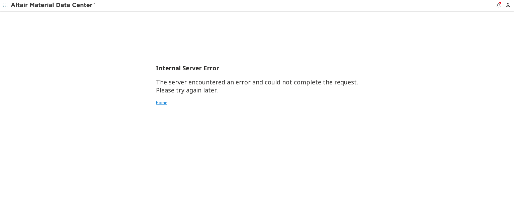
click at [163, 104] on link "Home" at bounding box center [257, 102] width 202 height 5
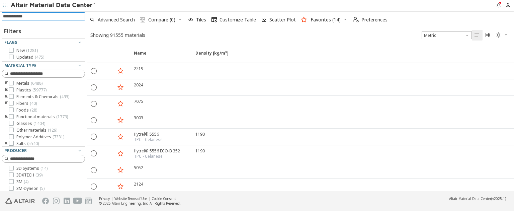
click at [72, 18] on input at bounding box center [44, 16] width 82 height 7
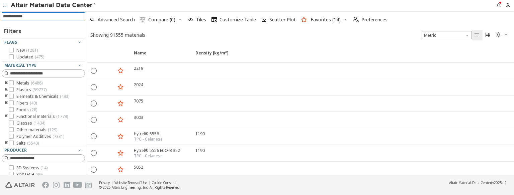
click at [40, 15] on input at bounding box center [44, 16] width 82 height 7
type input "**"
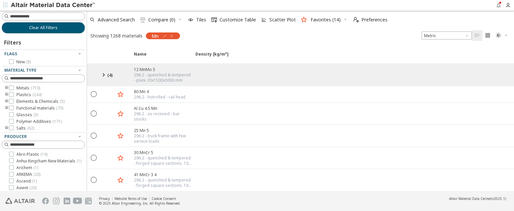
click at [174, 36] on icon "button" at bounding box center [171, 35] width 5 height 5
click at [171, 35] on icon "button" at bounding box center [171, 35] width 5 height 5
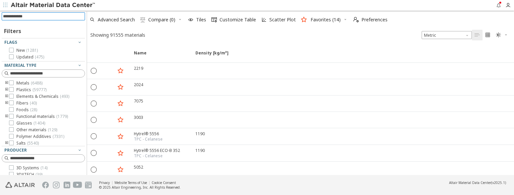
click at [54, 13] on input at bounding box center [44, 16] width 82 height 7
type input "**"
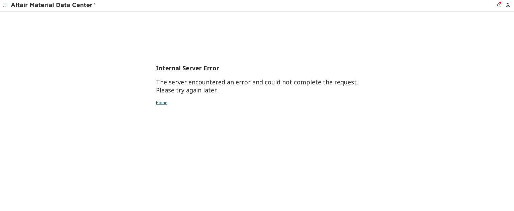
click at [162, 100] on link "Home" at bounding box center [257, 102] width 202 height 5
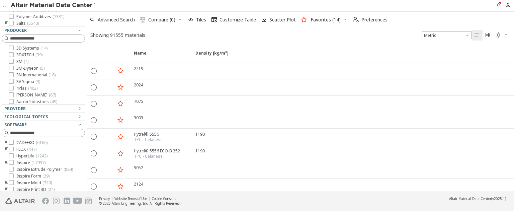
scroll to position [136, 0]
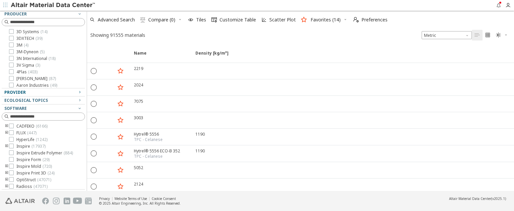
click at [33, 93] on div "Provider" at bounding box center [40, 92] width 73 height 5
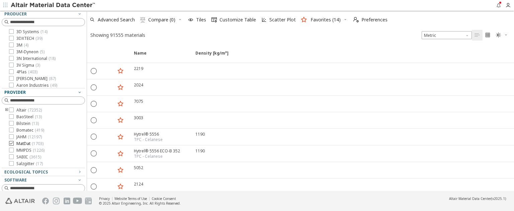
click at [11, 144] on icon at bounding box center [11, 143] width 5 height 5
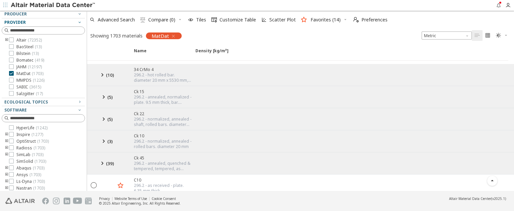
scroll to position [134, 0]
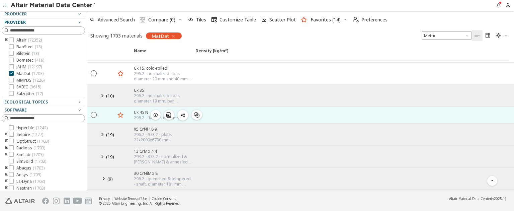
click at [157, 112] on icon "button" at bounding box center [155, 114] width 5 height 5
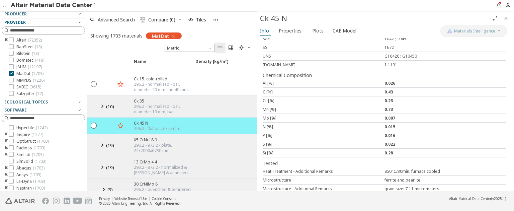
scroll to position [286, 0]
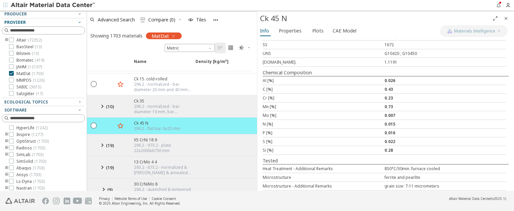
click at [264, 147] on div "Si [%]" at bounding box center [324, 150] width 122 height 6
drag, startPoint x: 277, startPoint y: 95, endPoint x: 260, endPoint y: 98, distance: 17.2
copy div "Mn [%]"
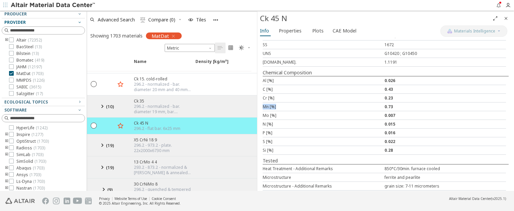
scroll to position [0, 0]
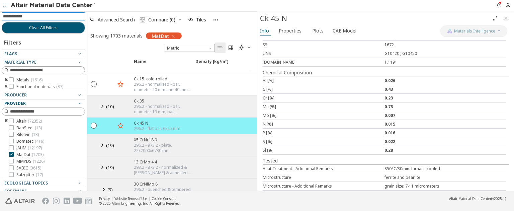
click at [45, 16] on input at bounding box center [44, 16] width 82 height 7
paste input "******"
type input "*"
drag, startPoint x: 263, startPoint y: 88, endPoint x: 268, endPoint y: 90, distance: 5.3
click at [268, 95] on div "Cr [%]" at bounding box center [324, 98] width 122 height 6
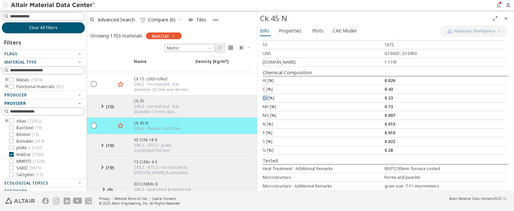
copy div "Cr"
click at [53, 15] on input at bounding box center [47, 16] width 75 height 7
paste input "**"
type input "**"
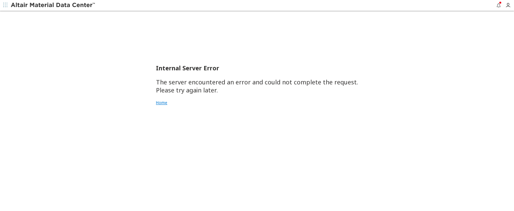
click at [162, 105] on link "Home" at bounding box center [257, 102] width 202 height 5
